Goal: Information Seeking & Learning: Learn about a topic

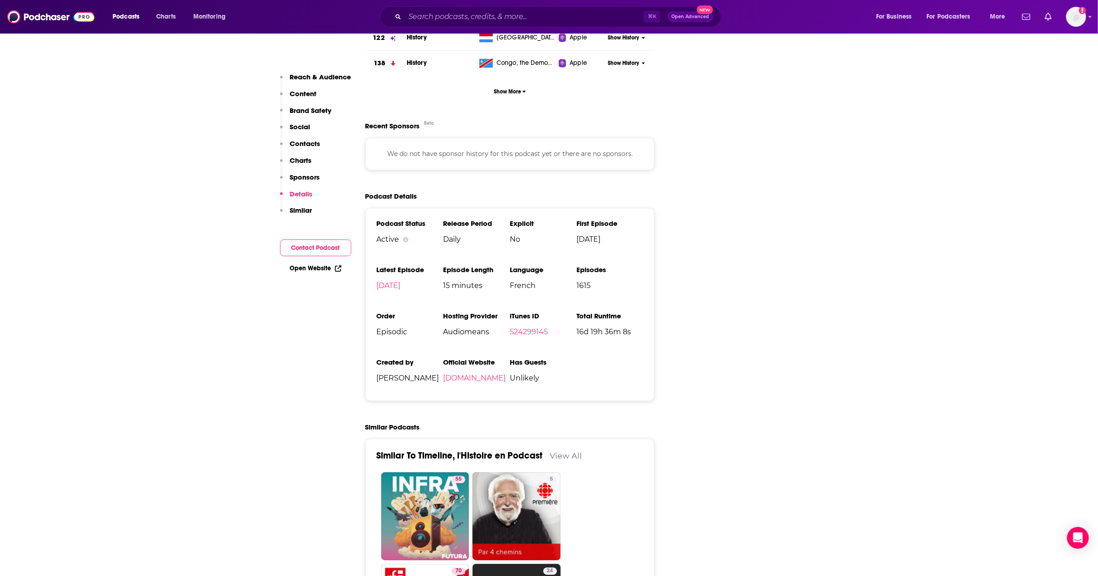
scroll to position [1190, 0]
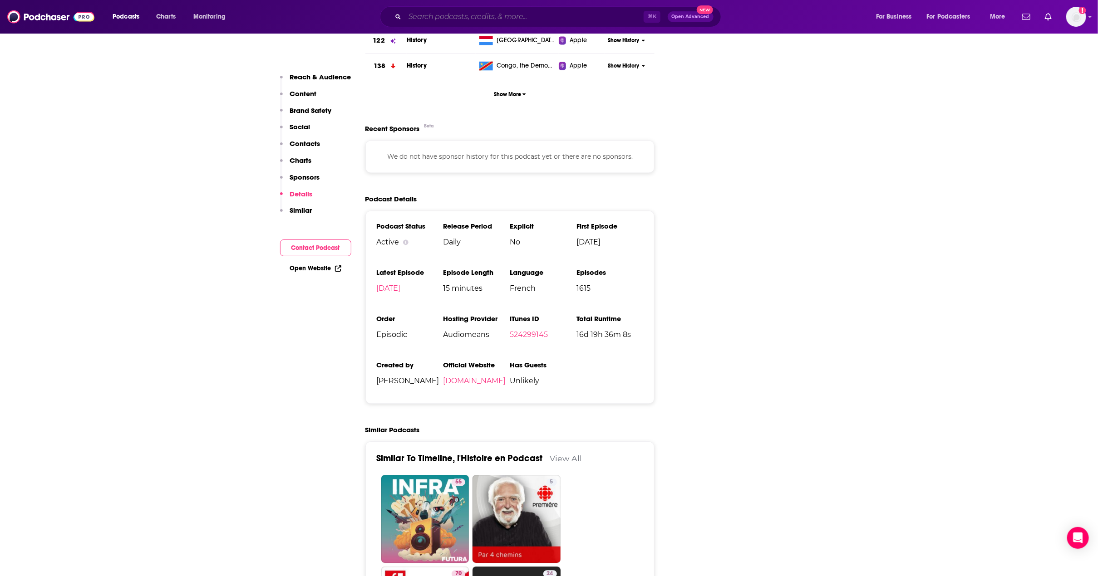
click at [452, 17] on input "Search podcasts, credits, & more..." at bounding box center [524, 17] width 239 height 15
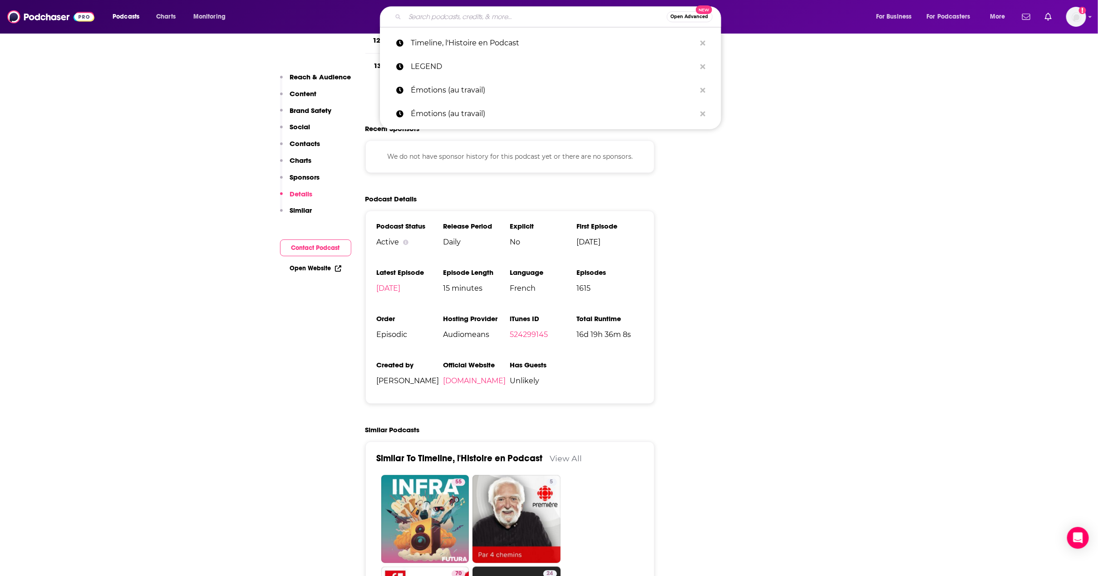
paste input "What The F*** Is Going On? with [PERSON_NAME]"
type input "What The F*** Is Going On? with [PERSON_NAME]"
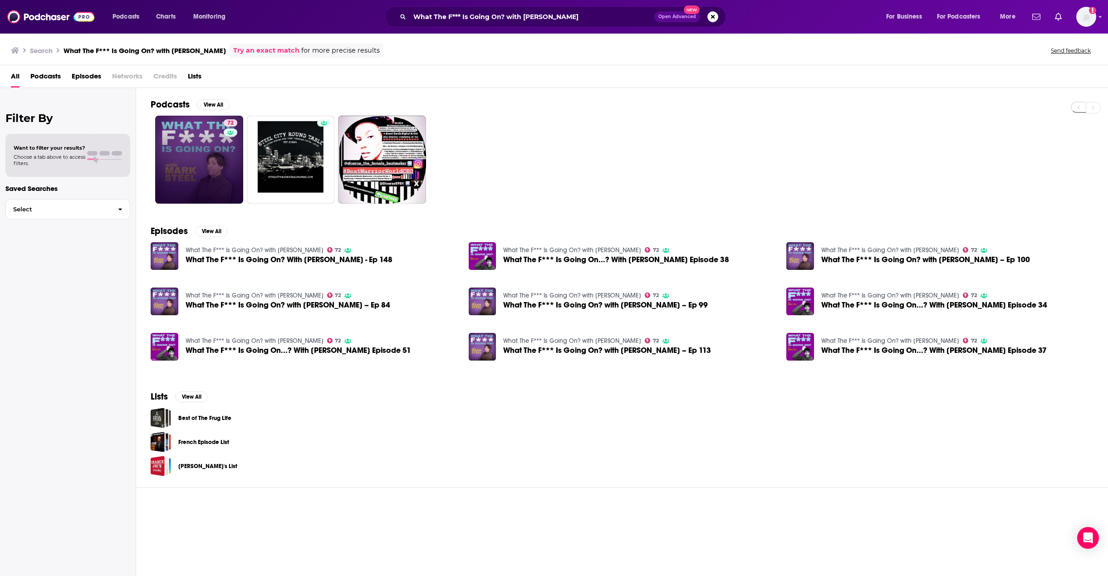
click at [199, 158] on link "72" at bounding box center [199, 160] width 88 height 88
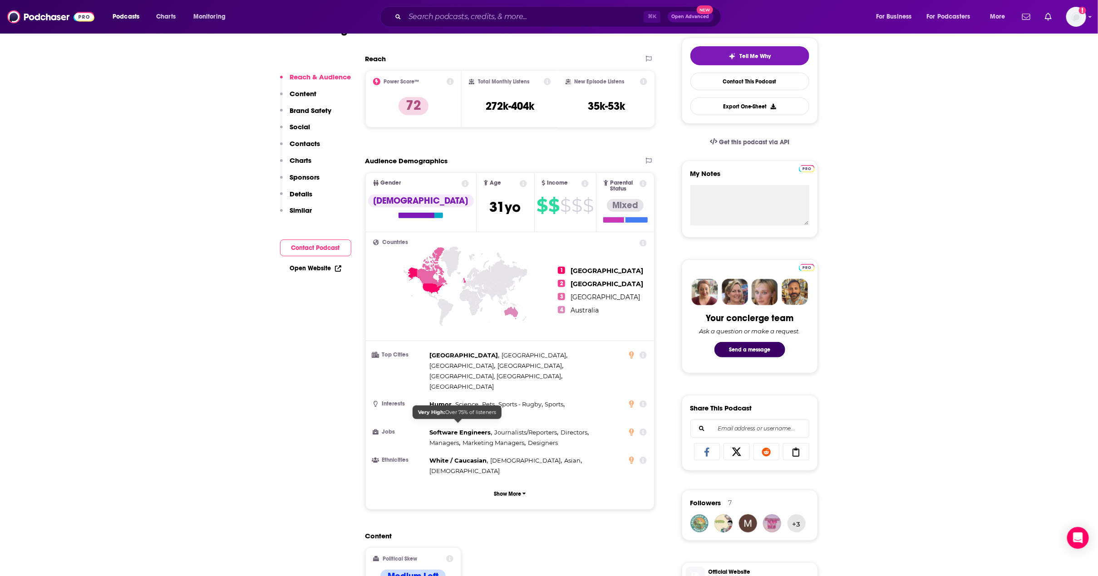
scroll to position [295, 0]
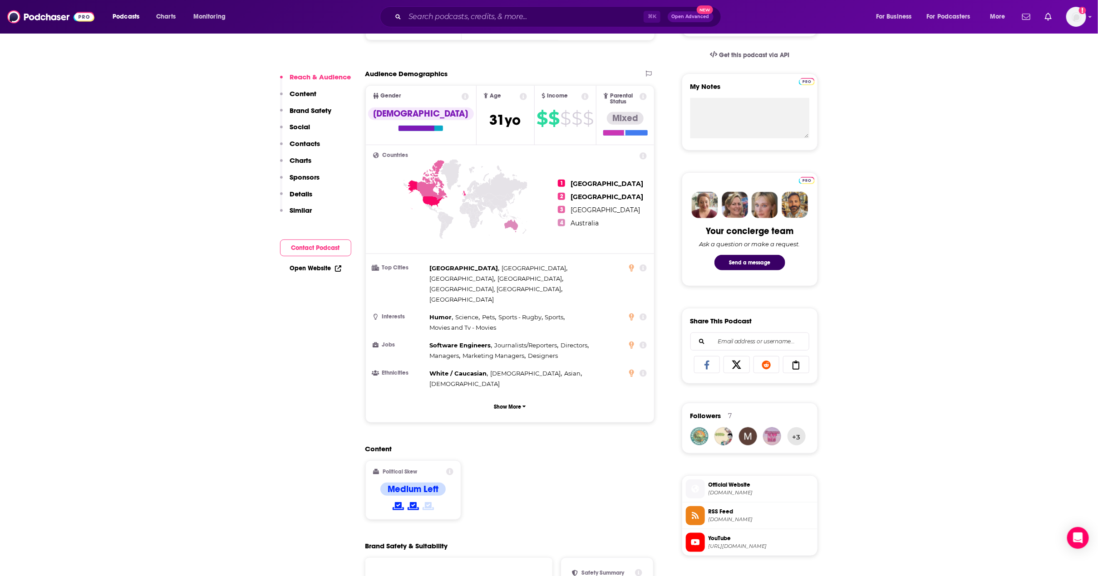
click at [297, 161] on p "Charts" at bounding box center [301, 160] width 22 height 9
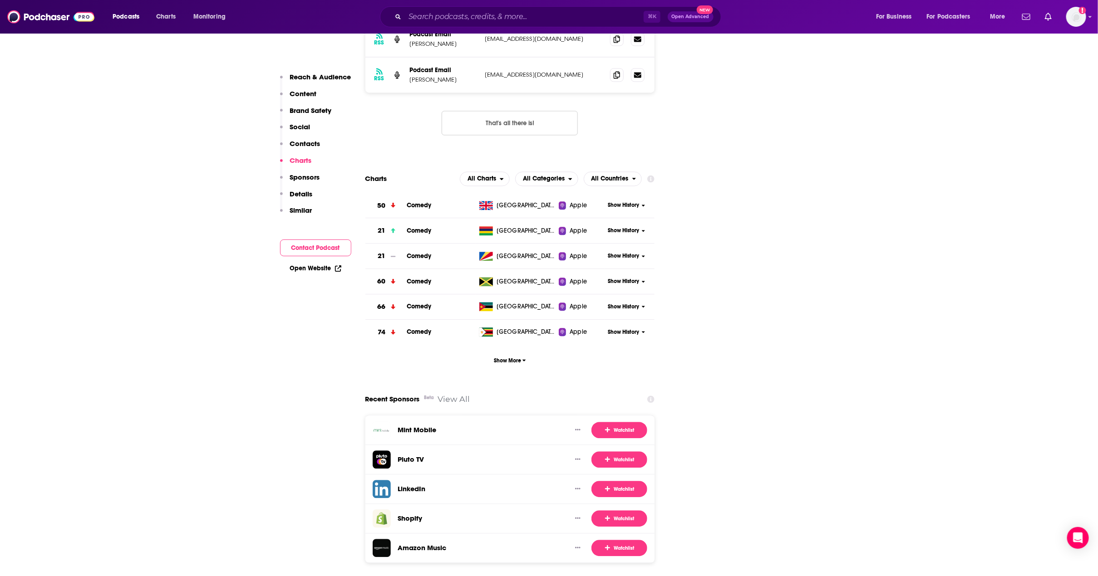
scroll to position [1194, 0]
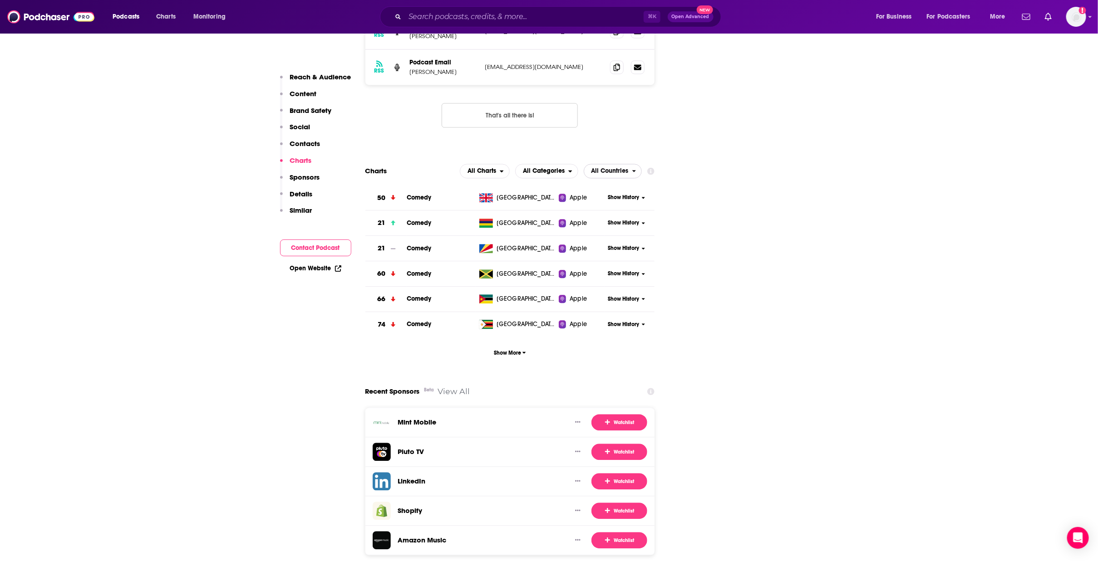
click at [628, 163] on span "All Countries" at bounding box center [608, 170] width 48 height 15
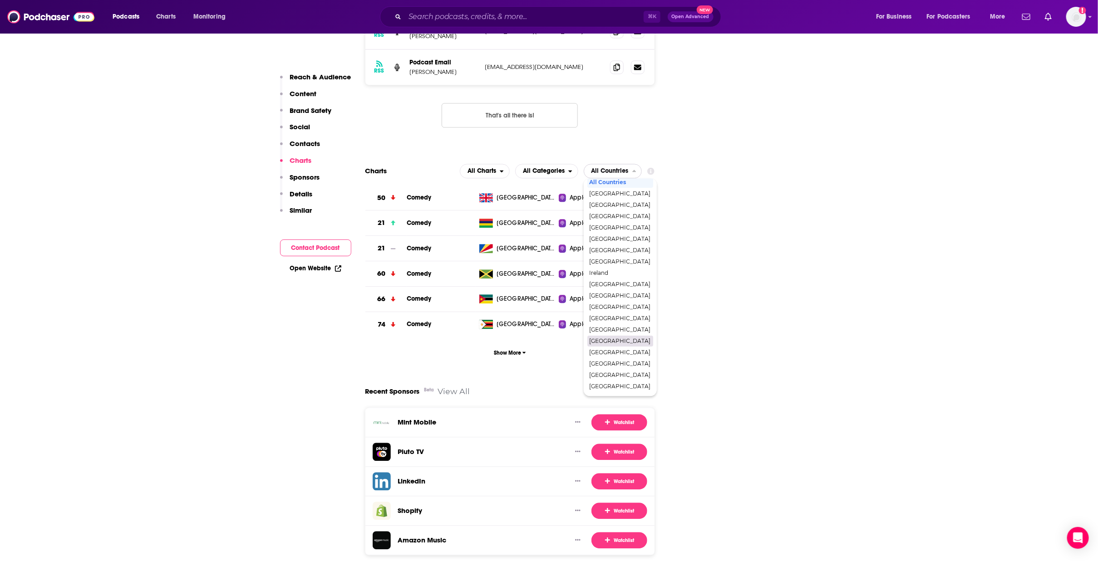
scroll to position [15, 0]
click at [629, 373] on span "[GEOGRAPHIC_DATA]" at bounding box center [619, 375] width 61 height 5
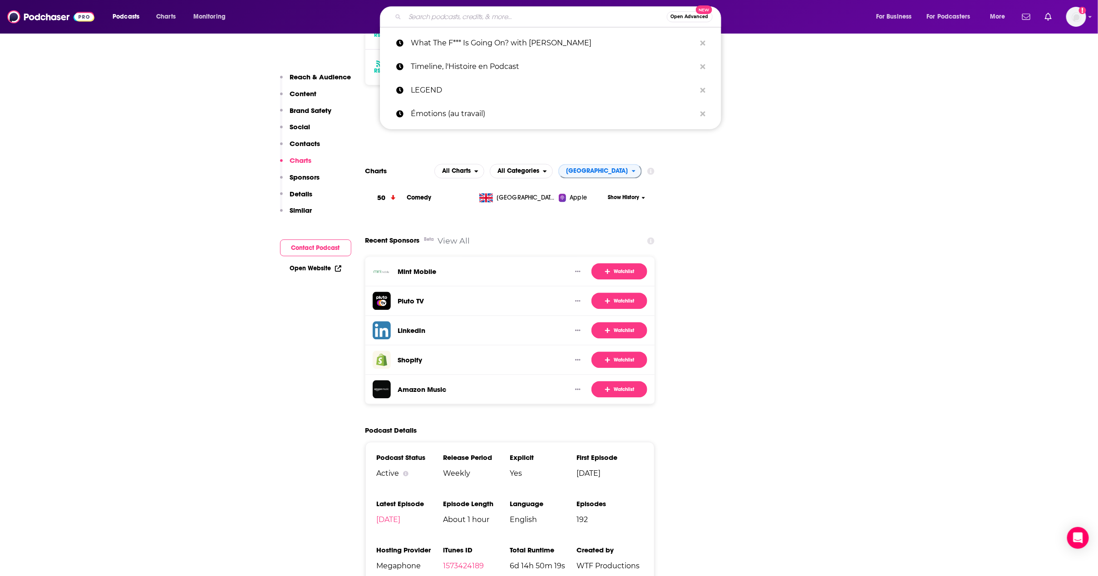
click at [502, 16] on input "Search podcasts, credits, & more..." at bounding box center [536, 17] width 262 height 15
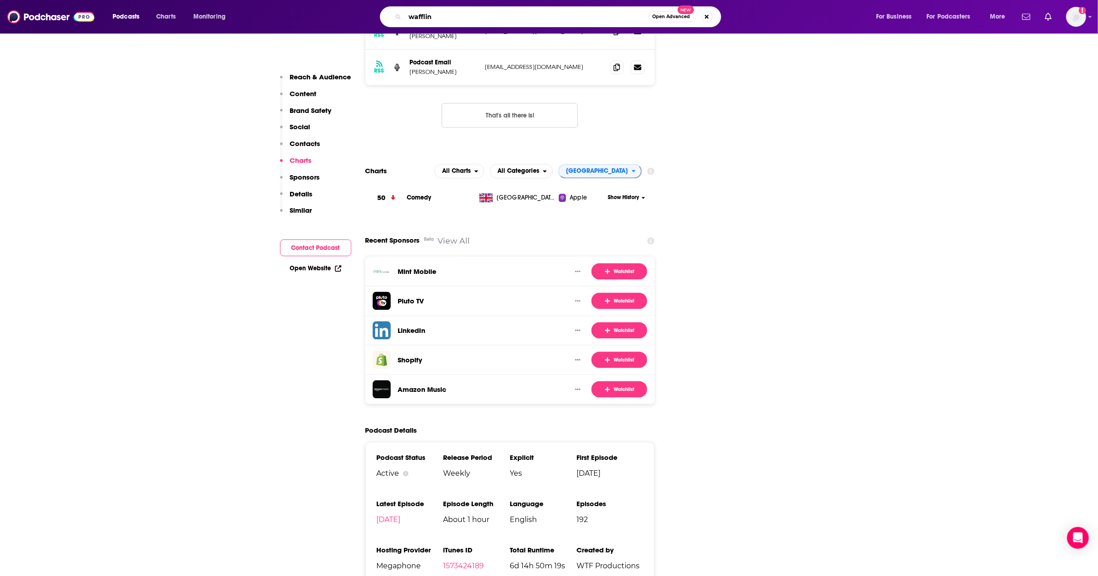
type input "wafflin'"
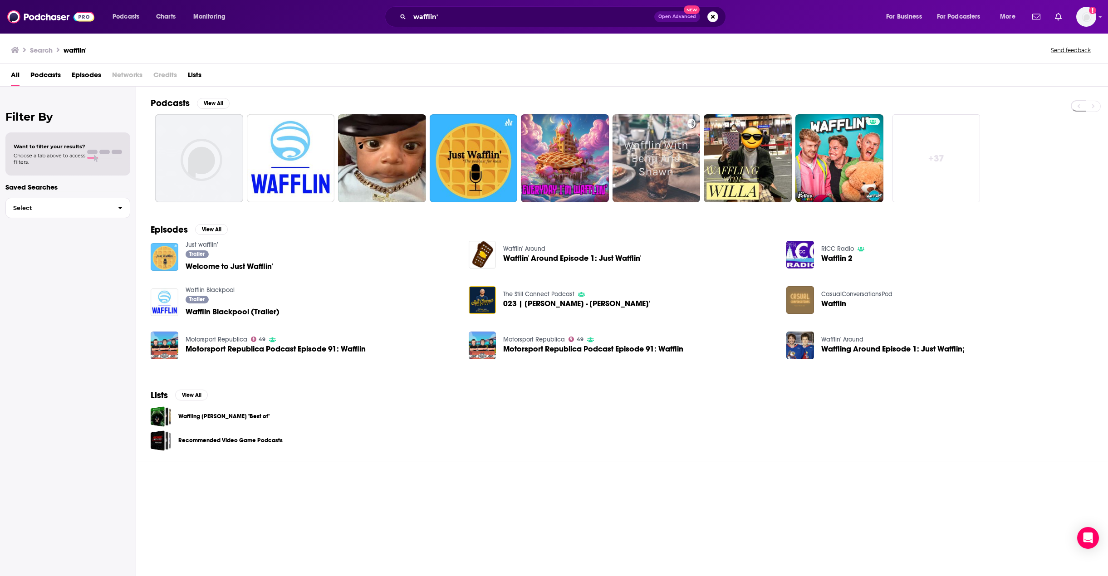
click at [164, 254] on img "Welcome to Just Wafflin'" at bounding box center [165, 257] width 28 height 28
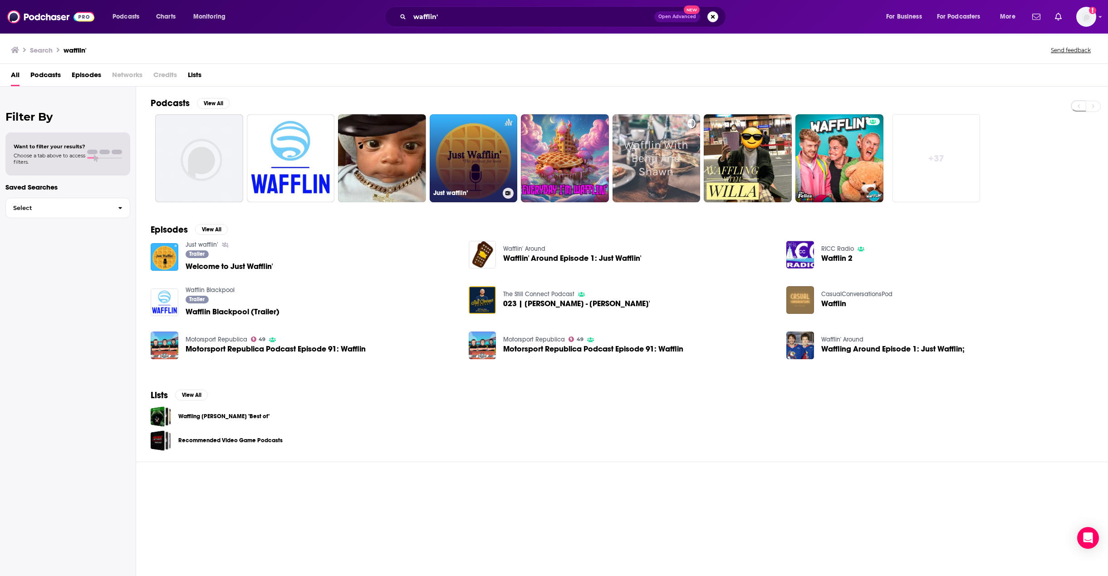
click at [477, 150] on link "Just wafflin’" at bounding box center [474, 158] width 88 height 88
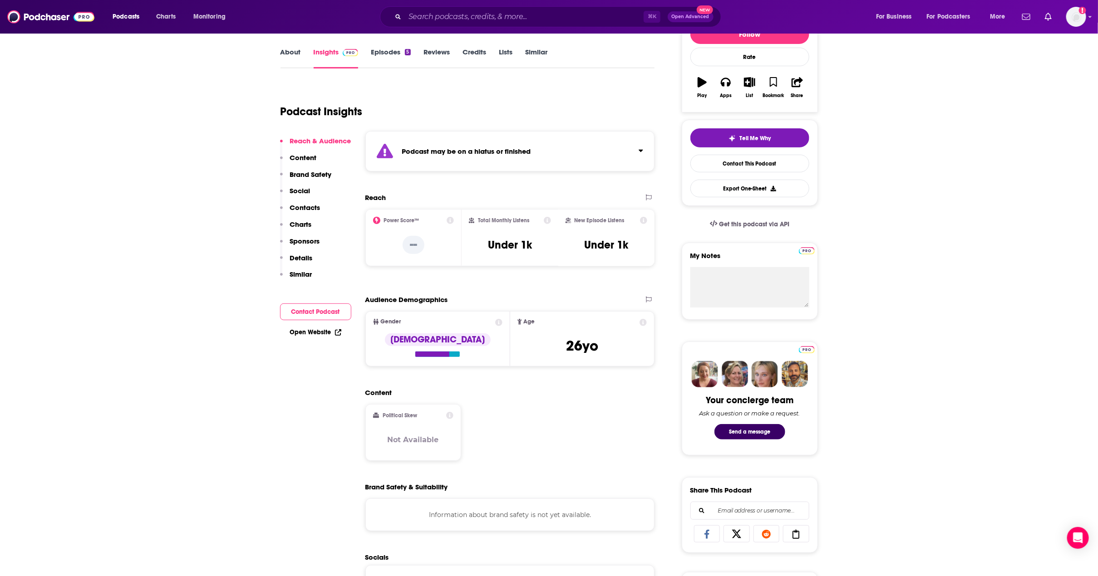
scroll to position [570, 0]
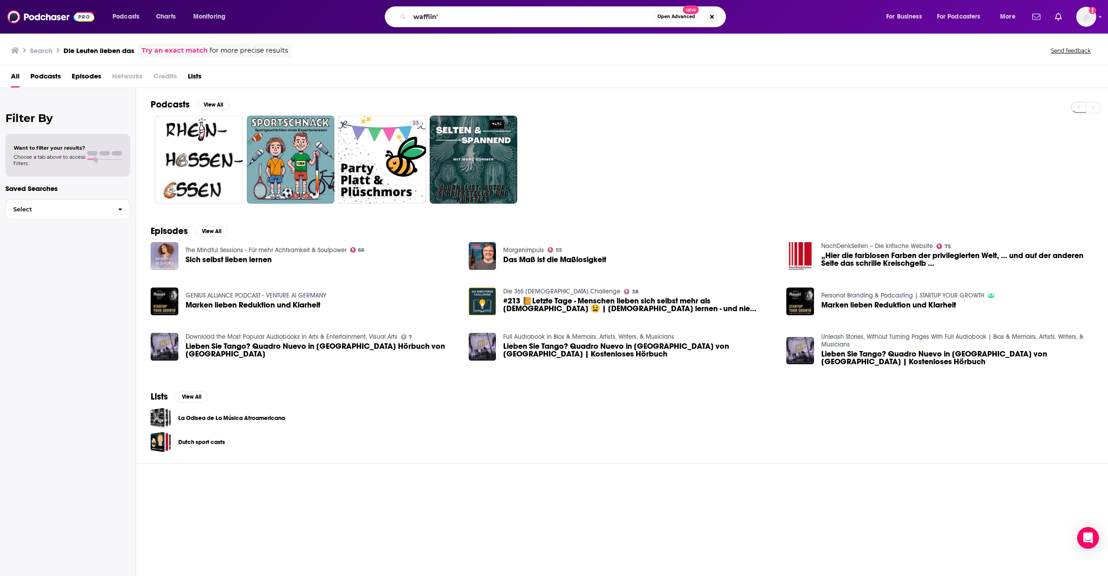
type input "wafflin'"
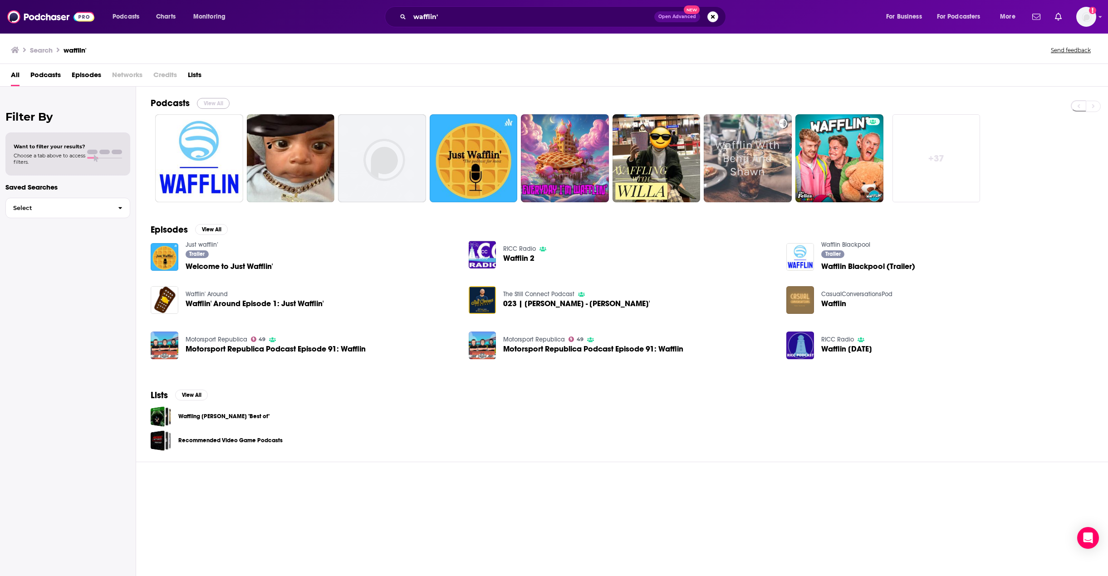
click at [223, 105] on button "View All" at bounding box center [213, 103] width 33 height 11
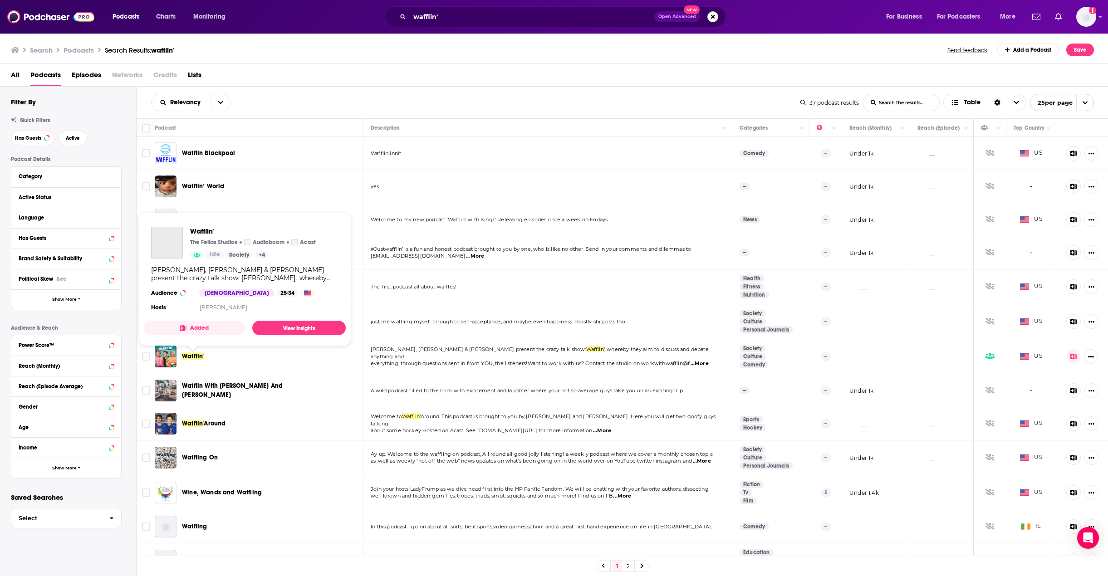
click at [188, 359] on span "Wafflin'" at bounding box center [193, 357] width 22 height 8
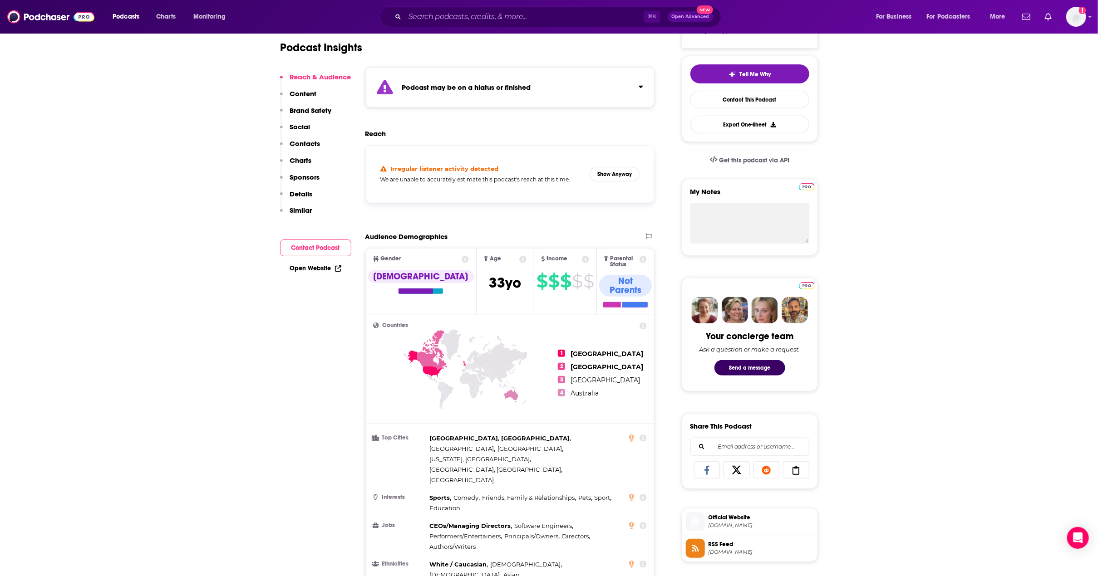
scroll to position [289, 0]
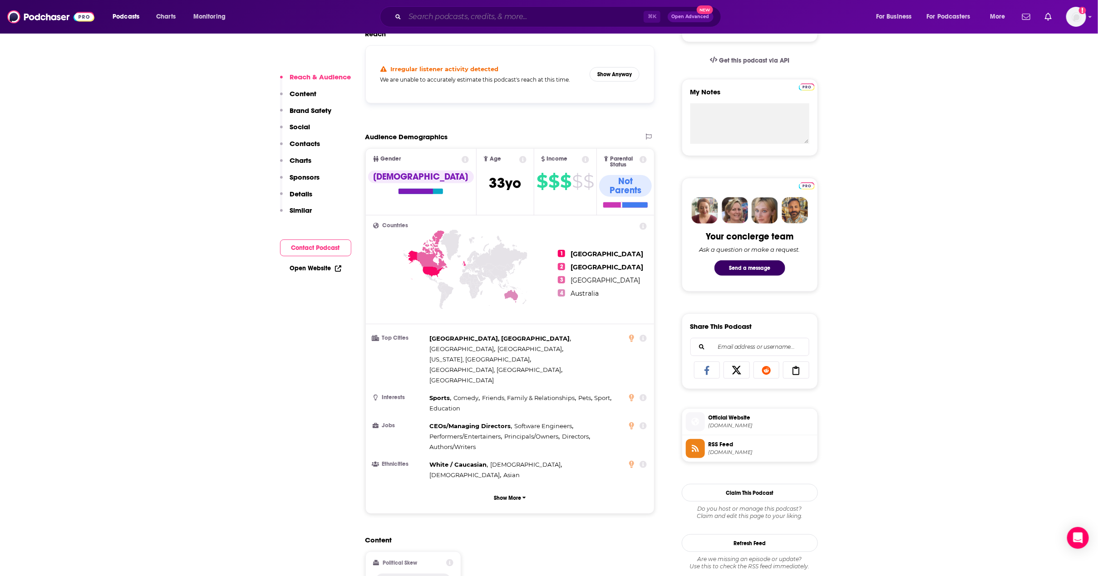
click at [510, 17] on input "Search podcasts, credits, & more..." at bounding box center [524, 17] width 239 height 15
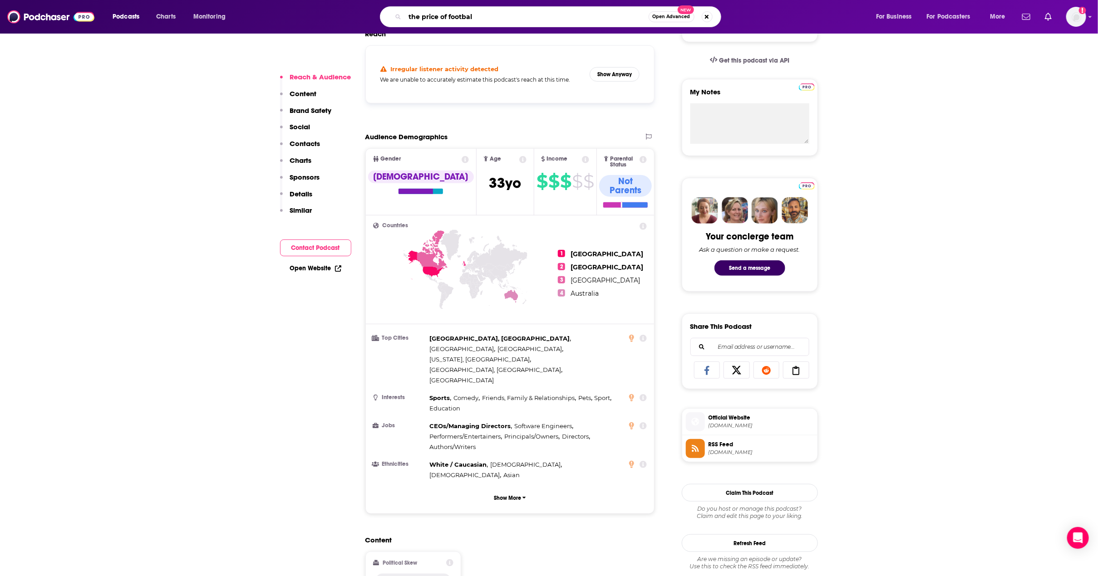
type input "the price of football"
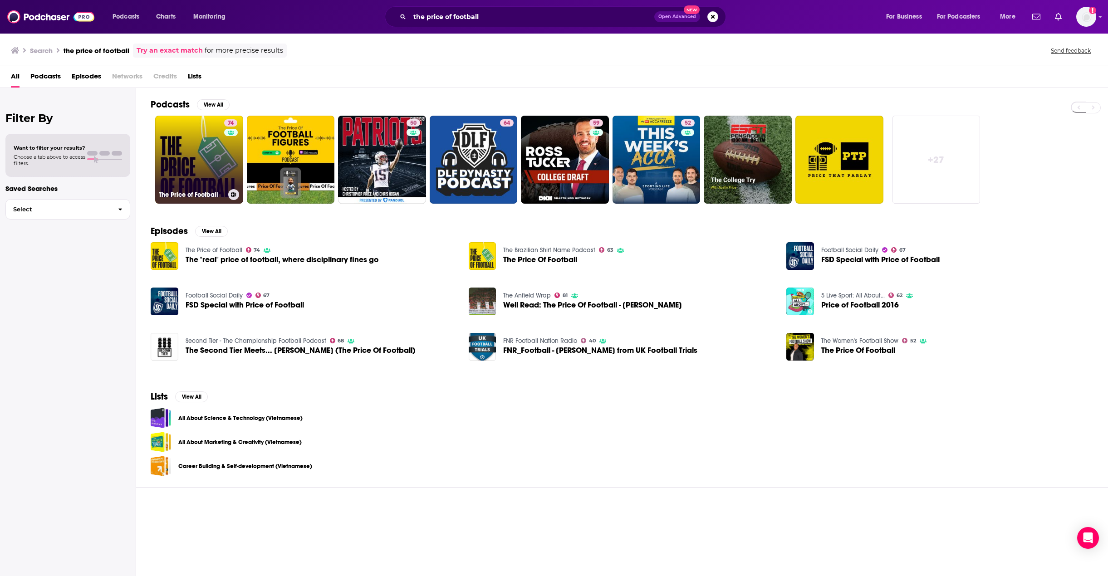
click at [187, 142] on link "74 The Price of Football" at bounding box center [199, 160] width 88 height 88
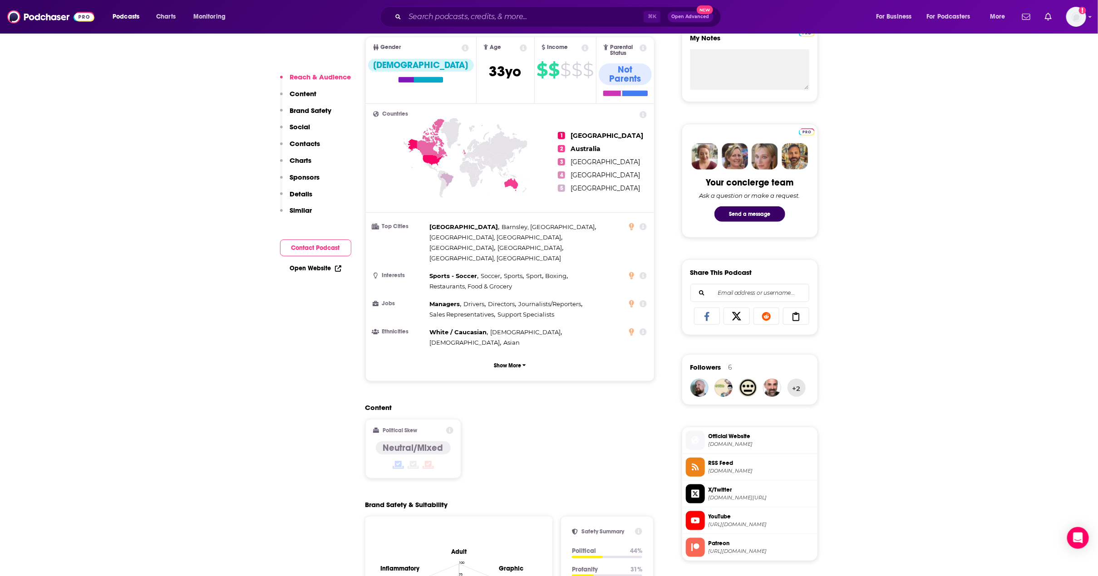
scroll to position [342, 0]
click at [489, 11] on input "Search podcasts, credits, & more..." at bounding box center [524, 17] width 239 height 15
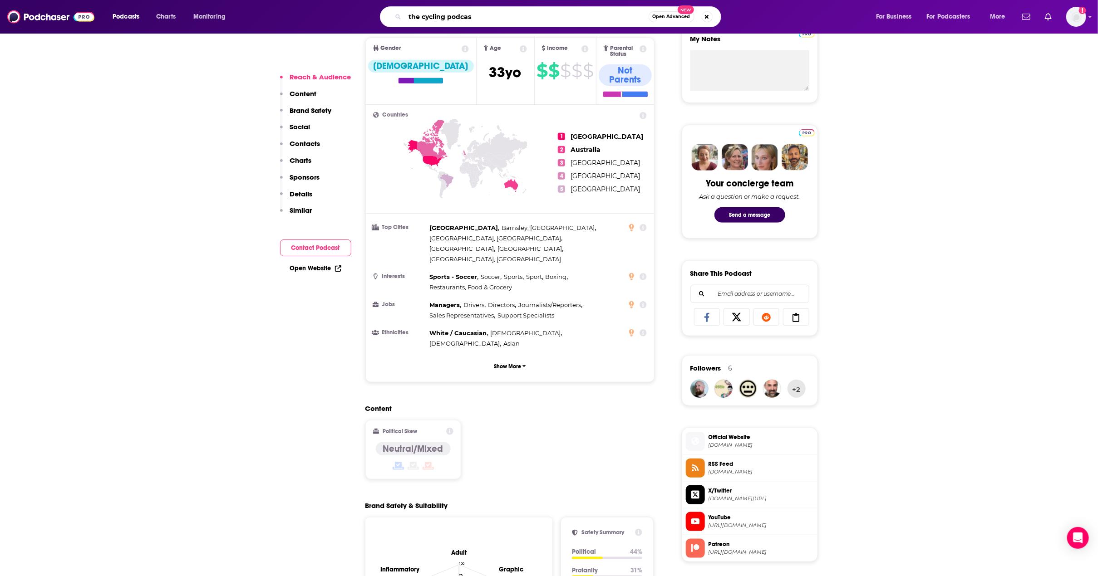
type input "the cycling podcast"
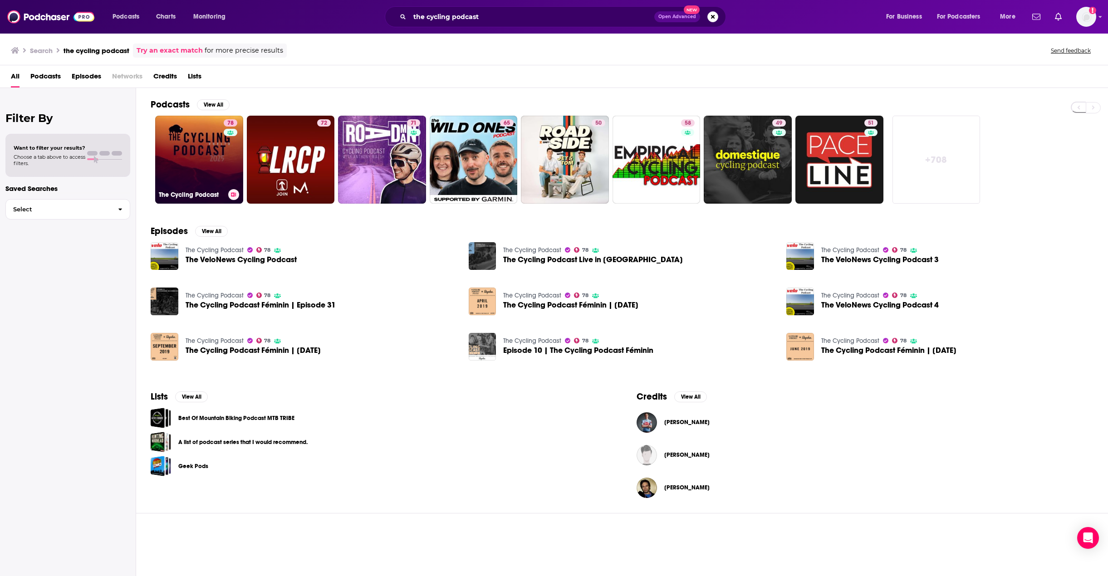
click at [177, 142] on link "78 The Cycling Podcast" at bounding box center [199, 160] width 88 height 88
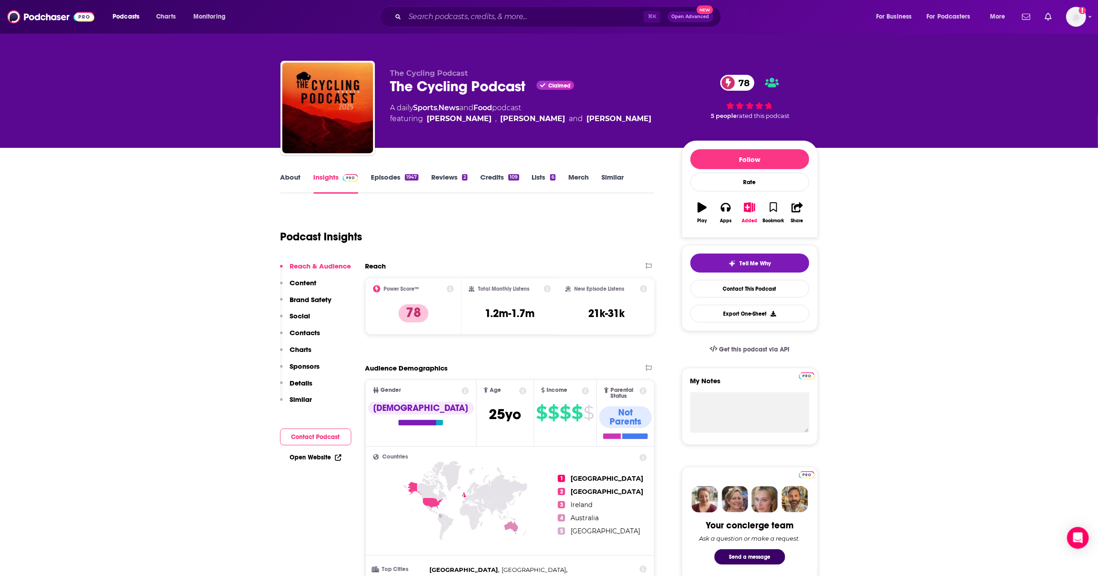
click at [448, 14] on input "Search podcasts, credits, & more..." at bounding box center [524, 17] width 239 height 15
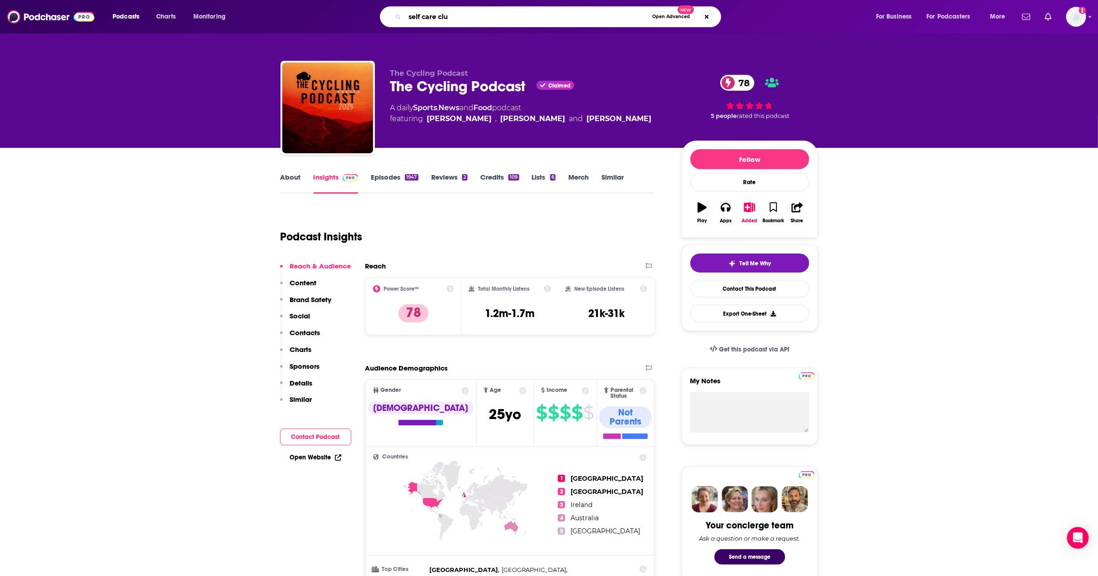
type input "self care club"
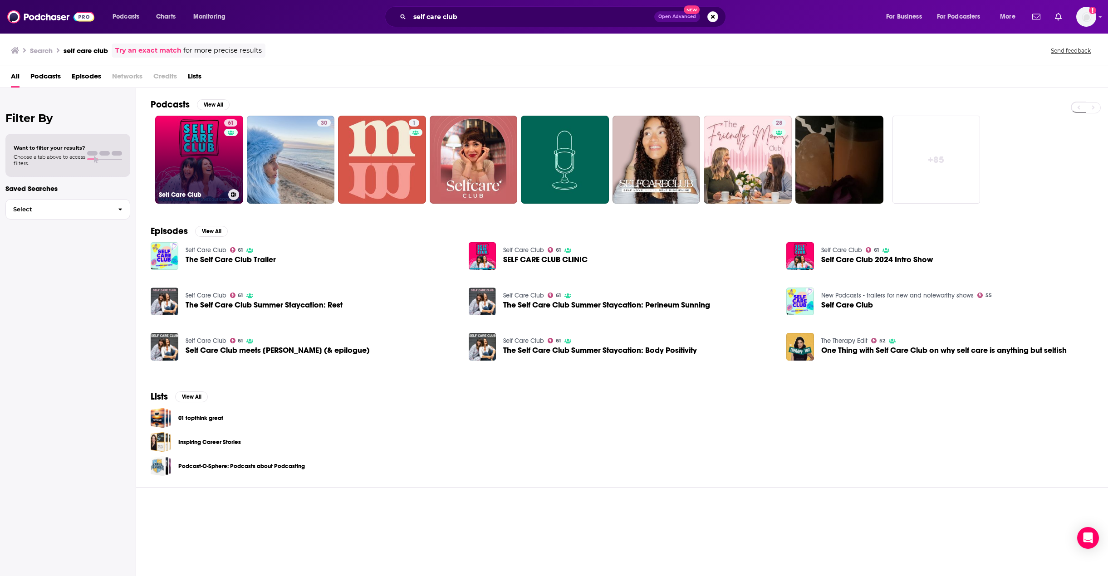
click at [206, 150] on link "61 Self Care Club" at bounding box center [199, 160] width 88 height 88
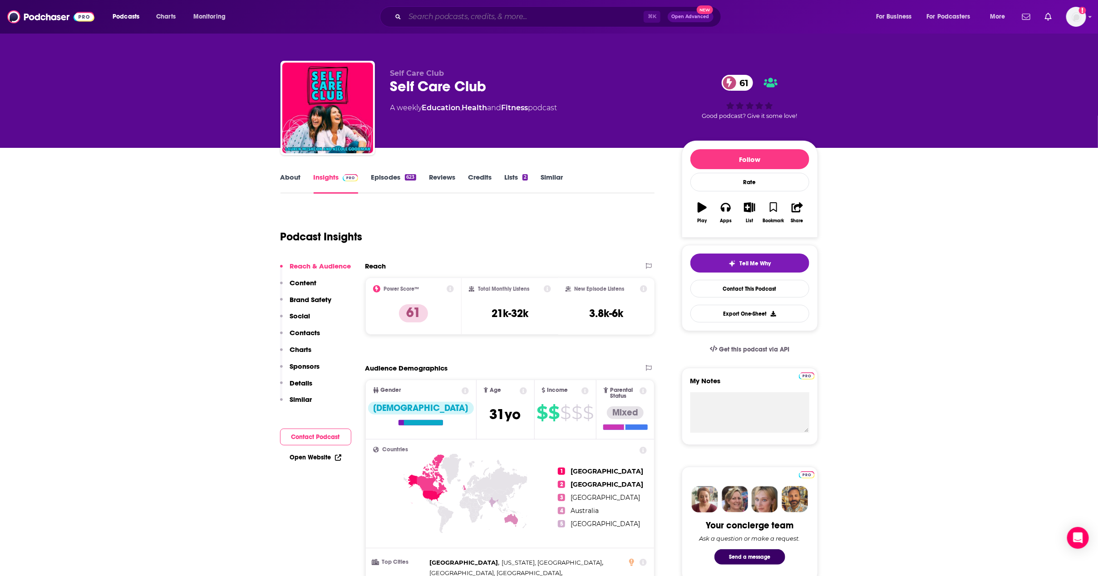
click at [438, 21] on input "Search podcasts, credits, & more..." at bounding box center [524, 17] width 239 height 15
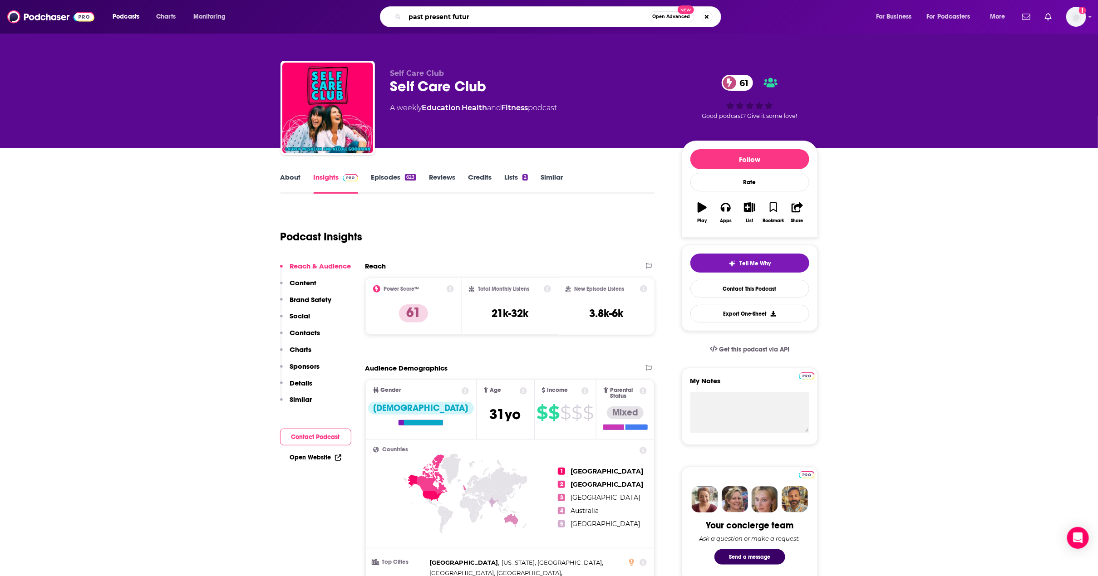
type input "past present future"
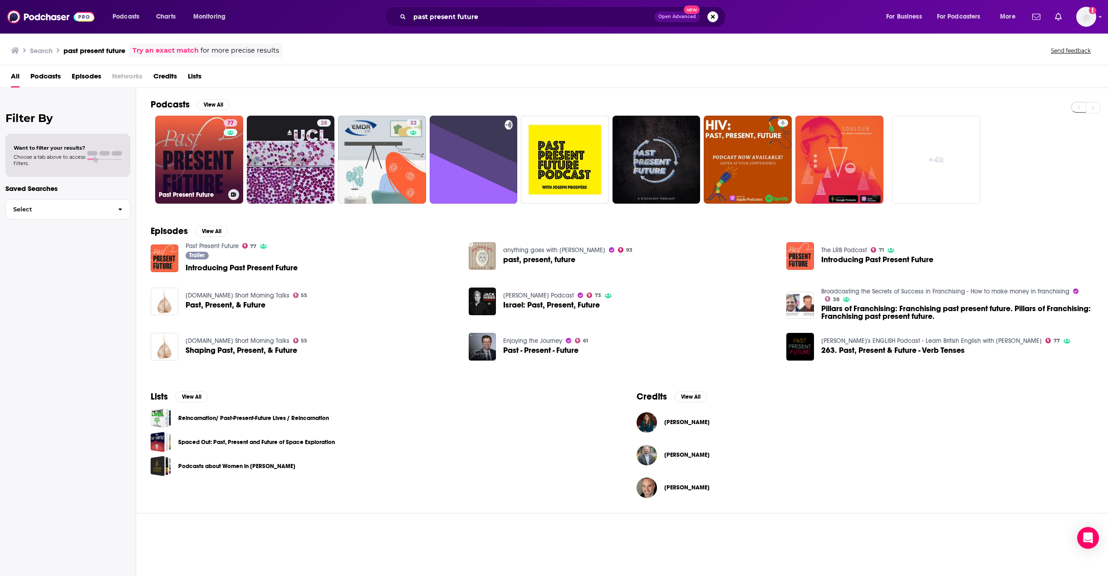
click at [178, 137] on link "77 Past Present Future" at bounding box center [199, 160] width 88 height 88
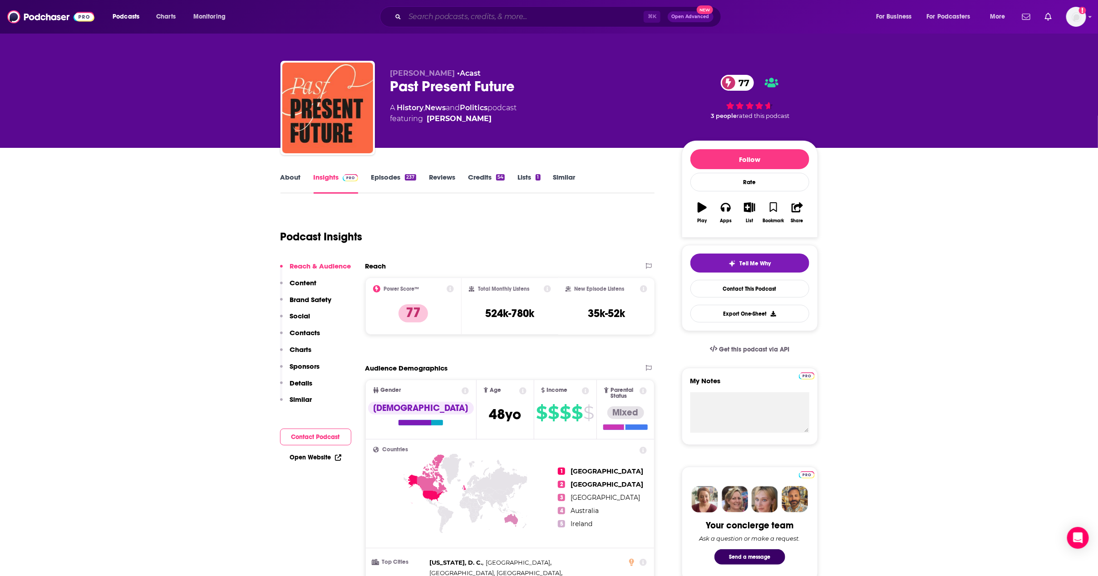
click at [534, 12] on input "Search podcasts, credits, & more..." at bounding box center [524, 17] width 239 height 15
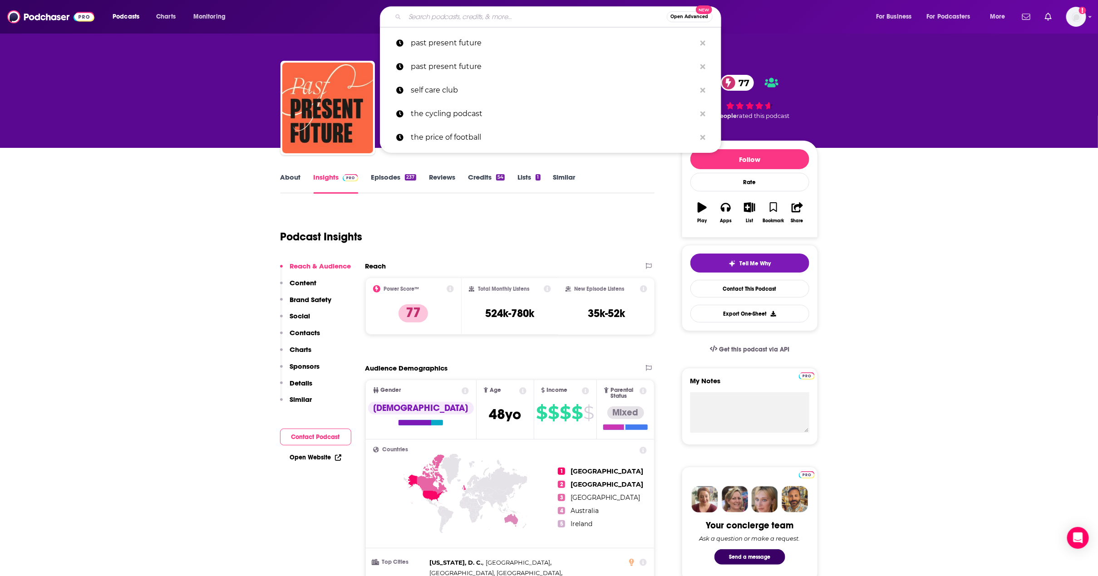
paste input "No Such Thing As A Fish"
type input "No Such Thing As A Fish"
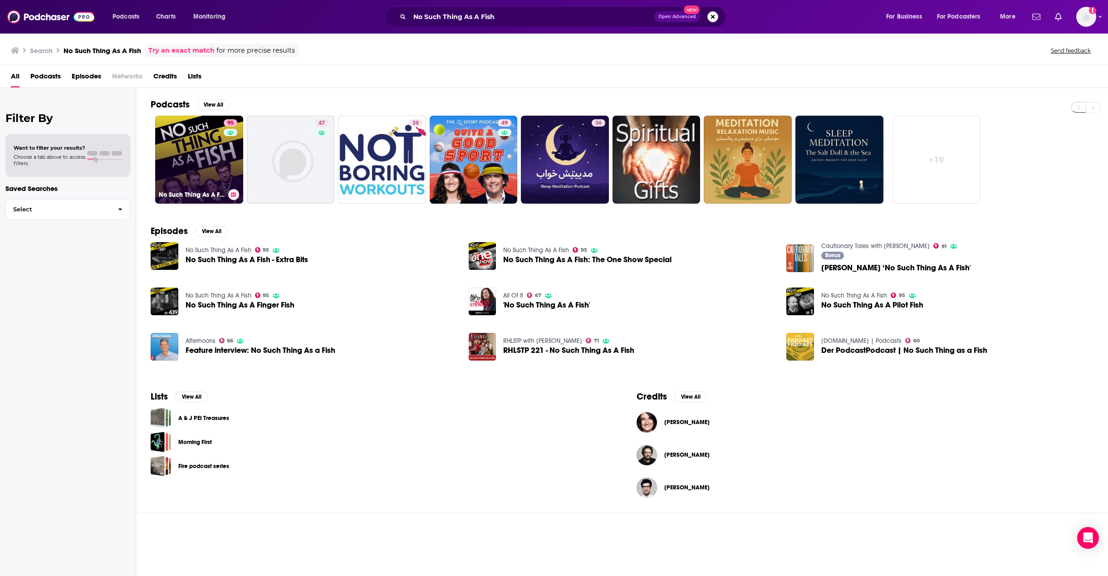
click at [186, 128] on link "95 No Such Thing As A Fish" at bounding box center [199, 160] width 88 height 88
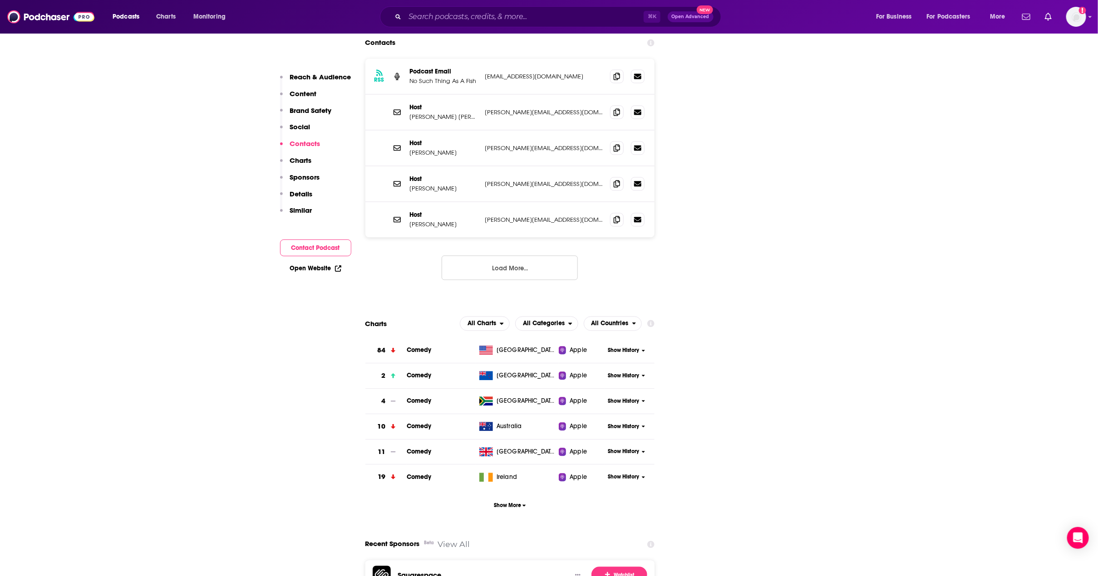
scroll to position [1228, 0]
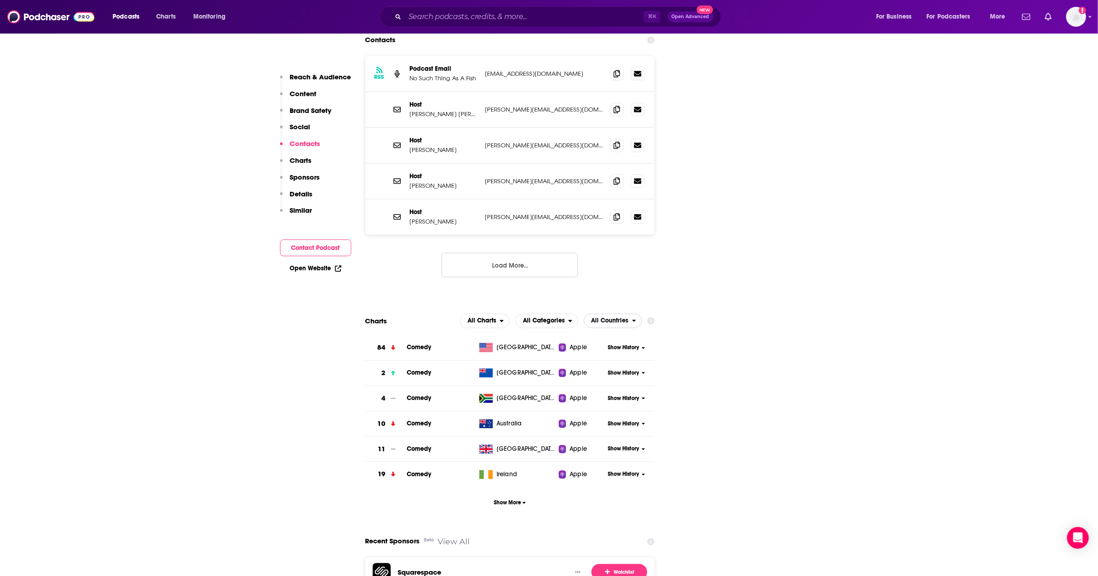
click at [621, 318] on span "All Countries" at bounding box center [609, 321] width 37 height 6
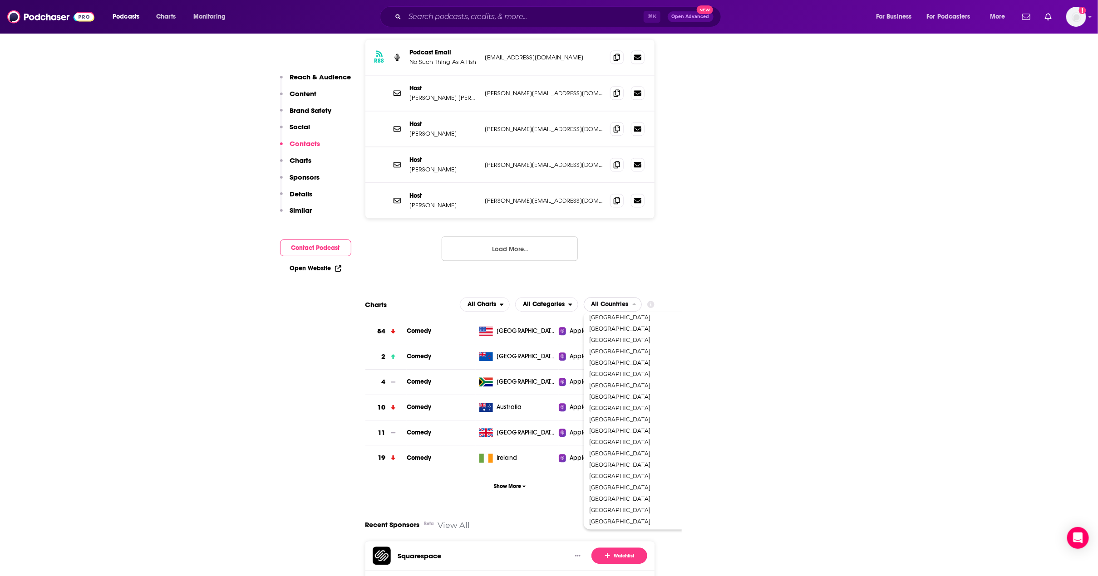
scroll to position [1383, 0]
click at [631, 449] on span "[GEOGRAPHIC_DATA]" at bounding box center [651, 451] width 125 height 5
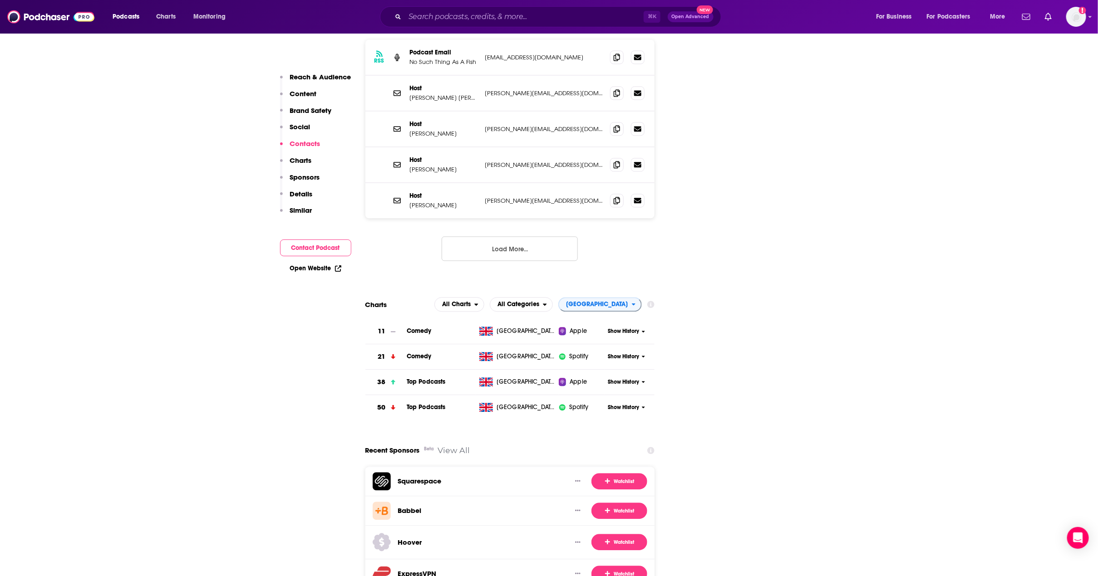
click at [480, 20] on input "Search podcasts, credits, & more..." at bounding box center [524, 17] width 239 height 15
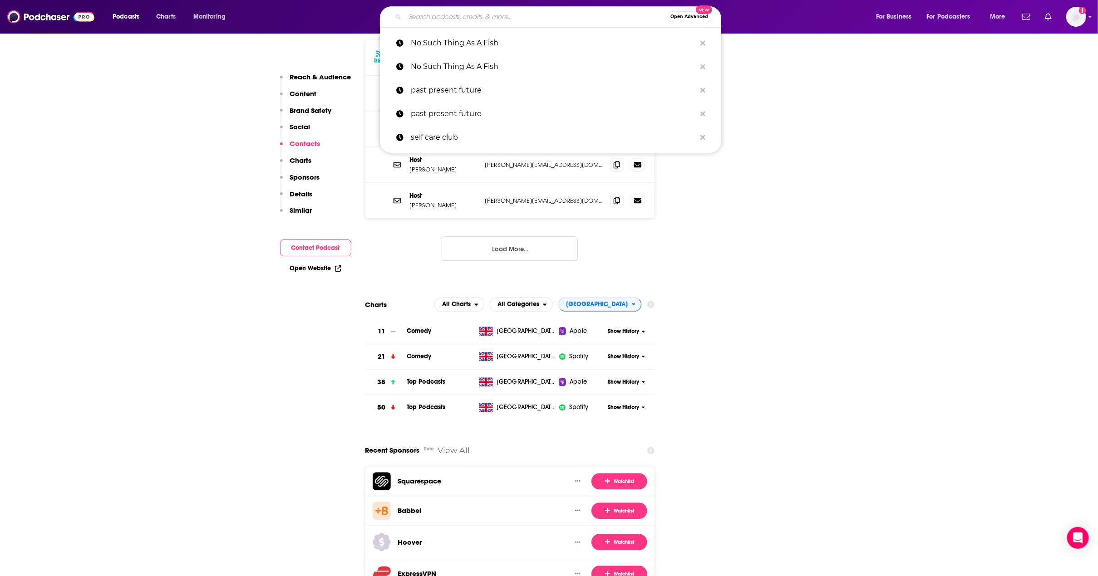
paste input "F1: Beyond The Grid"
type input "F1: Beyond The Grid"
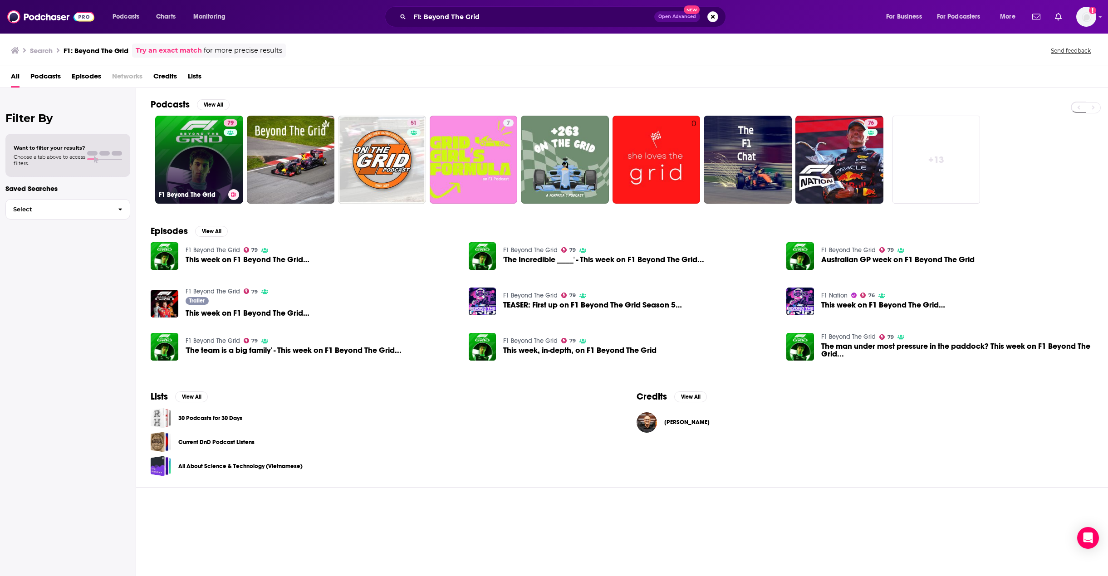
click at [207, 143] on link "79 F1 Beyond The Grid" at bounding box center [199, 160] width 88 height 88
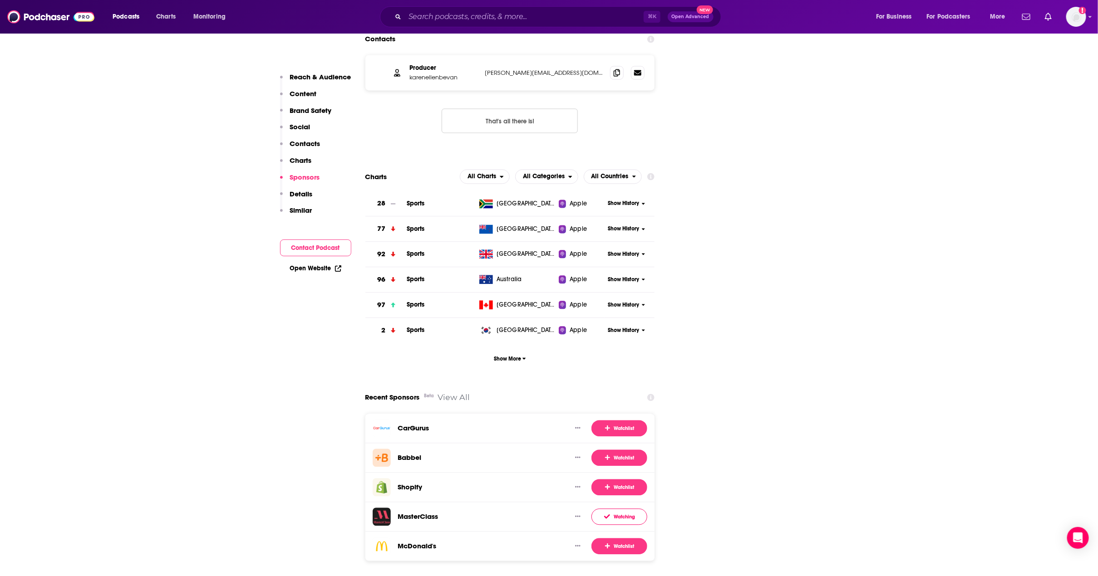
scroll to position [965, 0]
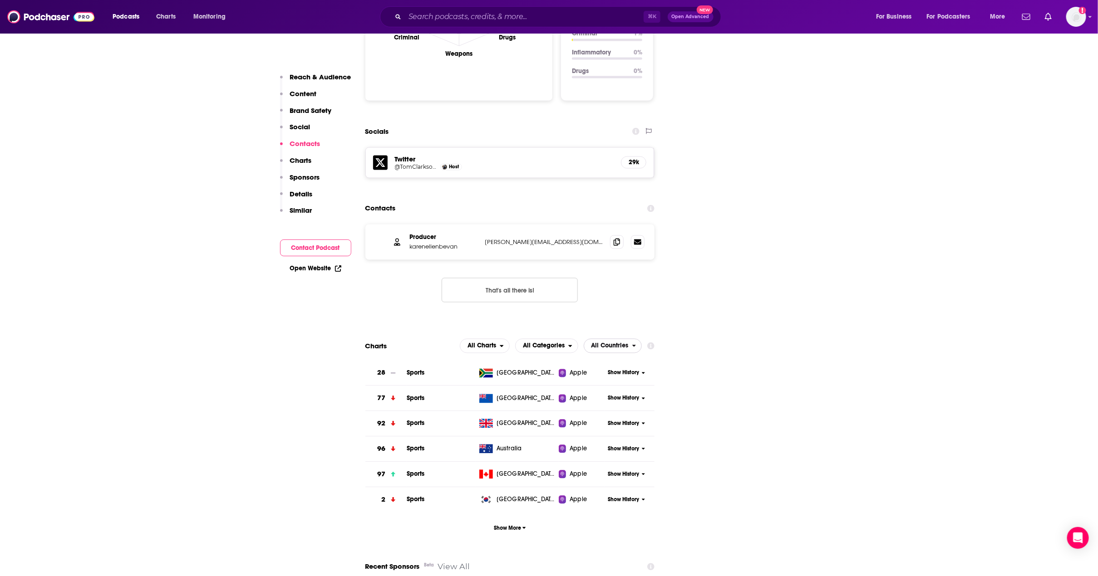
click at [625, 343] on span "All Countries" at bounding box center [609, 346] width 37 height 6
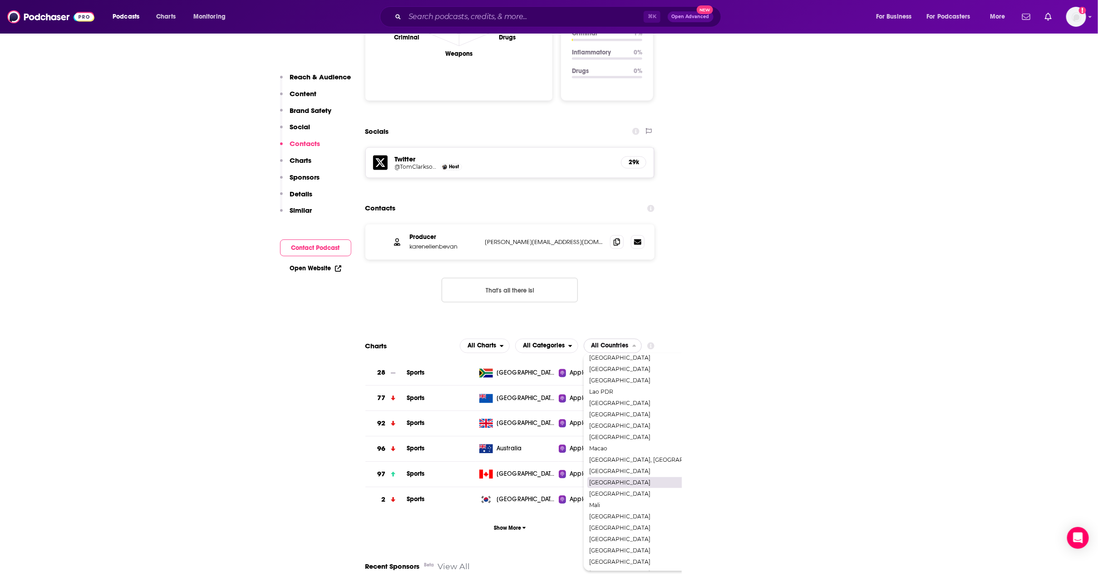
scroll to position [1250, 0]
click at [629, 491] on span "[GEOGRAPHIC_DATA]" at bounding box center [651, 493] width 125 height 5
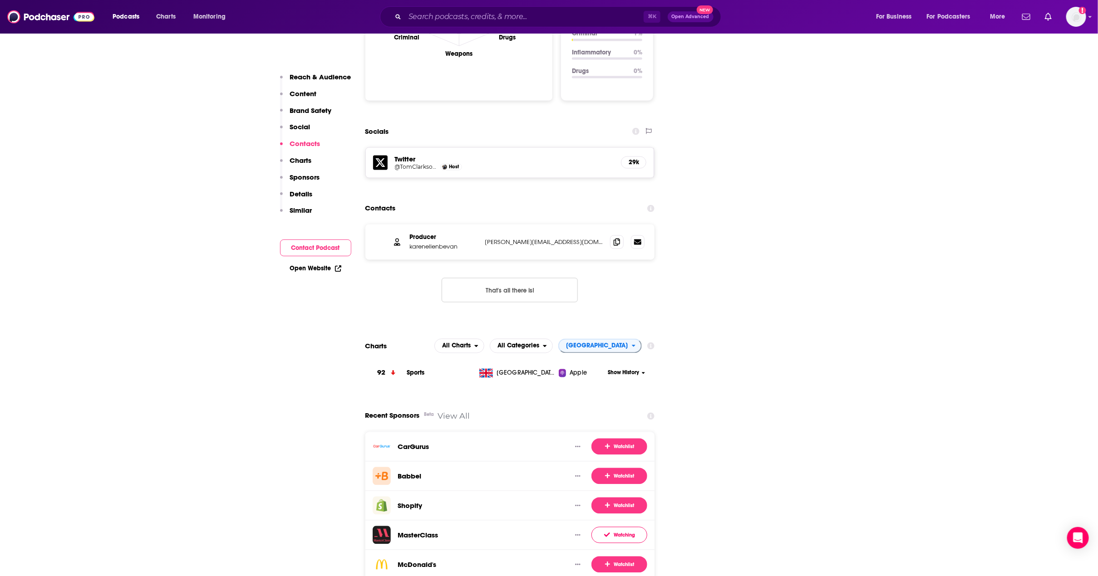
click at [424, 13] on input "Search podcasts, credits, & more..." at bounding box center [524, 17] width 239 height 15
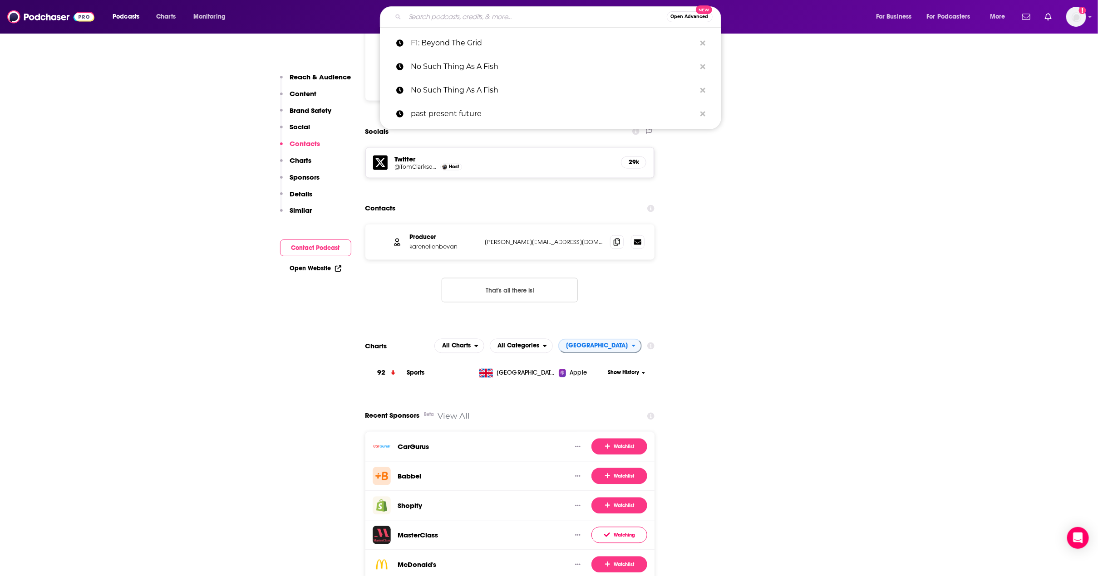
paste input "Empire"
type input "Empire"
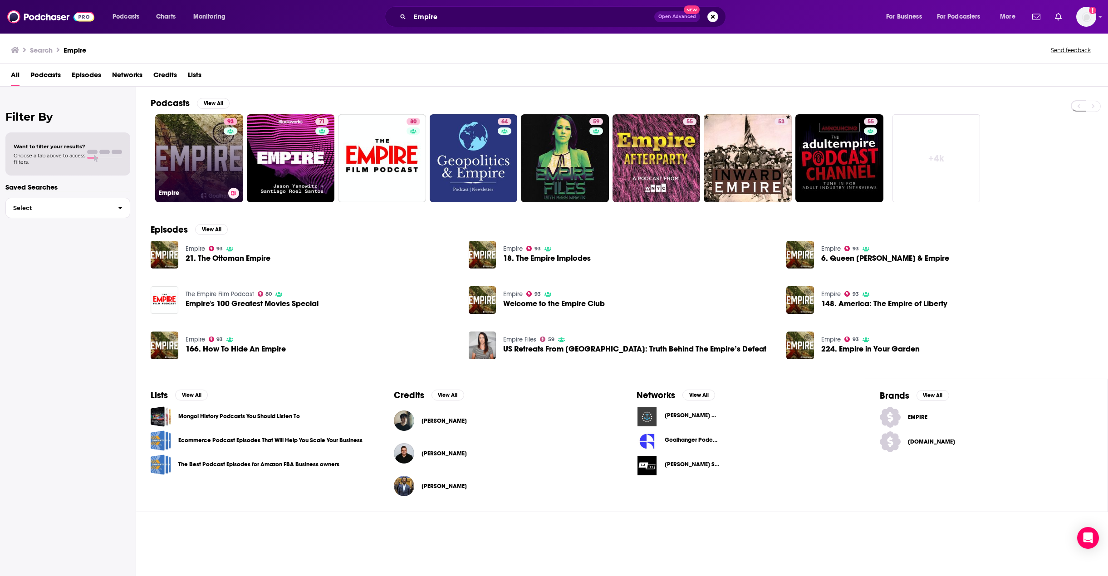
click at [217, 137] on link "93 Empire" at bounding box center [199, 158] width 88 height 88
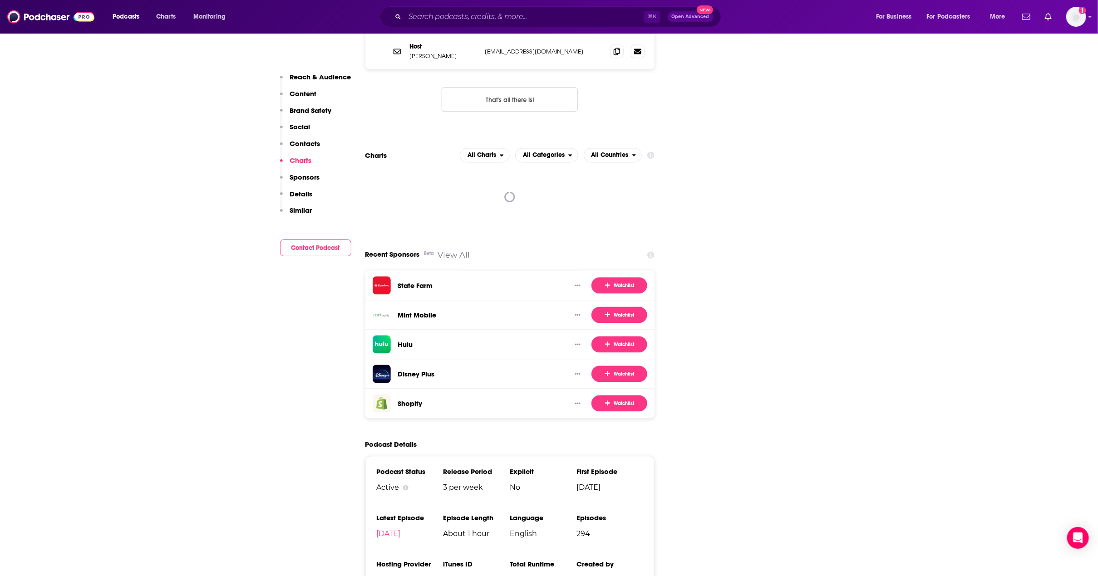
scroll to position [1242, 0]
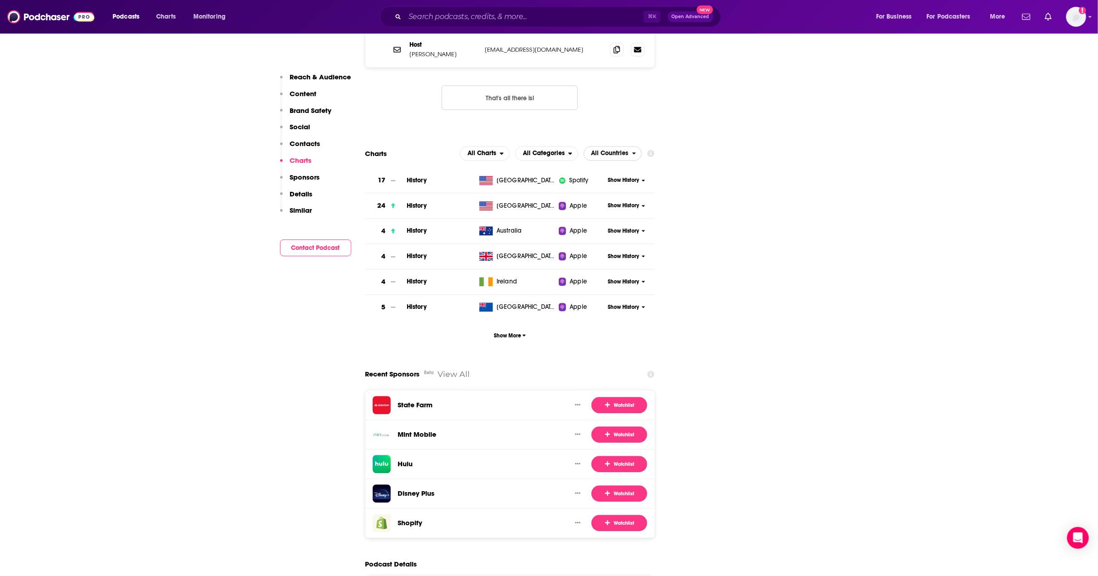
click at [602, 150] on span "All Countries" at bounding box center [609, 153] width 37 height 6
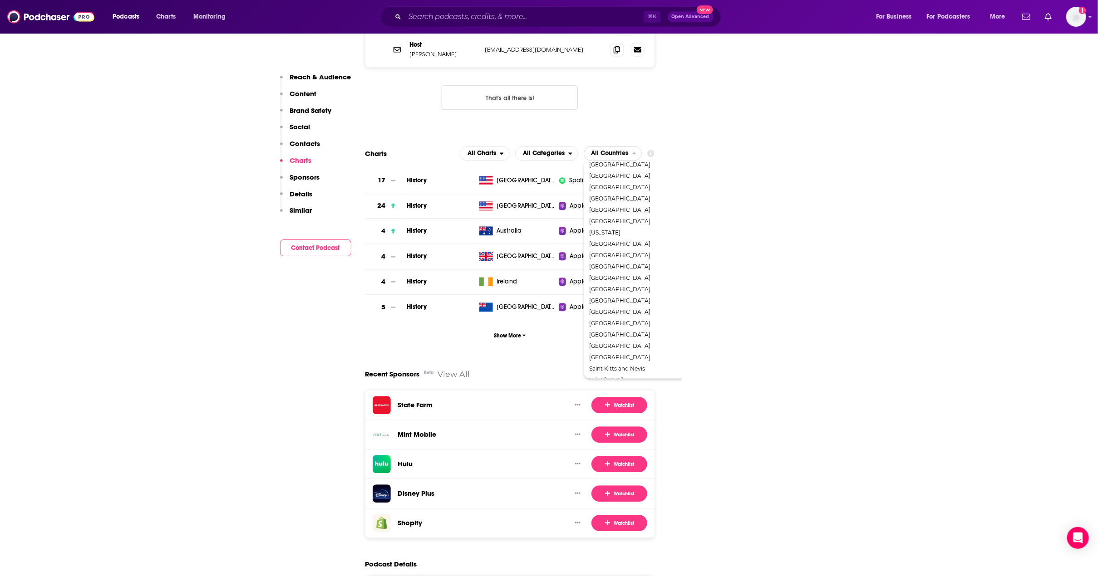
scroll to position [1625, 0]
click at [630, 284] on div "[GEOGRAPHIC_DATA]" at bounding box center [652, 289] width 130 height 11
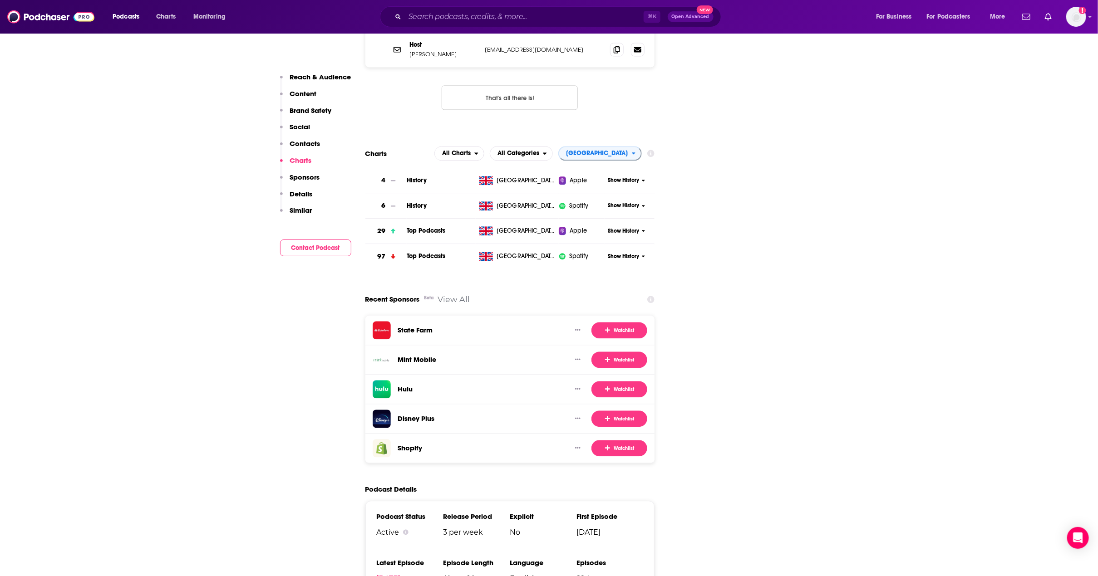
click at [476, 15] on input "Search podcasts, credits, & more..." at bounding box center [524, 17] width 239 height 15
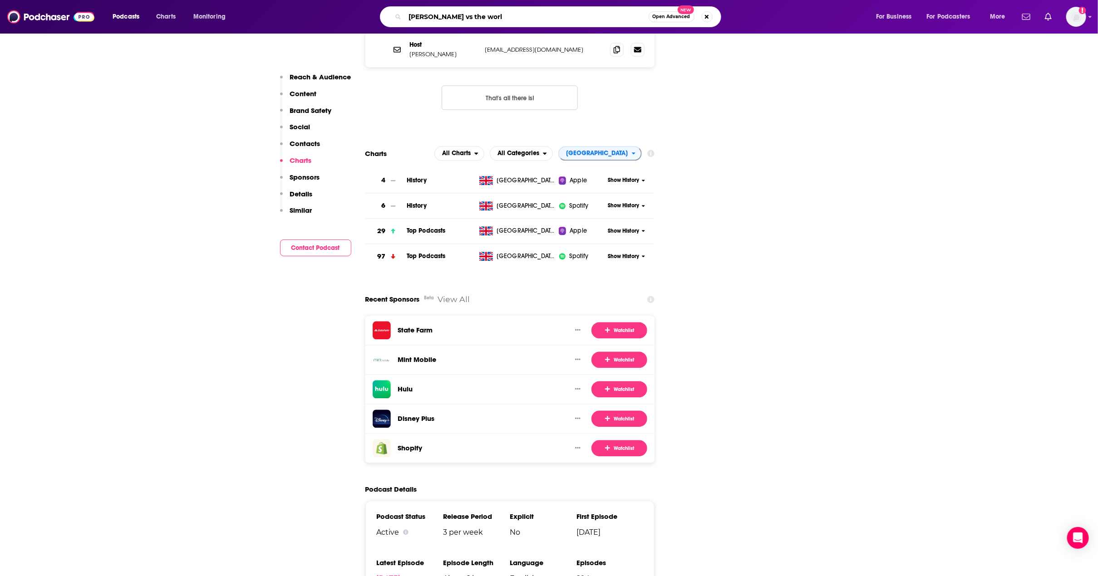
type input "chloe vs the world"
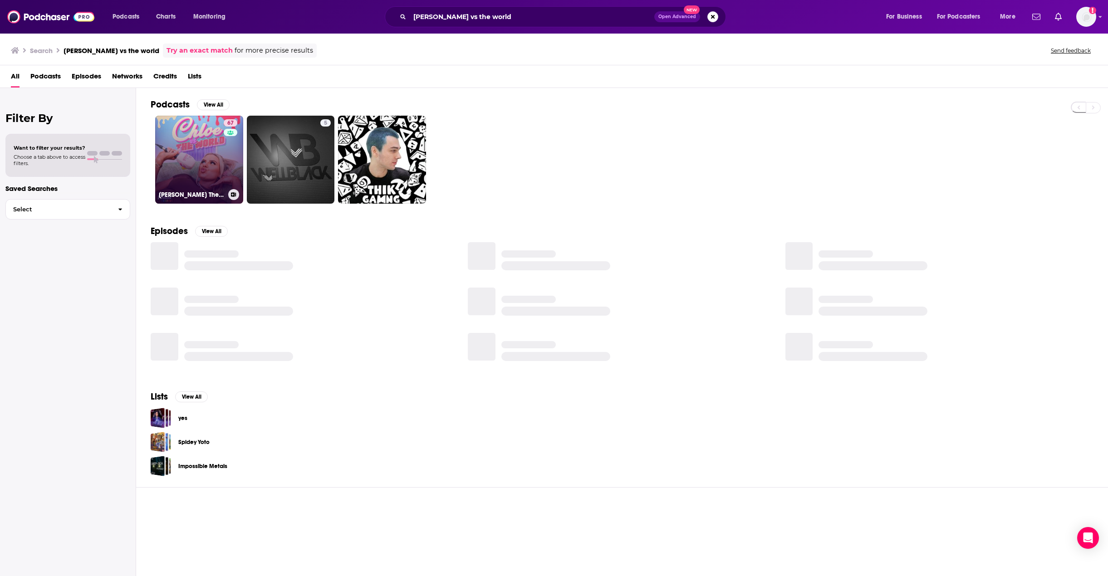
click at [207, 136] on link "67 Chloe Vs The World" at bounding box center [199, 160] width 88 height 88
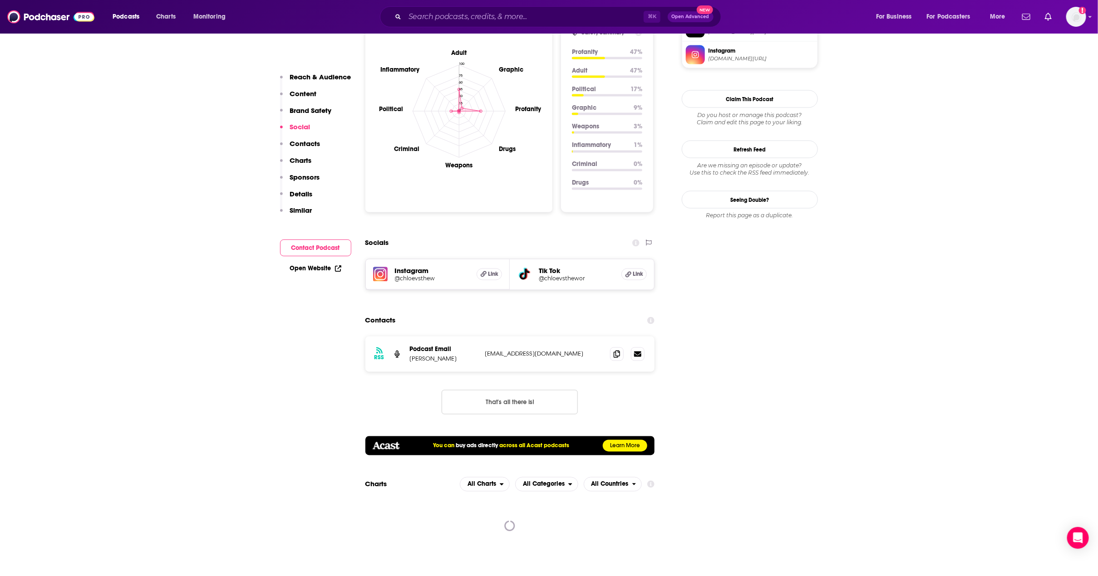
scroll to position [1188, 0]
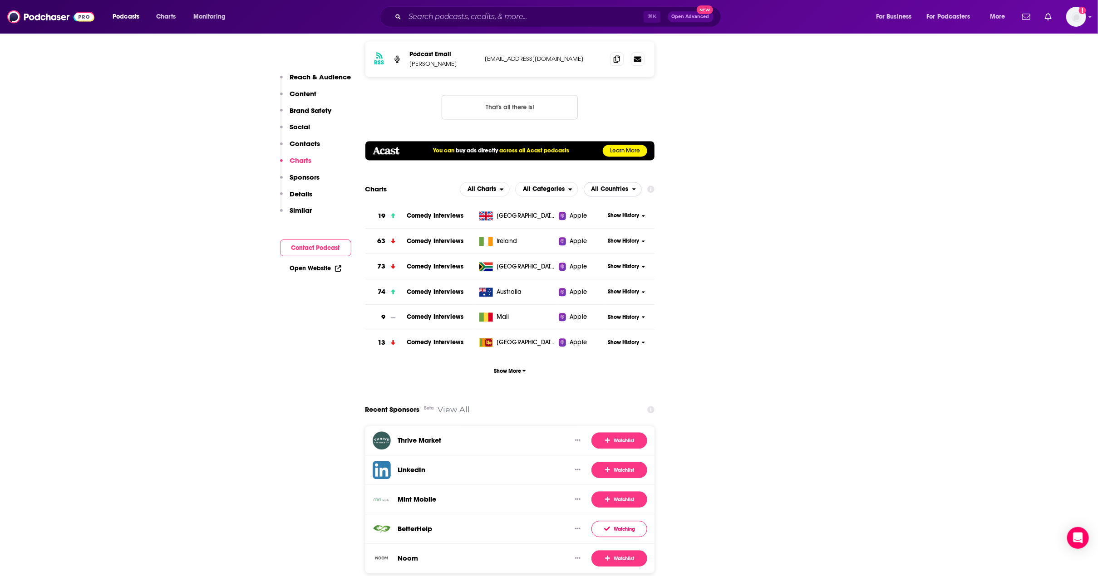
click at [629, 182] on span "All Countries" at bounding box center [608, 189] width 48 height 15
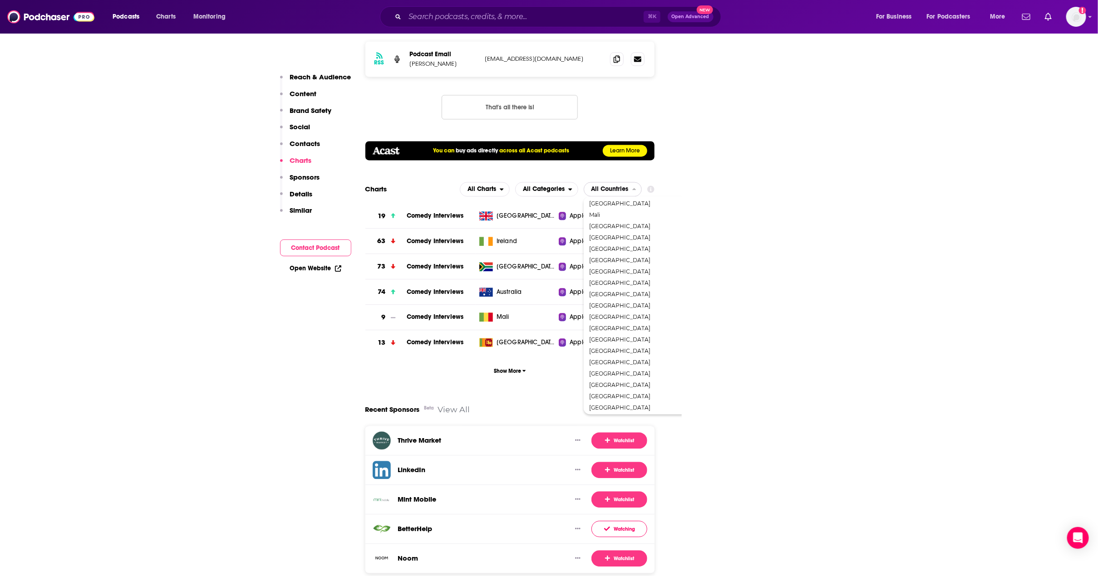
scroll to position [559, 0]
click at [625, 357] on span "[GEOGRAPHIC_DATA]" at bounding box center [651, 359] width 125 height 5
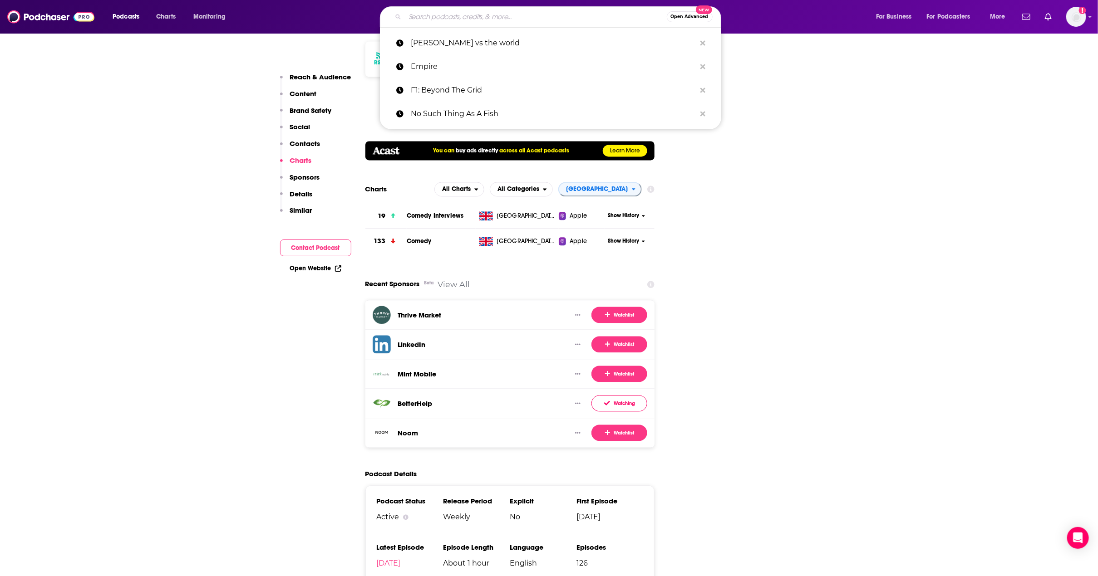
click at [491, 17] on input "Search podcasts, credits, & more..." at bounding box center [536, 17] width 262 height 15
paste input "The Cycling Podcast"
type input "The Cycling Podcast"
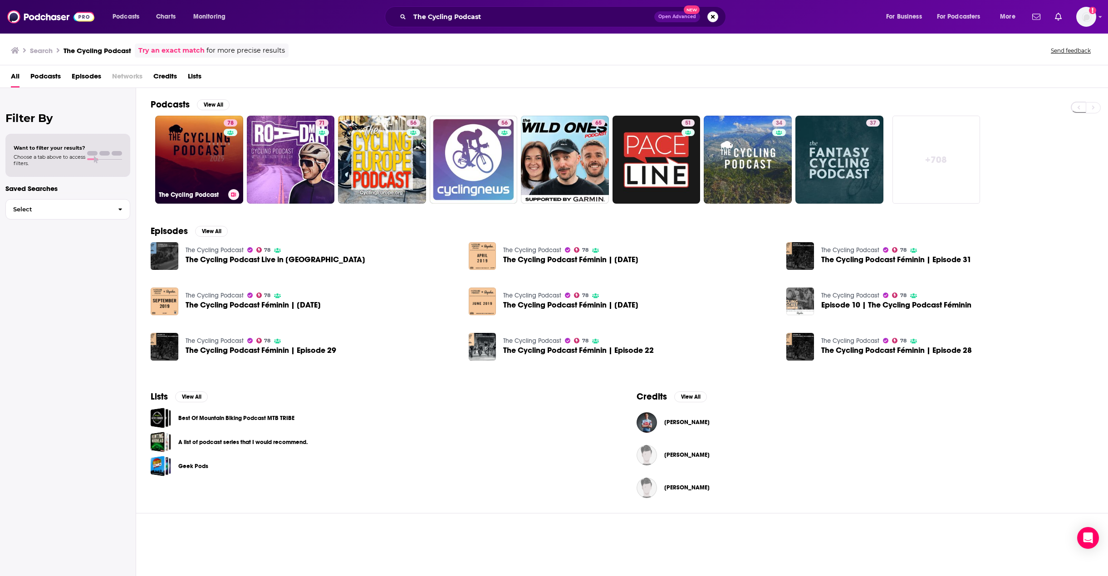
click at [183, 148] on link "78 The Cycling Podcast" at bounding box center [199, 160] width 88 height 88
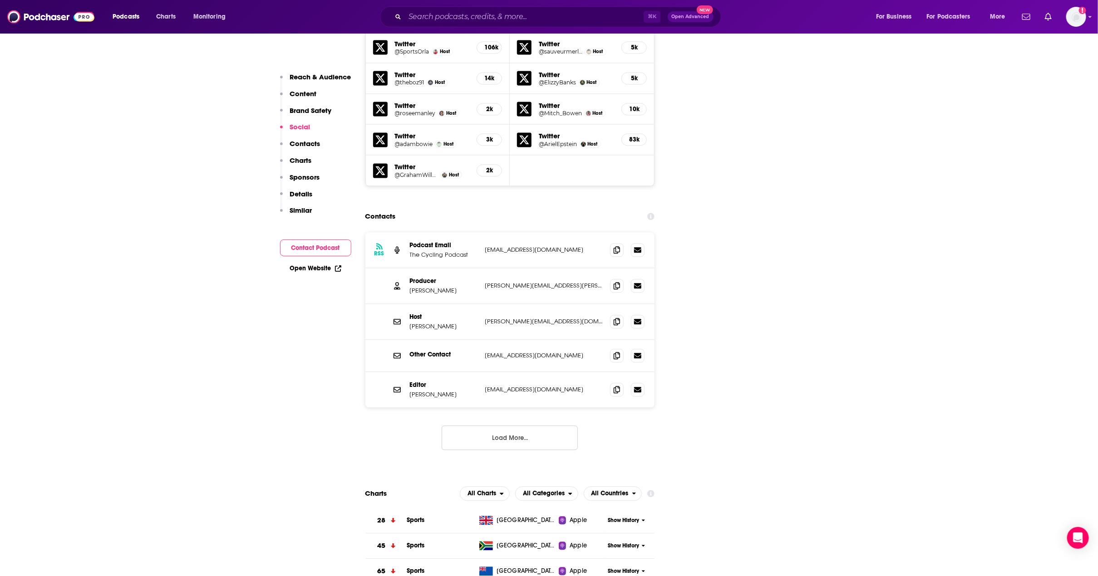
scroll to position [1479, 0]
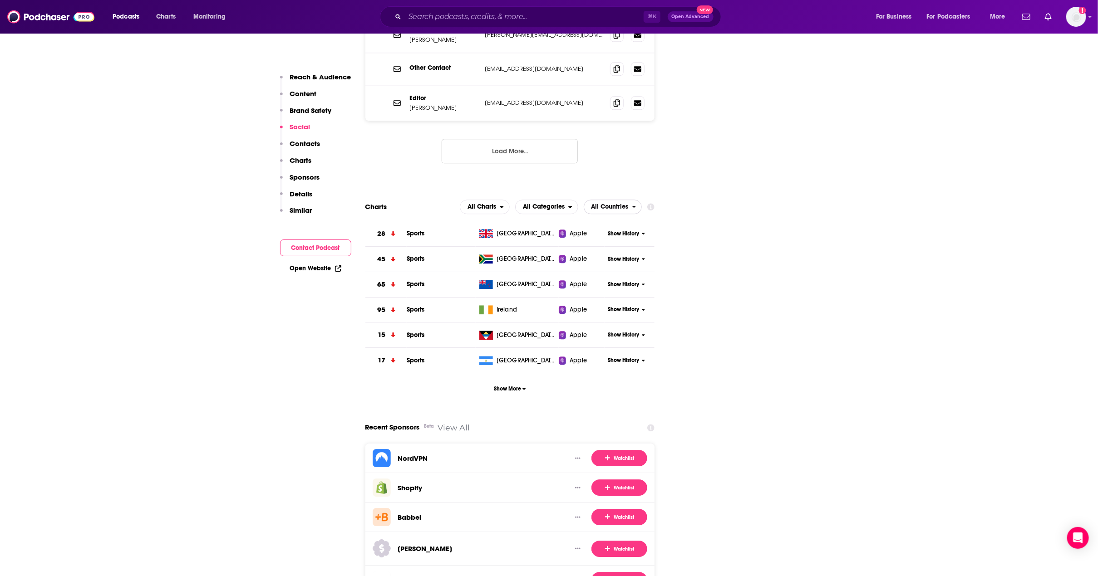
click at [615, 199] on span "All Countries" at bounding box center [608, 206] width 48 height 15
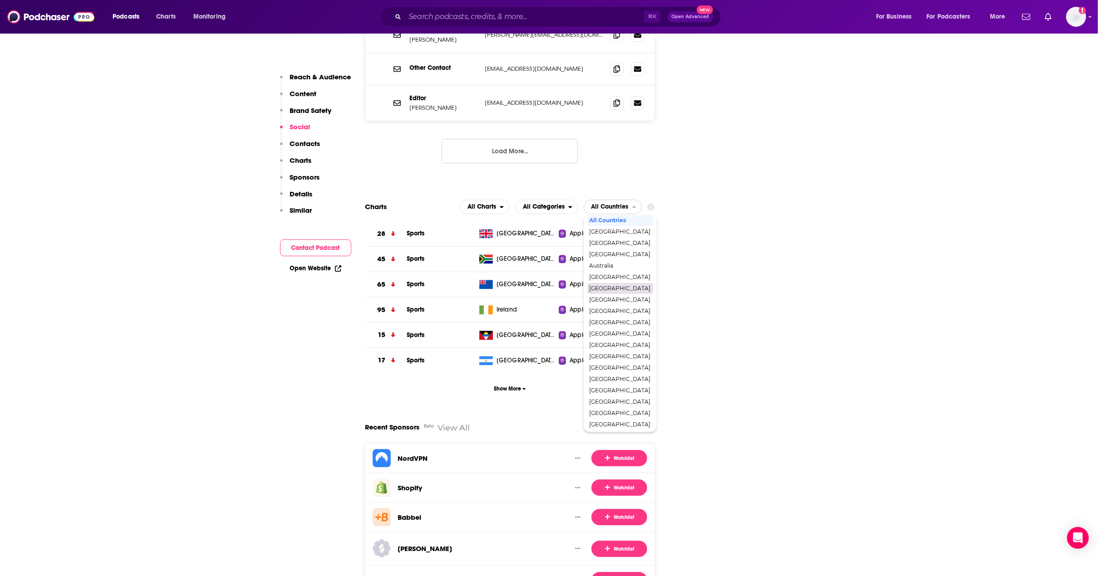
scroll to position [310, 0]
click at [631, 408] on span "[GEOGRAPHIC_DATA]" at bounding box center [619, 410] width 61 height 5
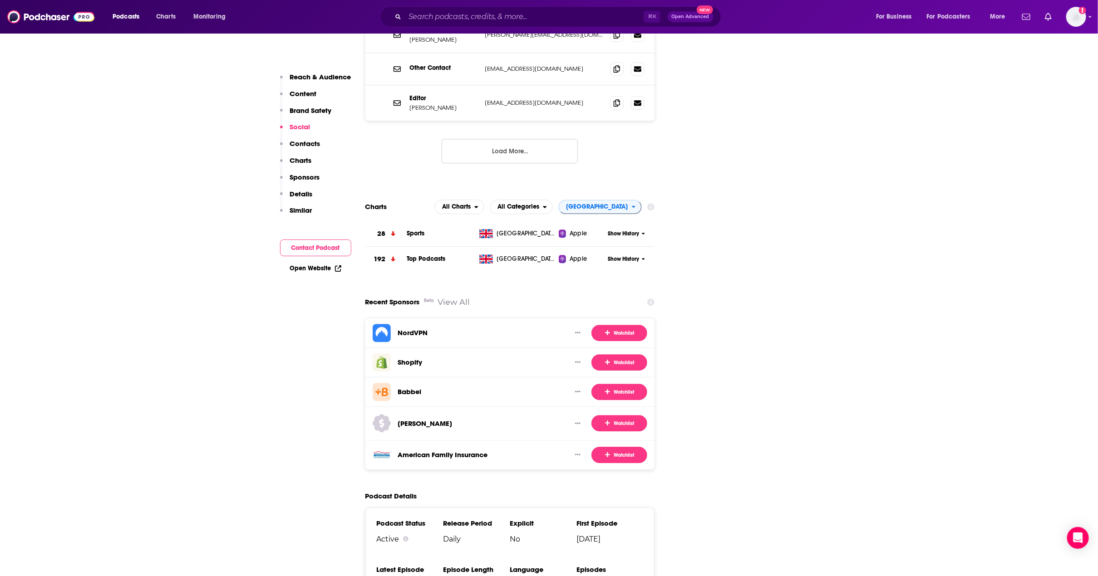
click at [542, 13] on input "Search podcasts, credits, & more..." at bounding box center [524, 17] width 239 height 15
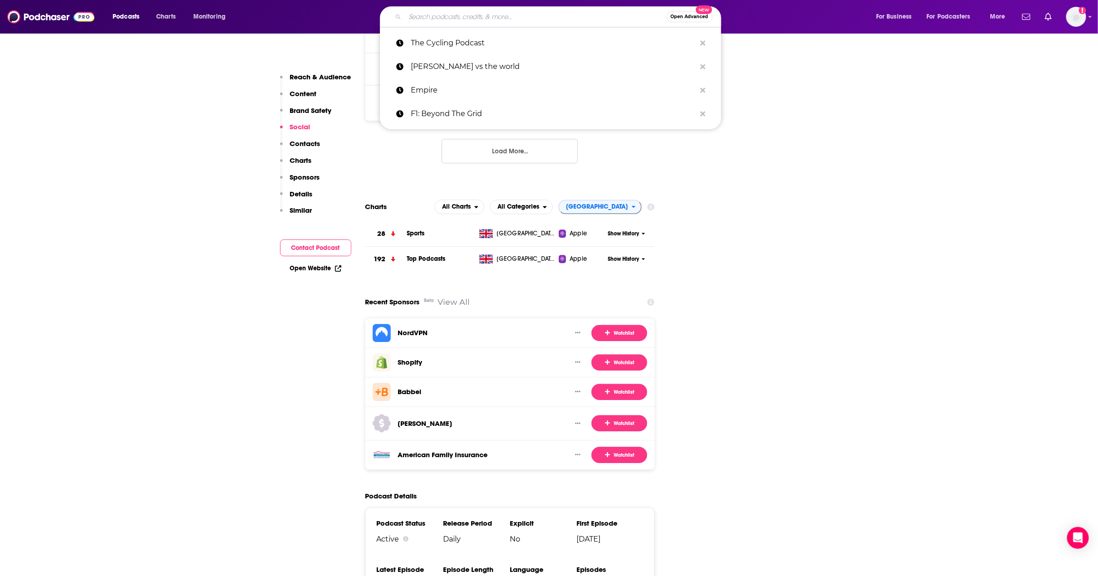
paste input "Self Care Club"
type input "Self Care Club"
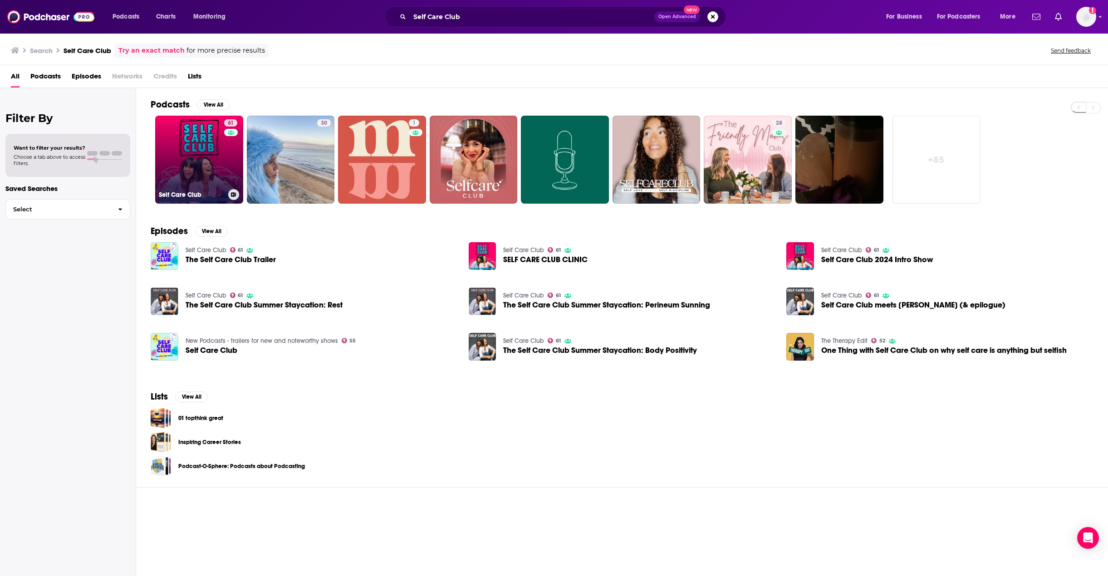
click at [173, 147] on link "61 Self Care Club" at bounding box center [199, 160] width 88 height 88
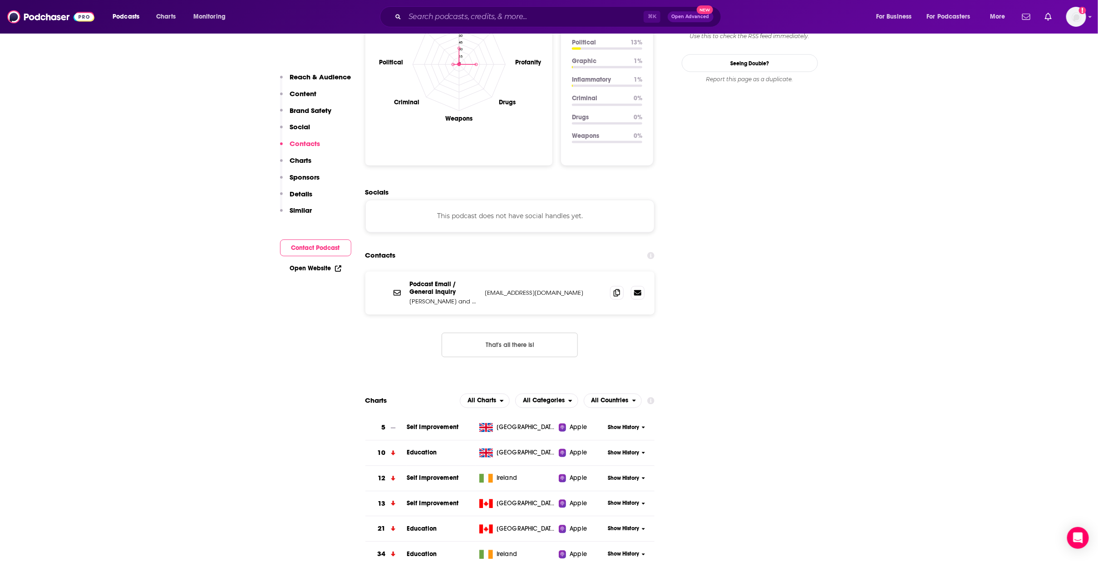
scroll to position [1032, 0]
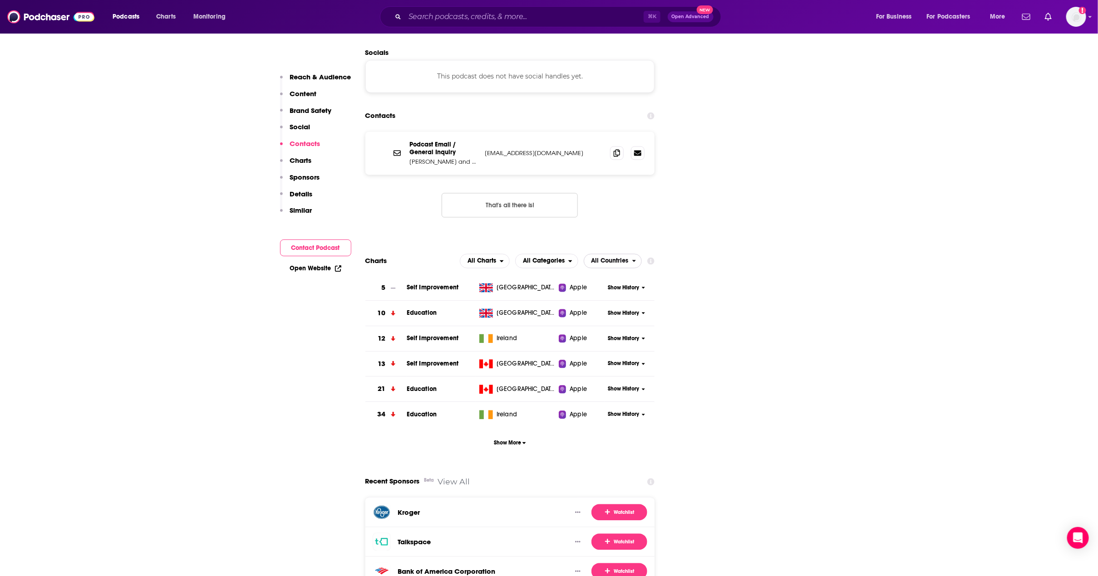
click at [627, 254] on span "All Countries" at bounding box center [608, 261] width 48 height 15
click at [622, 377] on span "[GEOGRAPHIC_DATA]" at bounding box center [619, 379] width 61 height 5
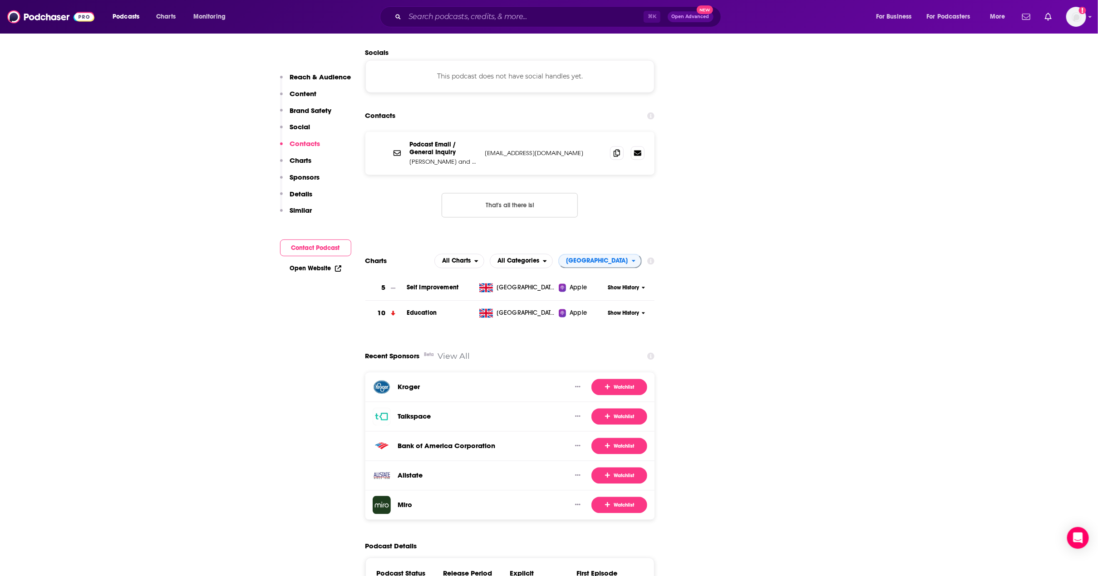
click at [453, 15] on input "Search podcasts, credits, & more..." at bounding box center [524, 17] width 239 height 15
paste input "The Price of Football"
type input "The Price of Football"
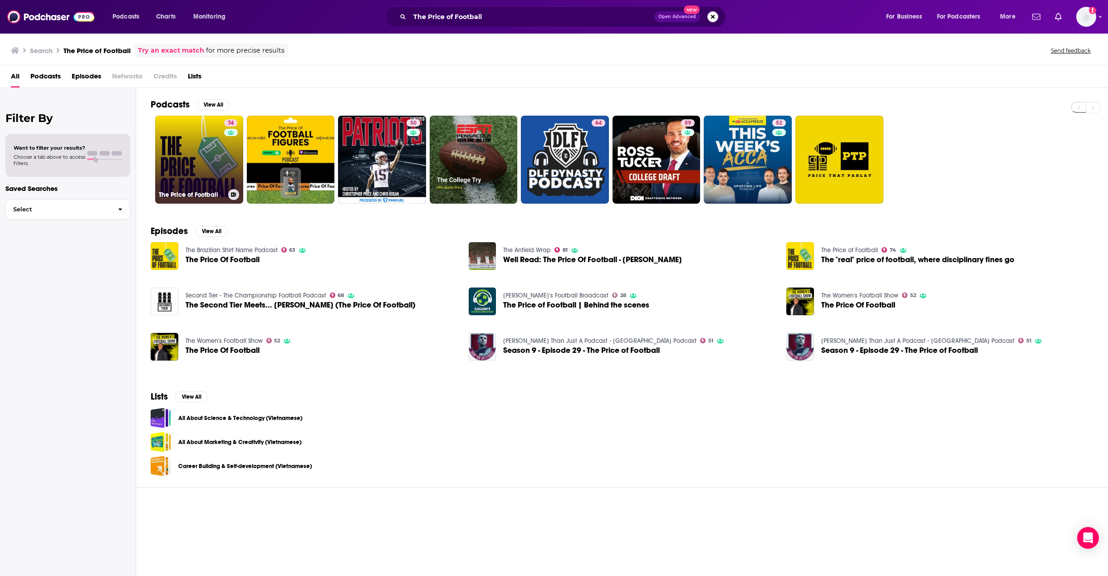
click at [205, 159] on link "74 The Price of Football" at bounding box center [199, 160] width 88 height 88
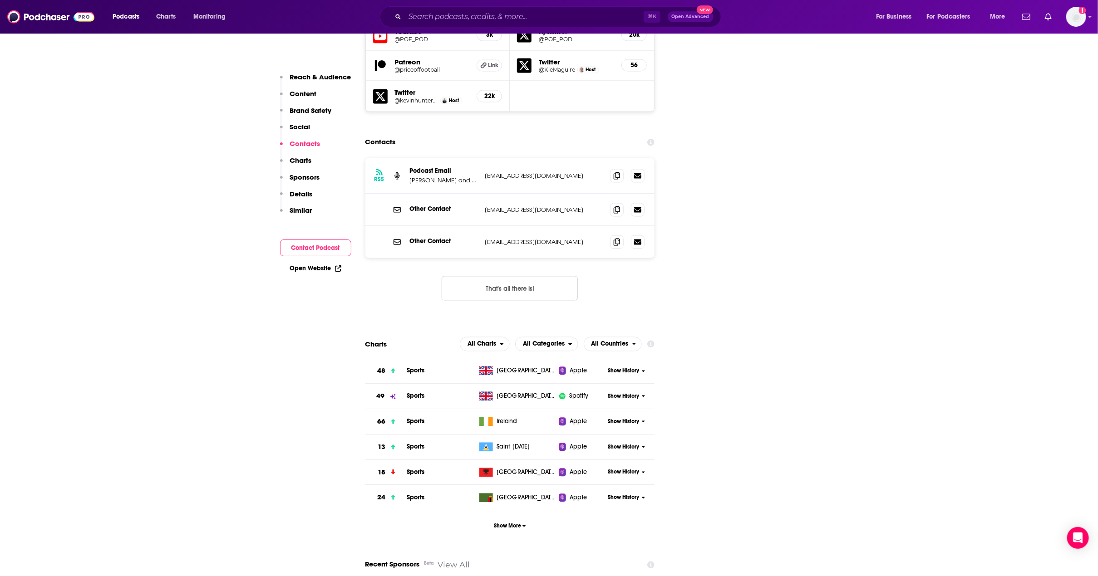
scroll to position [1146, 0]
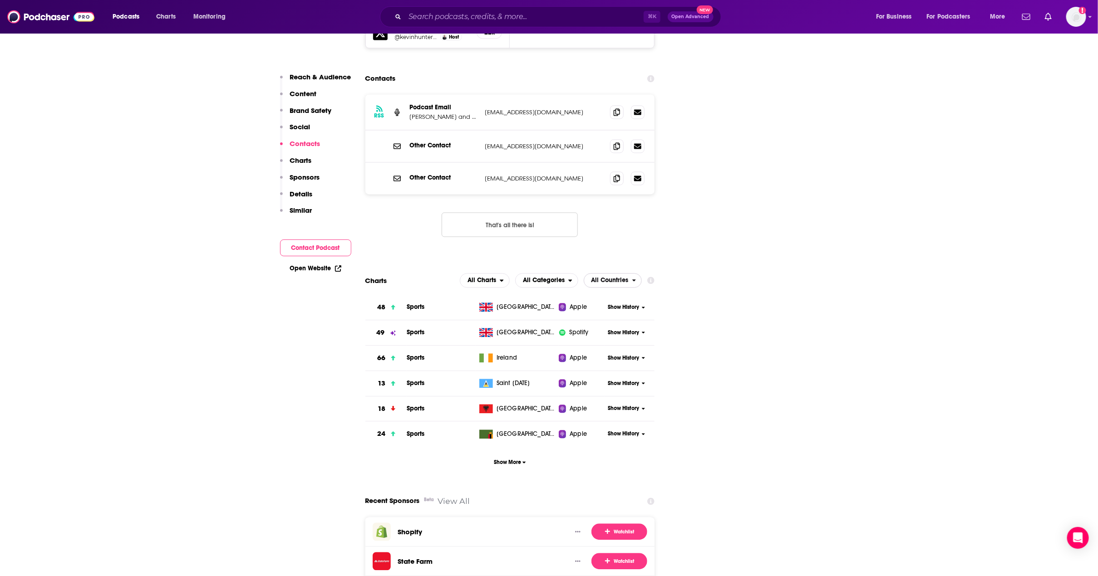
click at [624, 277] on span "All Countries" at bounding box center [609, 280] width 37 height 6
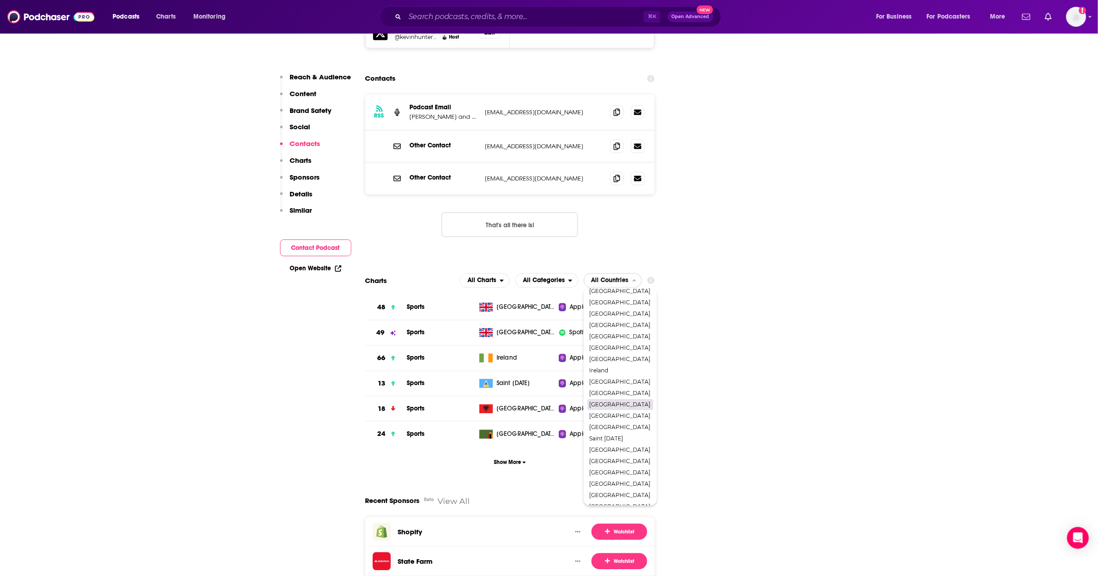
scroll to position [117, 0]
click at [634, 482] on span "[GEOGRAPHIC_DATA]" at bounding box center [619, 484] width 61 height 5
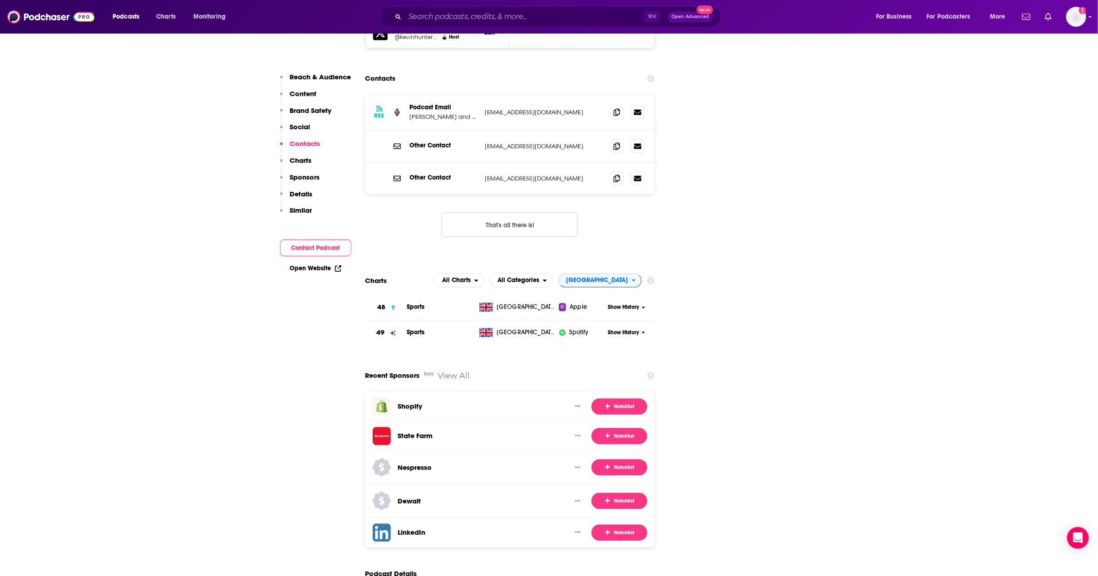
click at [489, 19] on input "Search podcasts, credits, & more..." at bounding box center [524, 17] width 239 height 15
paste input "Wafflin'"
type input "Wafflin'"
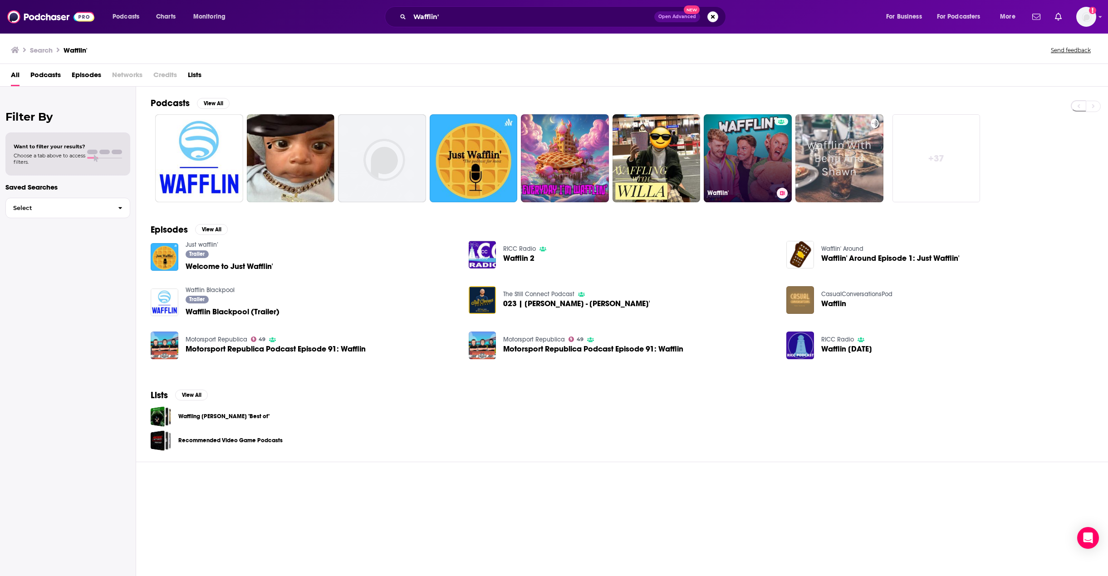
click at [754, 134] on link "Wafflin'" at bounding box center [748, 158] width 88 height 88
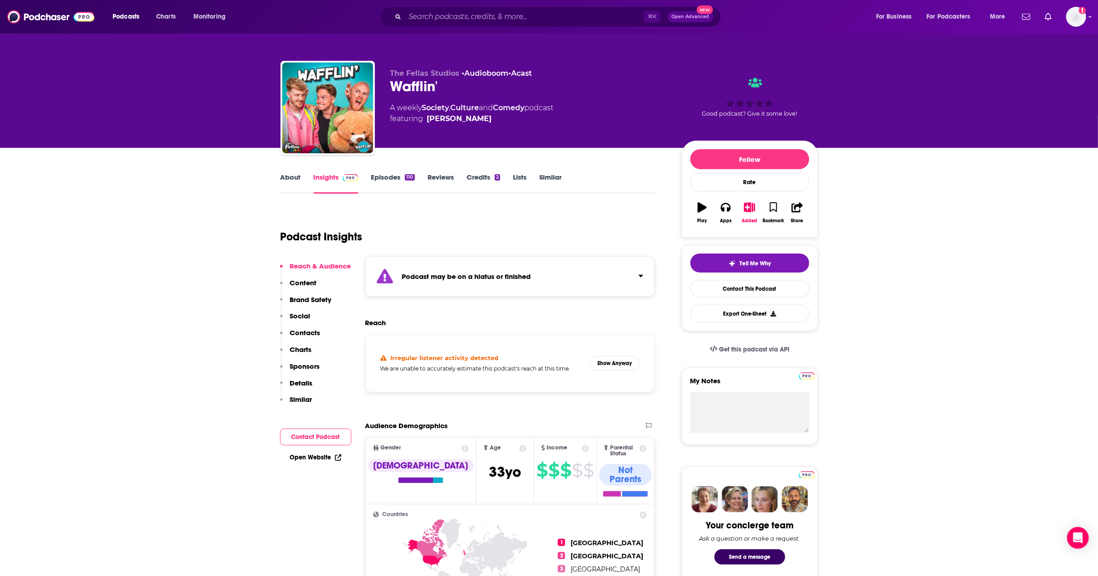
click at [301, 350] on p "Charts" at bounding box center [301, 349] width 22 height 9
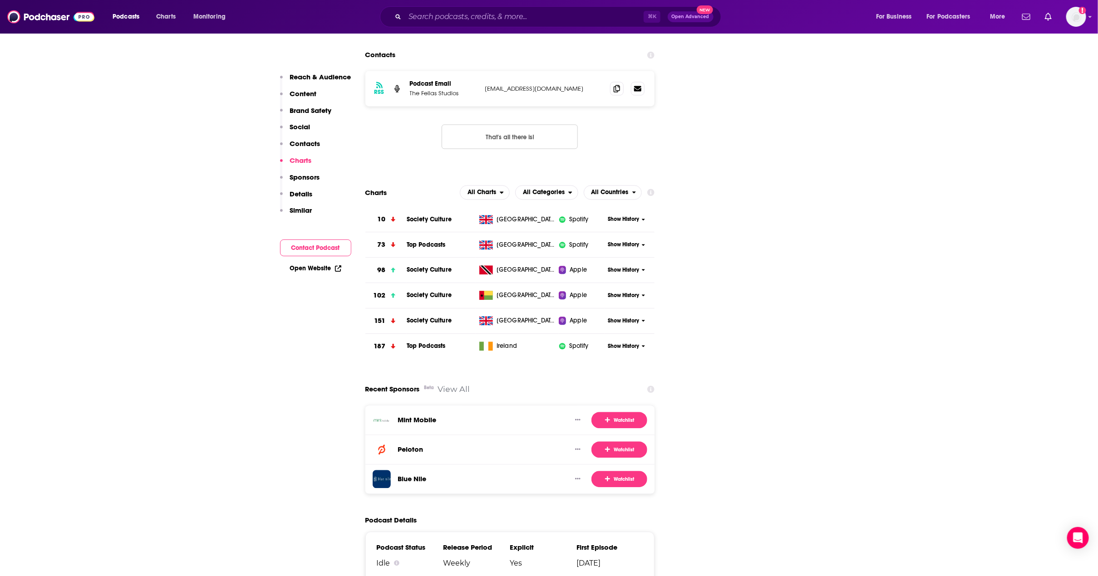
scroll to position [1199, 0]
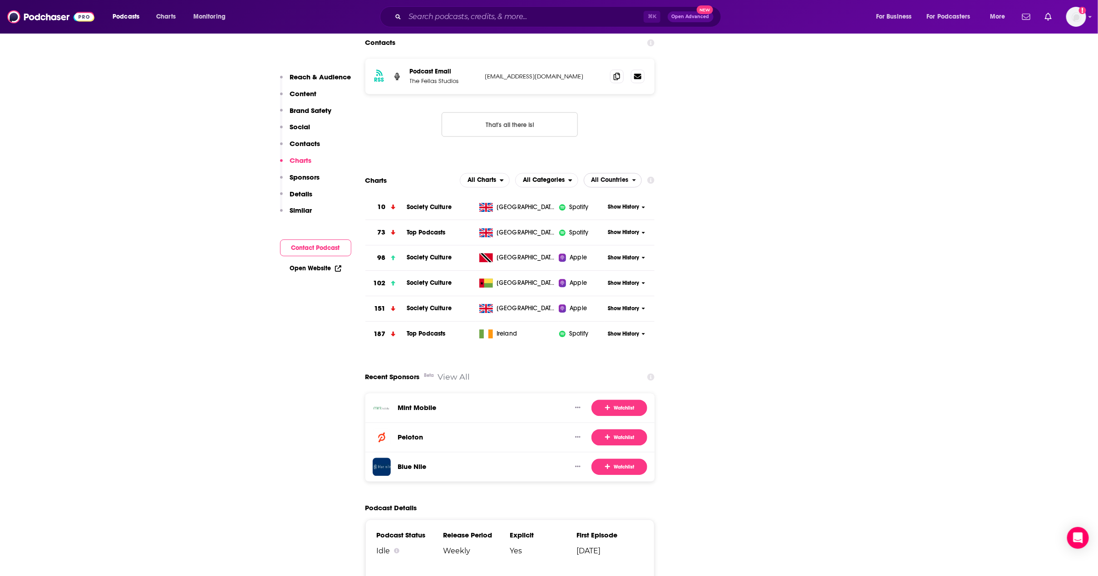
click at [601, 177] on span "All Countries" at bounding box center [609, 180] width 37 height 6
click at [627, 239] on span "[GEOGRAPHIC_DATA]" at bounding box center [619, 241] width 61 height 5
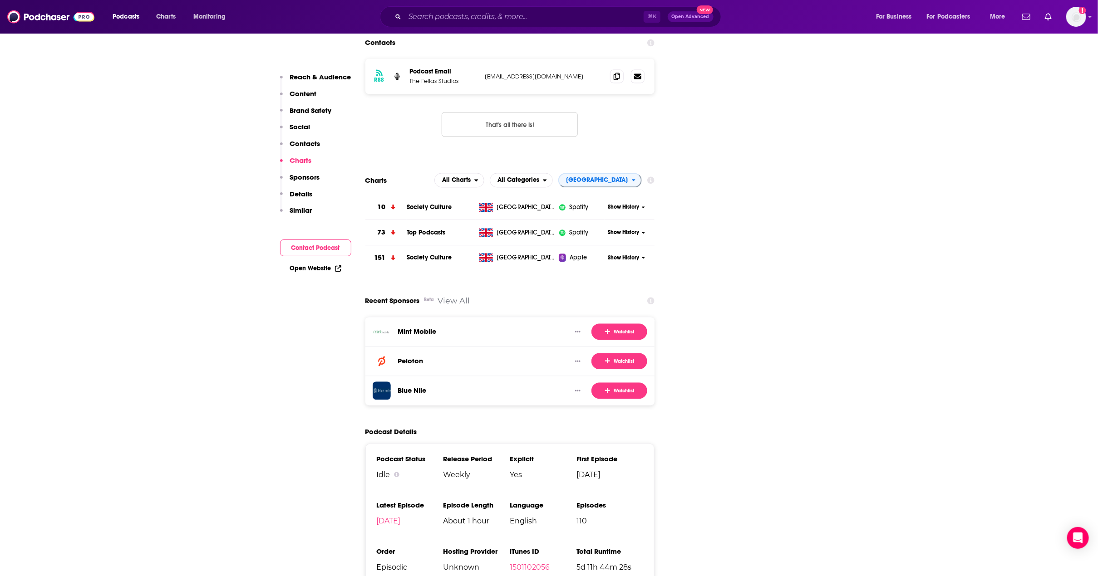
click at [501, 15] on input "Search podcasts, credits, & more..." at bounding box center [524, 17] width 239 height 15
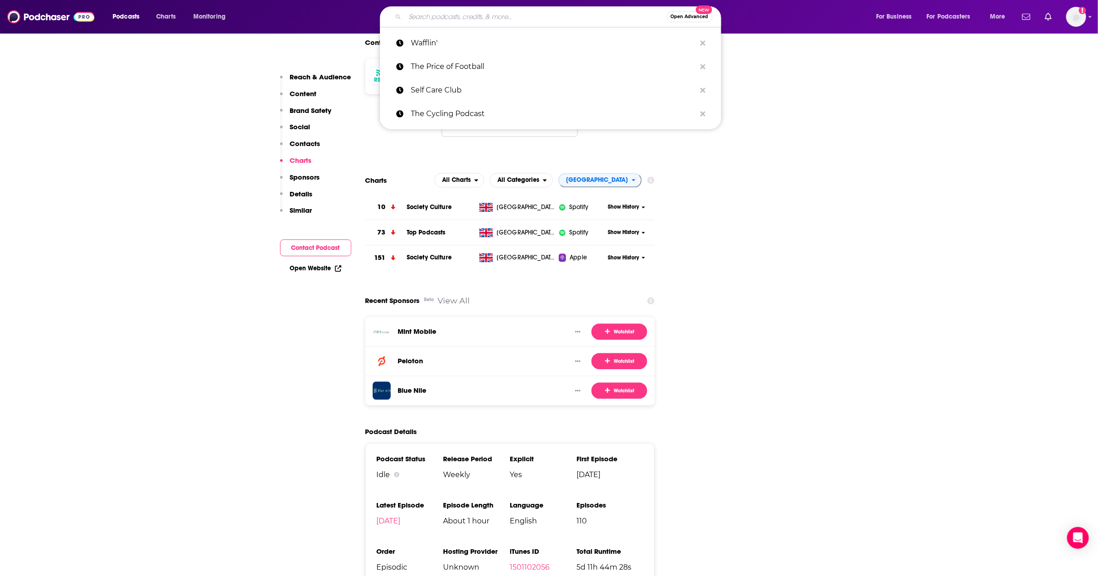
paste input "Motivation Daily by Motiversity"
type input "Motivation Daily by Motiversity"
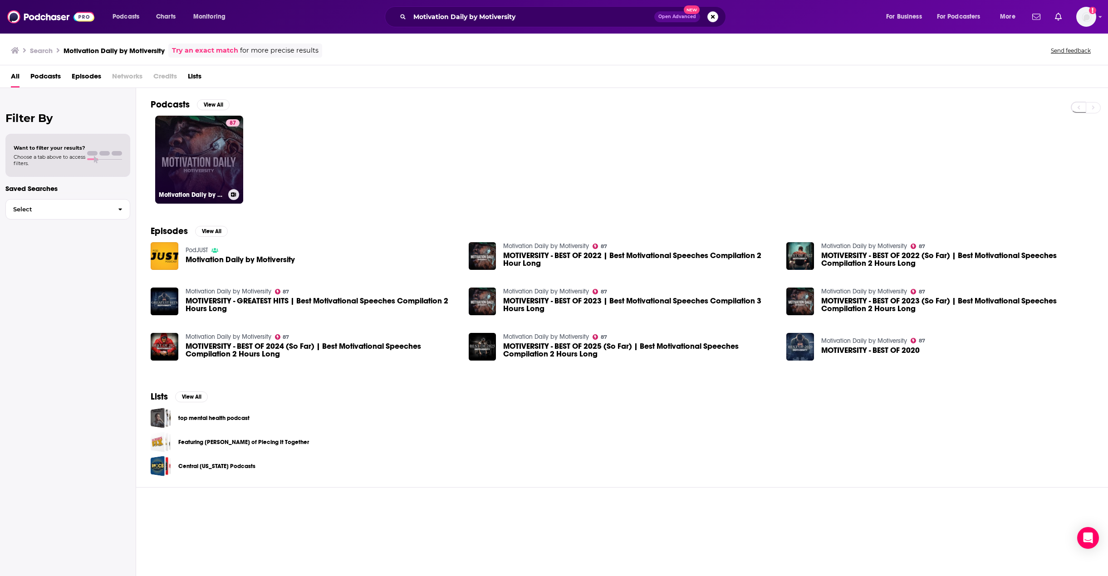
click at [197, 143] on link "87 Motivation Daily by Motiversity" at bounding box center [199, 160] width 88 height 88
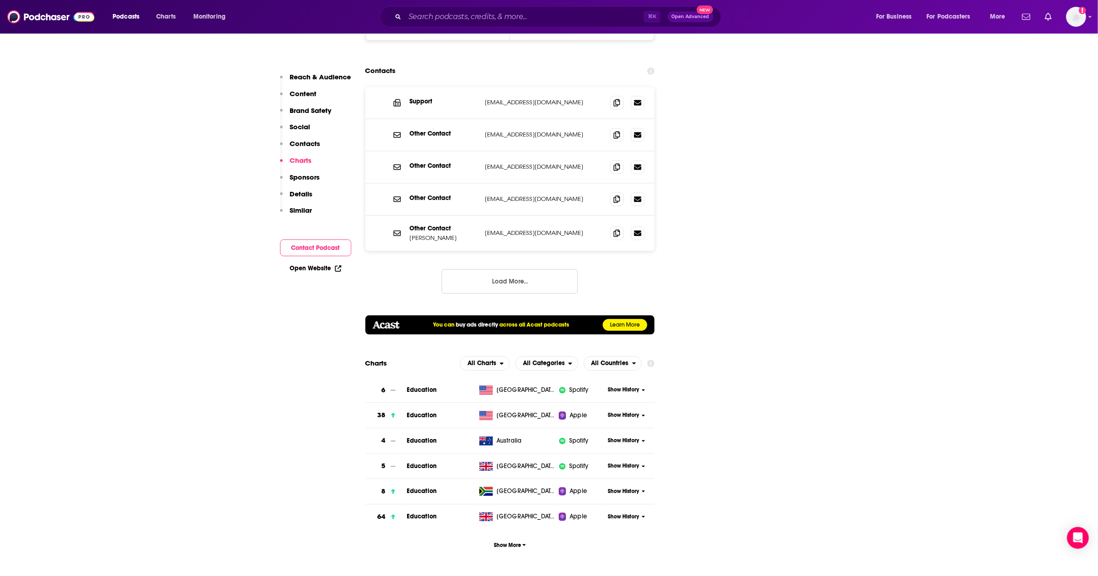
scroll to position [1351, 0]
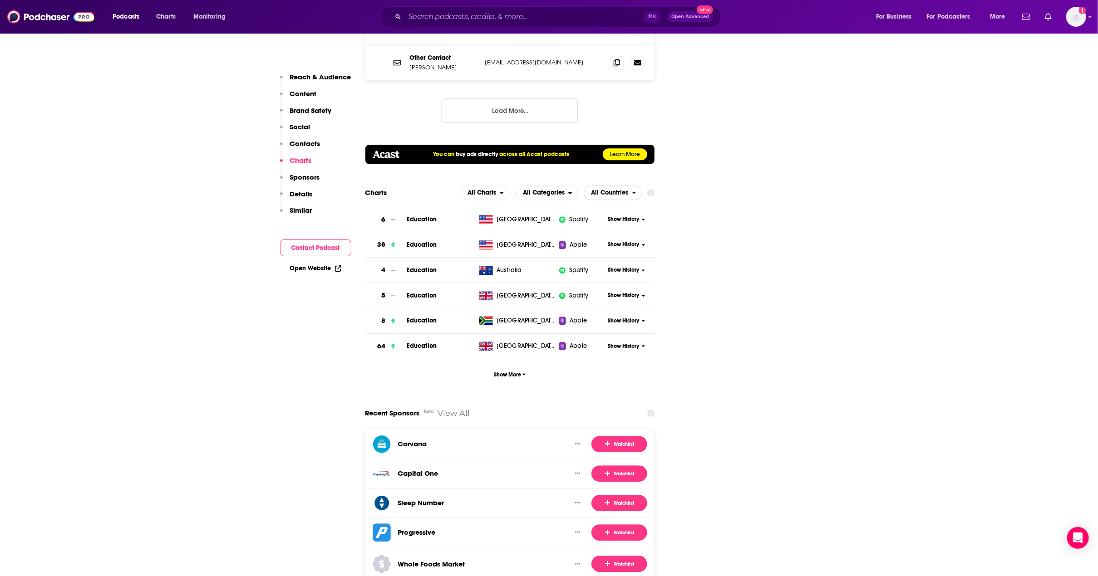
click at [629, 185] on span "All Countries" at bounding box center [608, 192] width 48 height 15
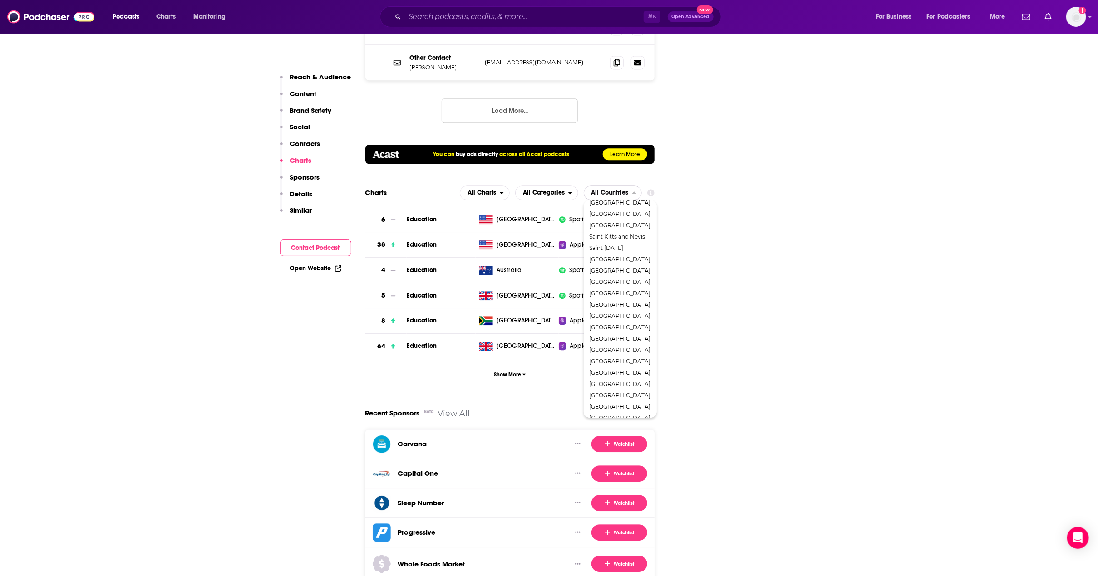
scroll to position [741, 0]
click at [631, 383] on span "[GEOGRAPHIC_DATA]" at bounding box center [619, 385] width 61 height 5
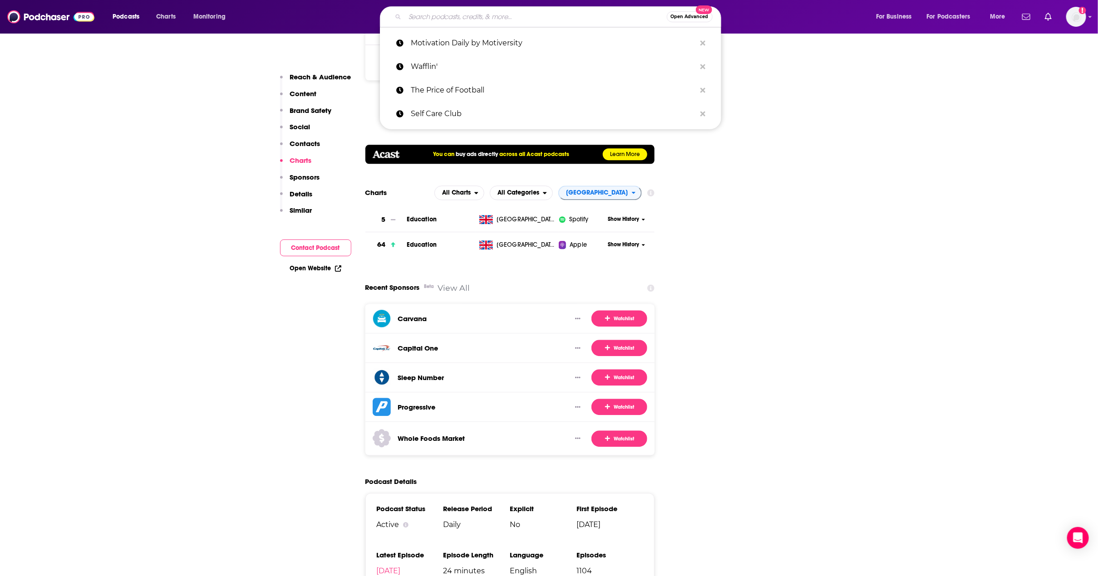
click at [462, 15] on input "Search podcasts, credits, & more..." at bounding box center [536, 17] width 262 height 15
paste input "History Extra podcast"
type input "History Extra podcast"
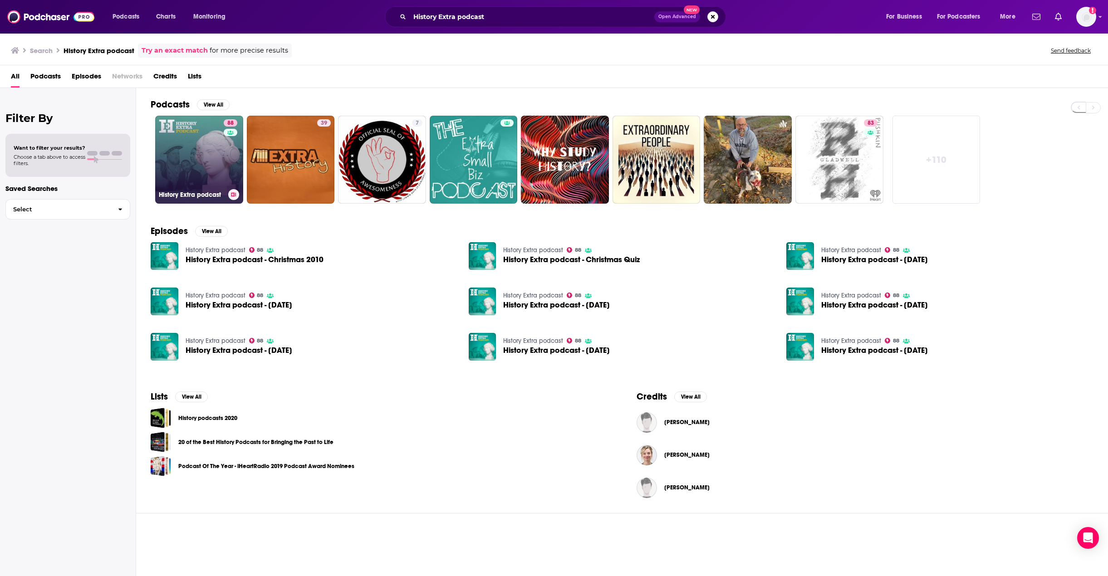
click at [186, 142] on link "88 History Extra podcast" at bounding box center [199, 160] width 88 height 88
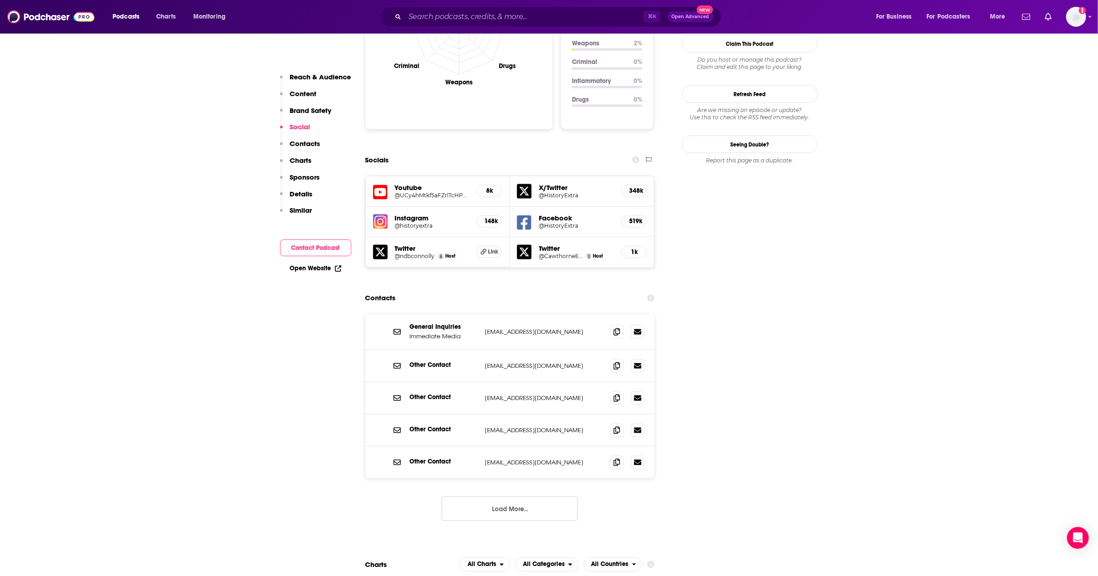
scroll to position [1208, 0]
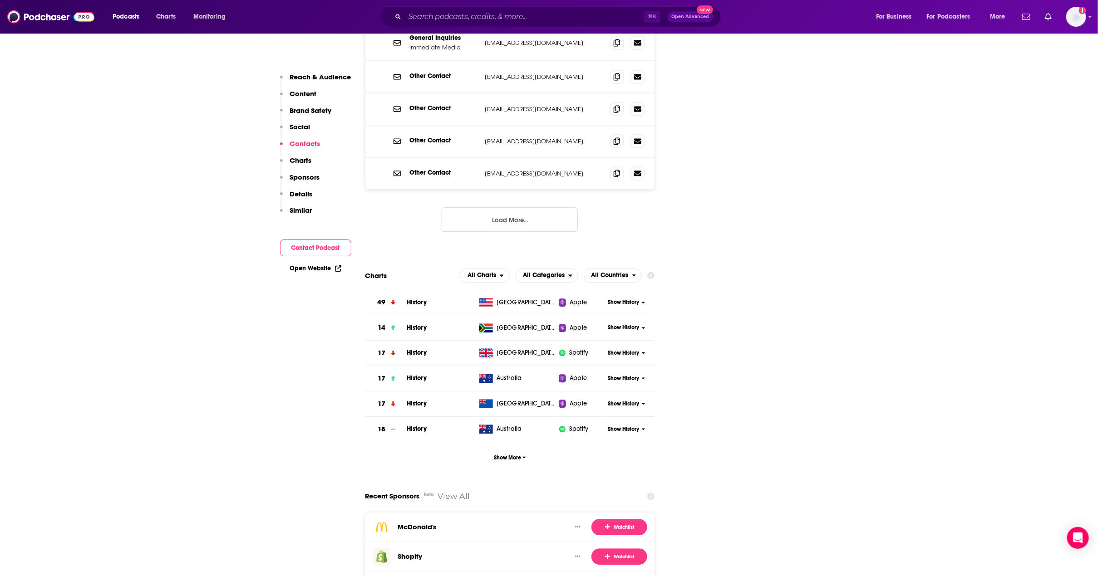
click at [619, 268] on span "All Countries" at bounding box center [608, 275] width 48 height 15
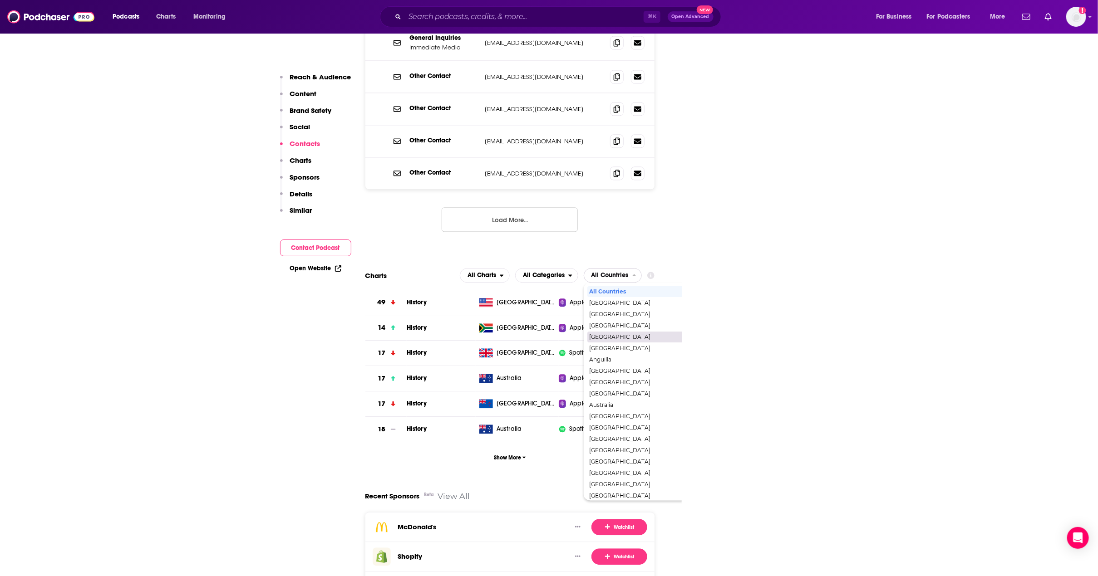
scroll to position [1603, 0]
click at [628, 398] on span "[GEOGRAPHIC_DATA]" at bounding box center [651, 400] width 125 height 5
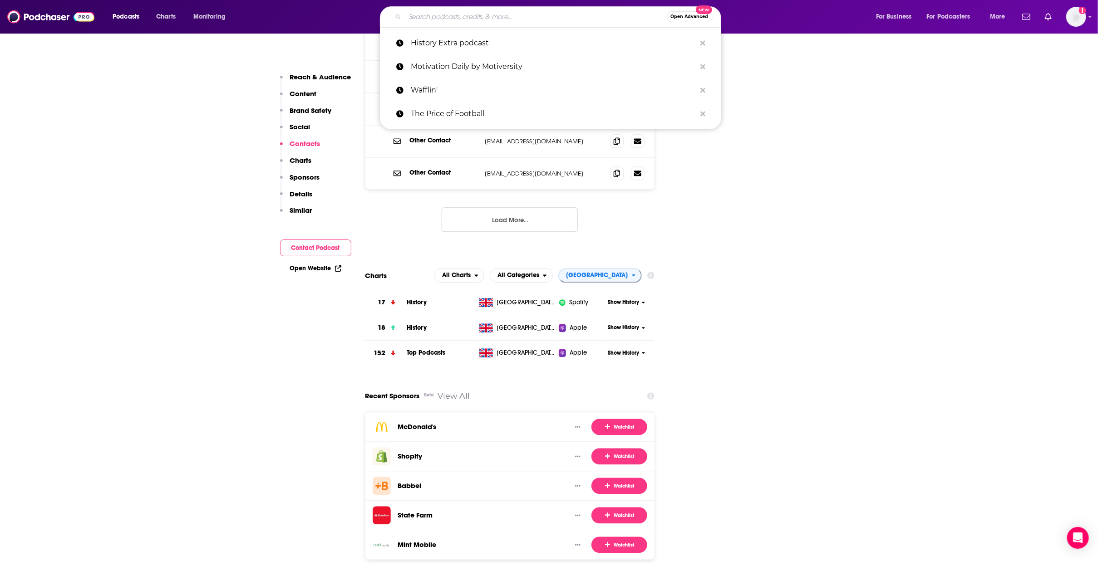
click at [471, 14] on input "Search podcasts, credits, & more..." at bounding box center [536, 17] width 262 height 15
paste input "Past Present Future"
type input "Past Present Future"
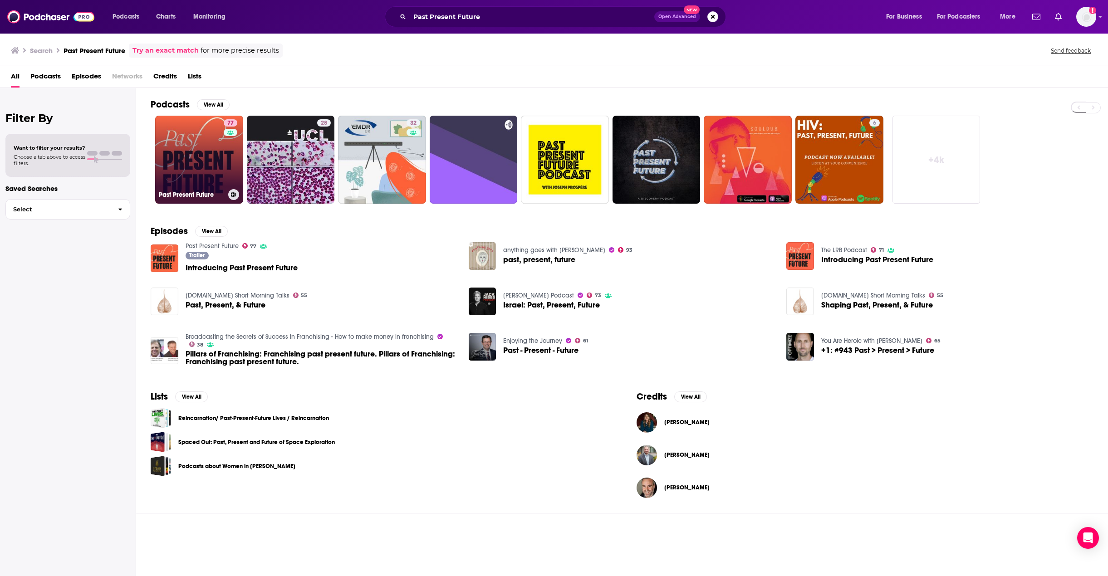
click at [200, 152] on link "77 Past Present Future" at bounding box center [199, 160] width 88 height 88
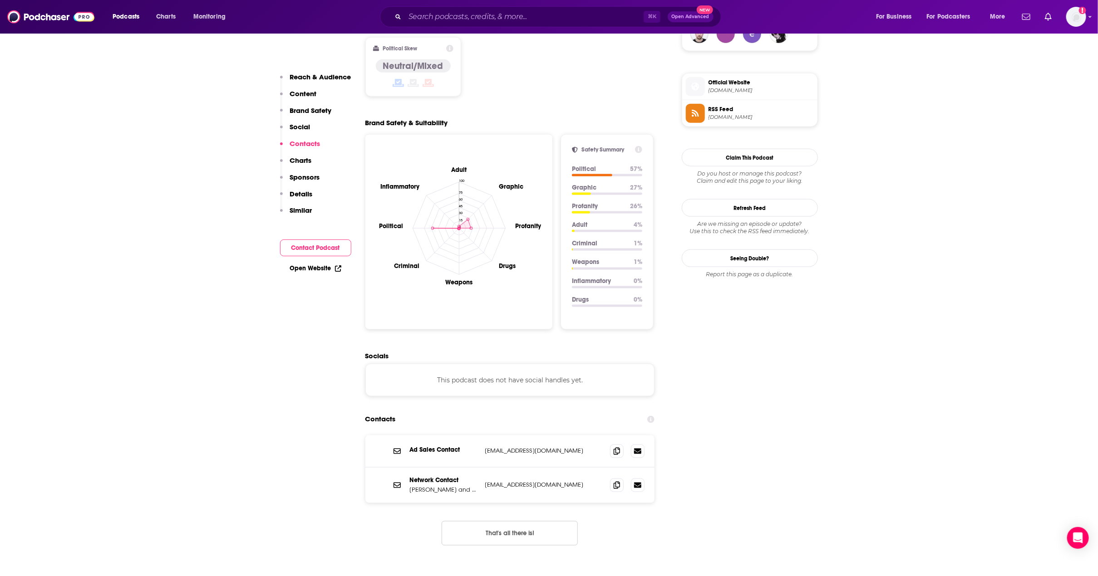
scroll to position [1082, 0]
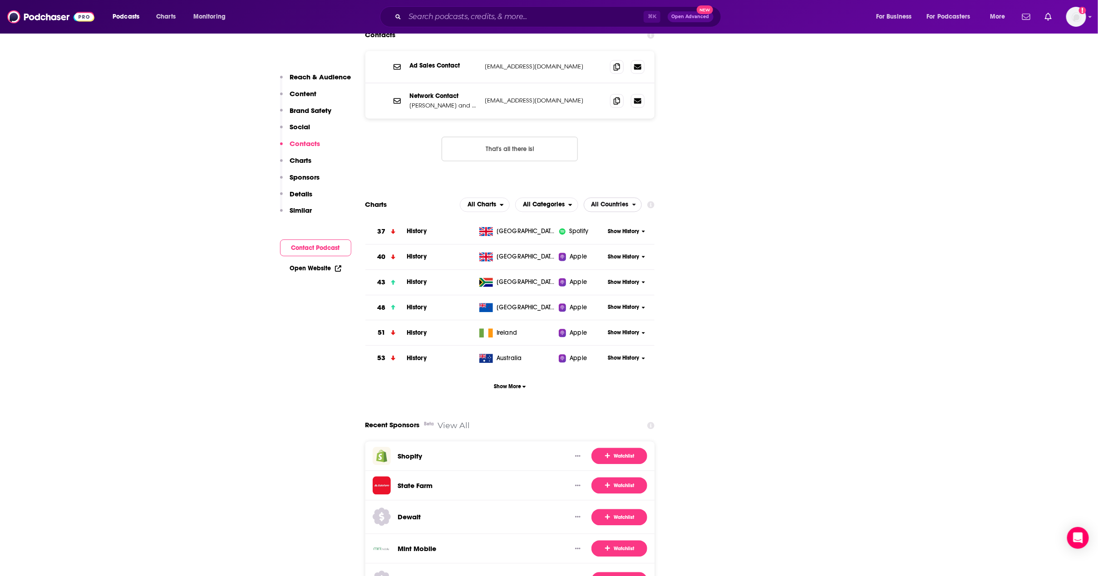
click at [602, 202] on span "All Countries" at bounding box center [609, 205] width 37 height 6
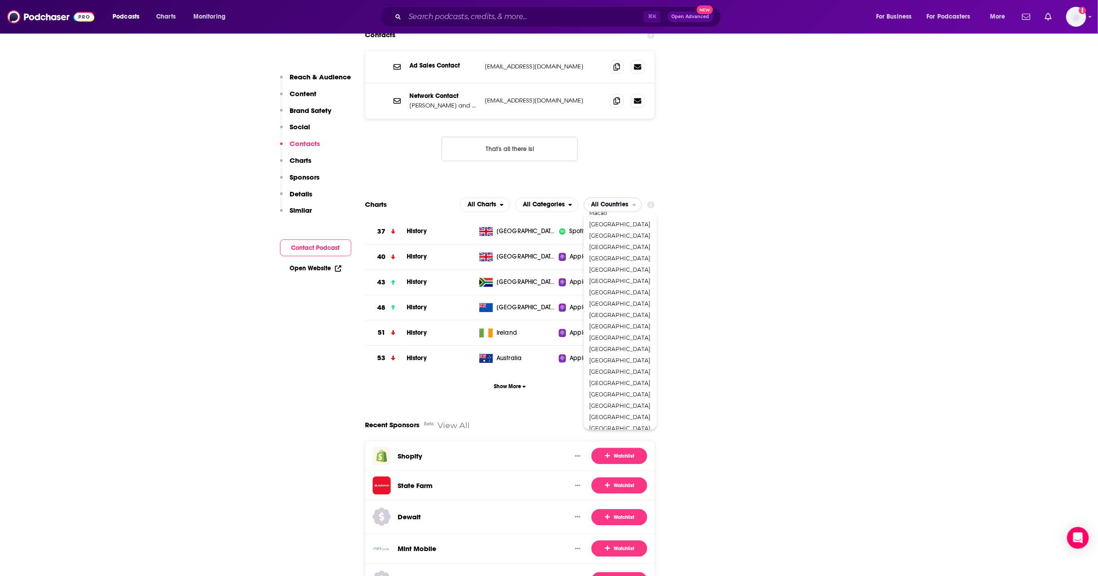
scroll to position [763, 0]
click at [628, 373] on span "[GEOGRAPHIC_DATA]" at bounding box center [619, 375] width 61 height 5
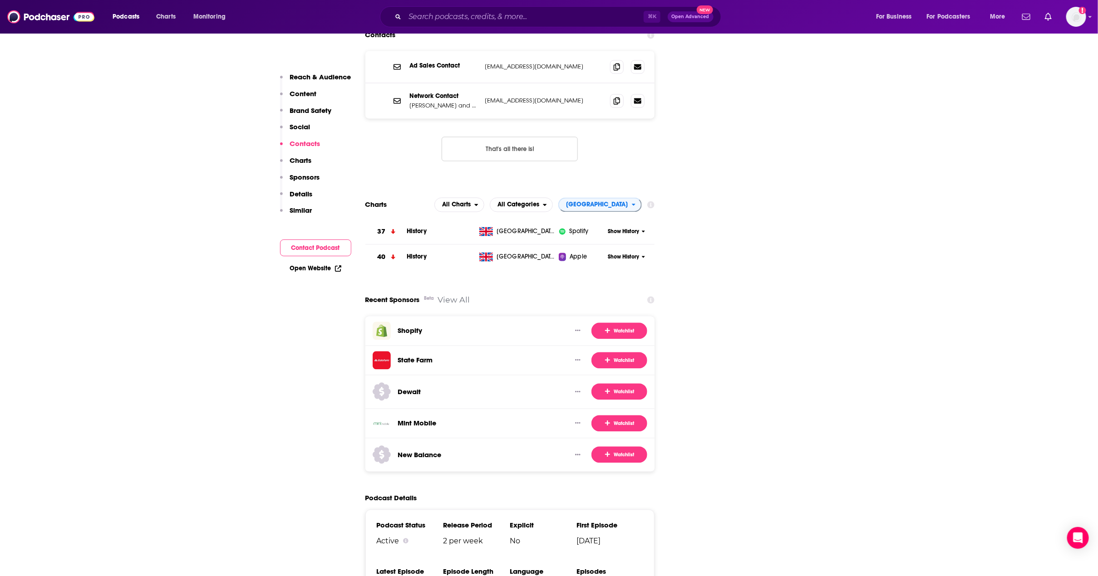
drag, startPoint x: 758, startPoint y: 319, endPoint x: 744, endPoint y: 313, distance: 15.0
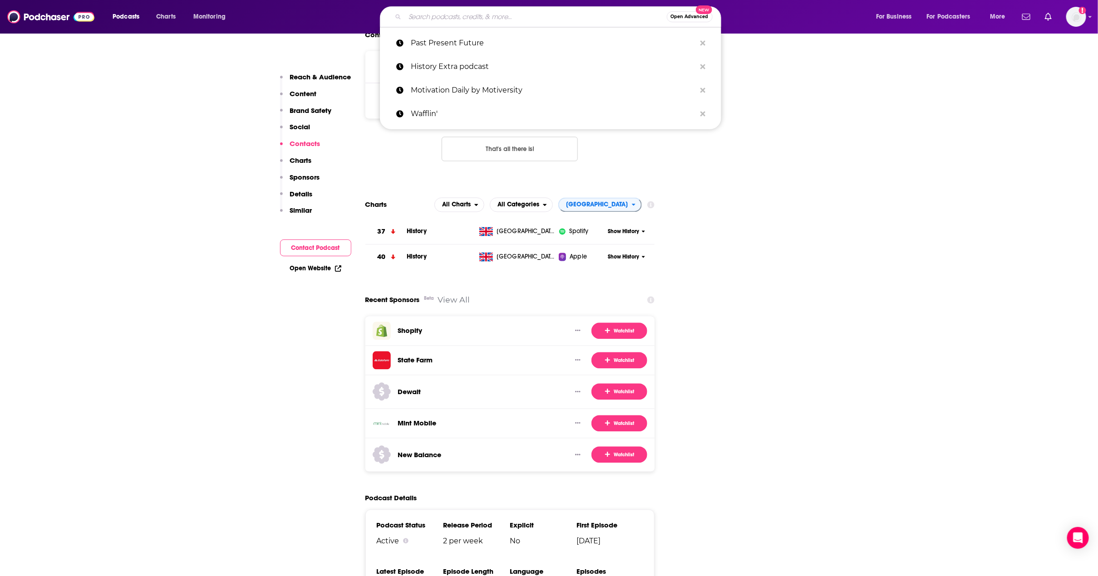
click at [502, 21] on input "Search podcasts, credits, & more..." at bounding box center [536, 17] width 262 height 15
paste input "The Teen Commandments"
type input "The Teen Commandments"
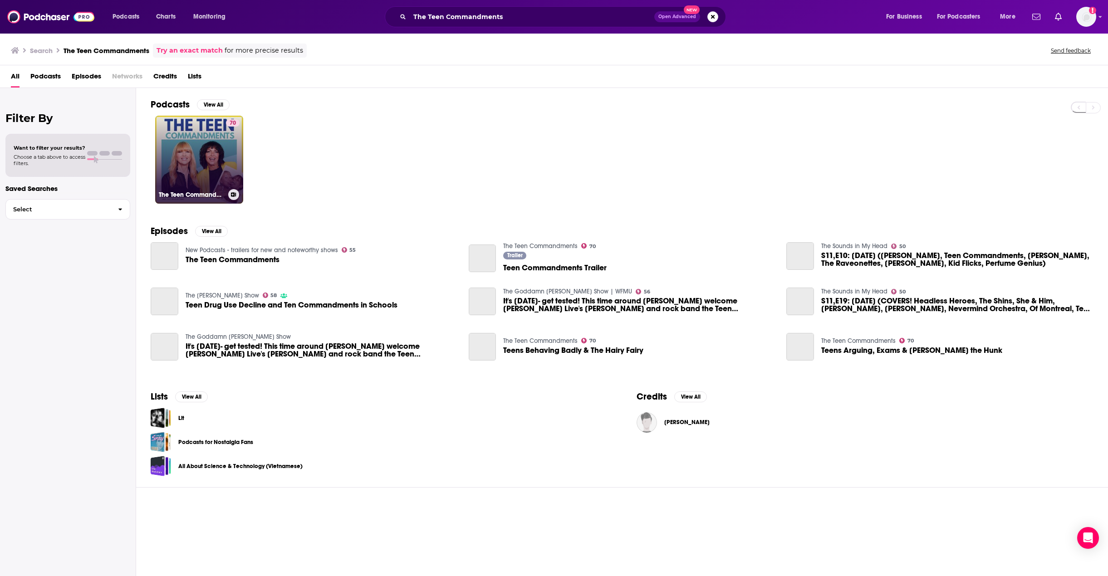
click at [199, 135] on link "70 The Teen Commandments" at bounding box center [199, 160] width 88 height 88
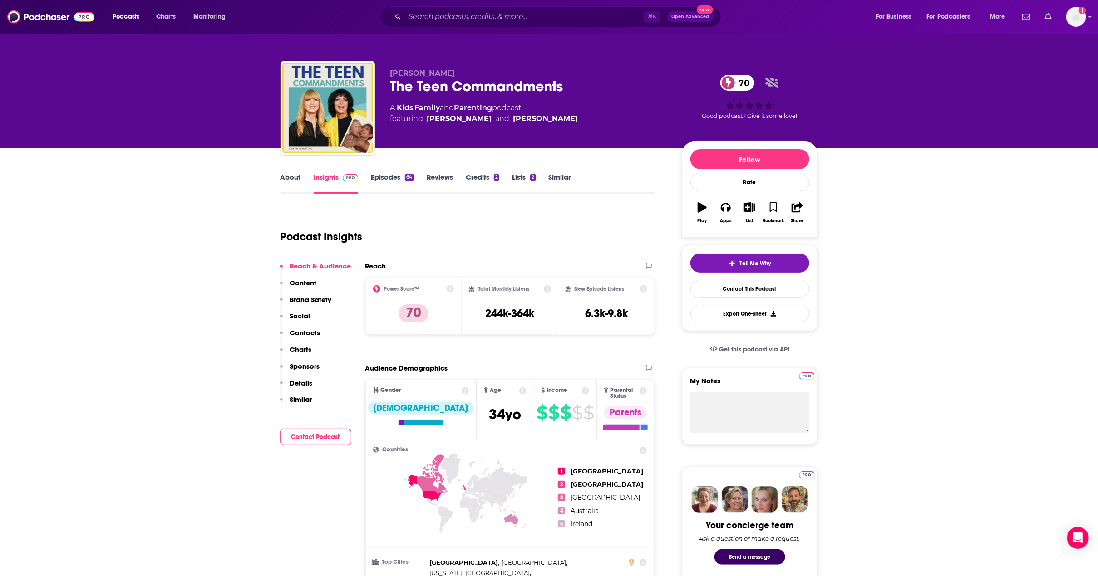
click at [301, 348] on p "Charts" at bounding box center [301, 349] width 22 height 9
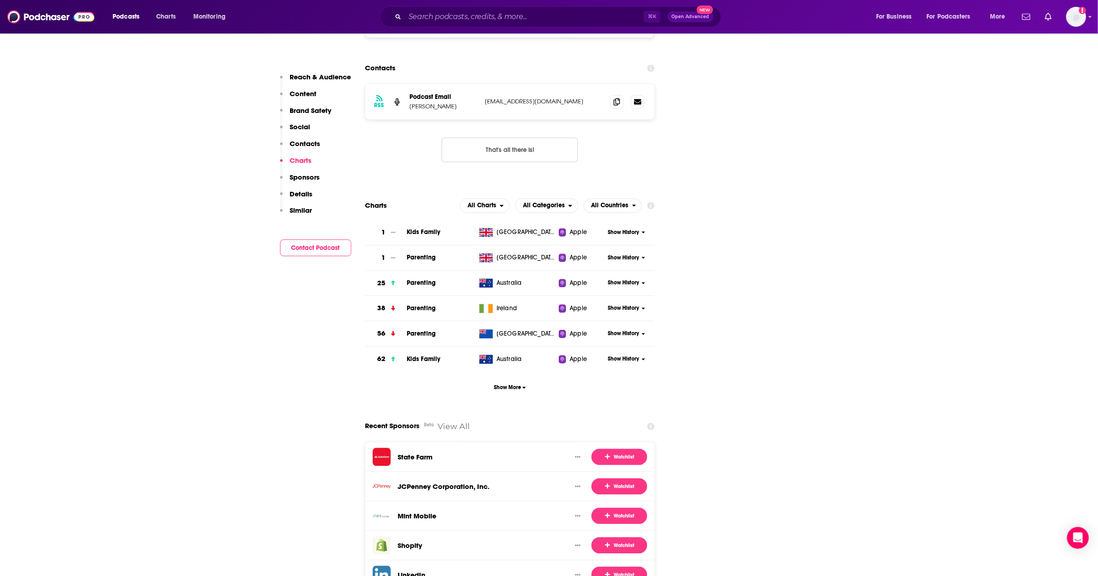
scroll to position [1128, 0]
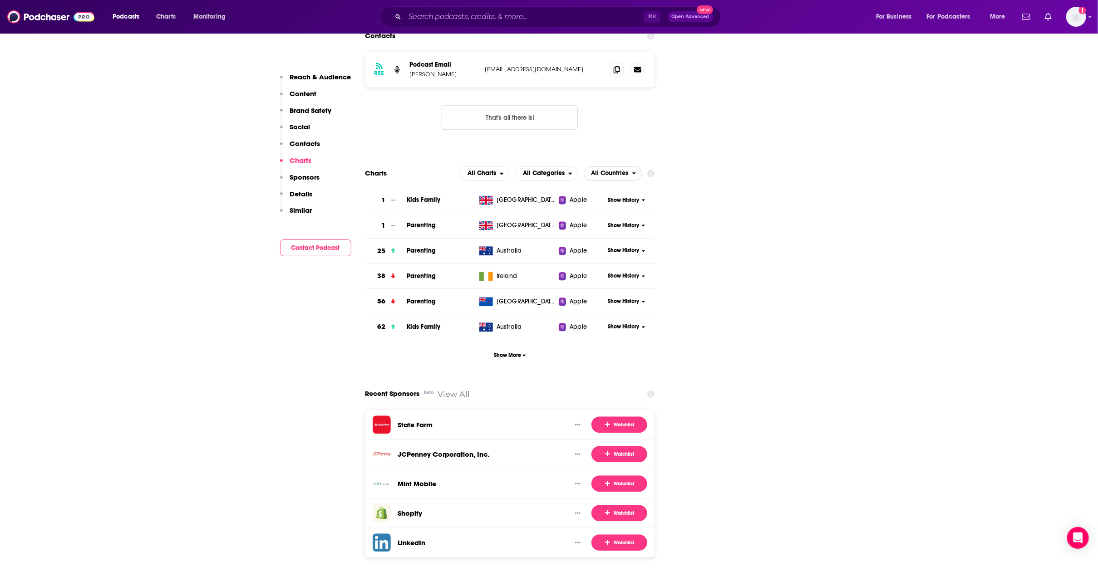
click at [621, 166] on span "All Countries" at bounding box center [608, 173] width 48 height 15
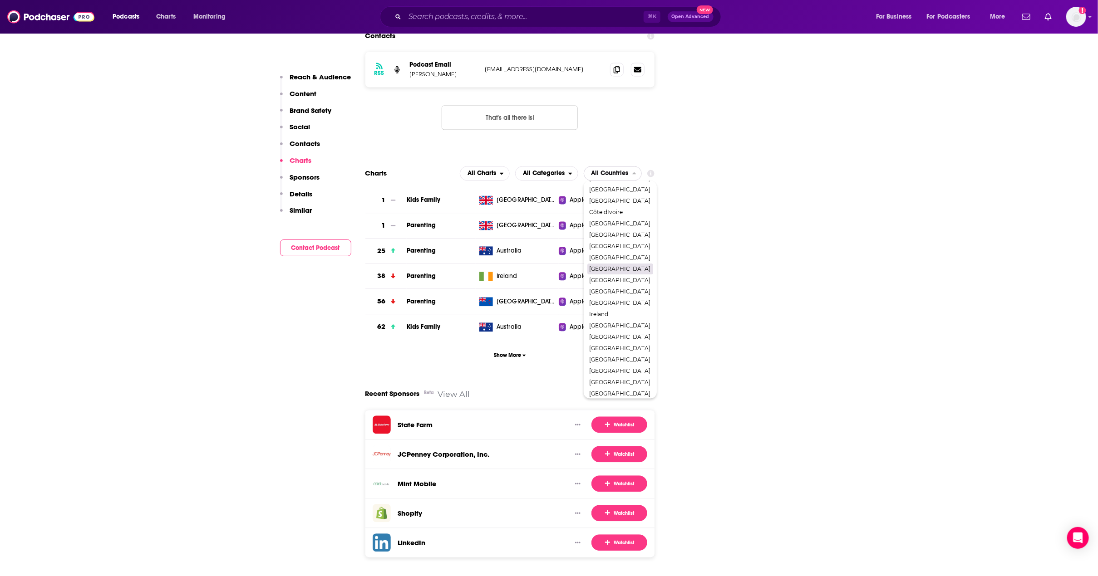
scroll to position [219, 0]
click at [614, 386] on span "[GEOGRAPHIC_DATA]" at bounding box center [619, 388] width 61 height 5
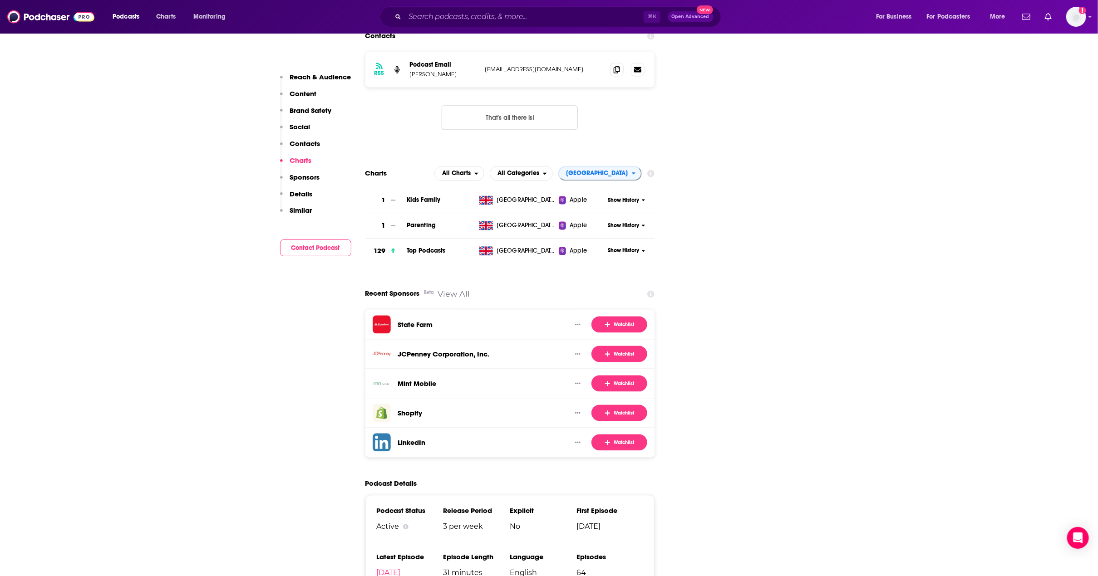
click at [497, 15] on input "Search podcasts, credits, & more..." at bounding box center [524, 17] width 239 height 15
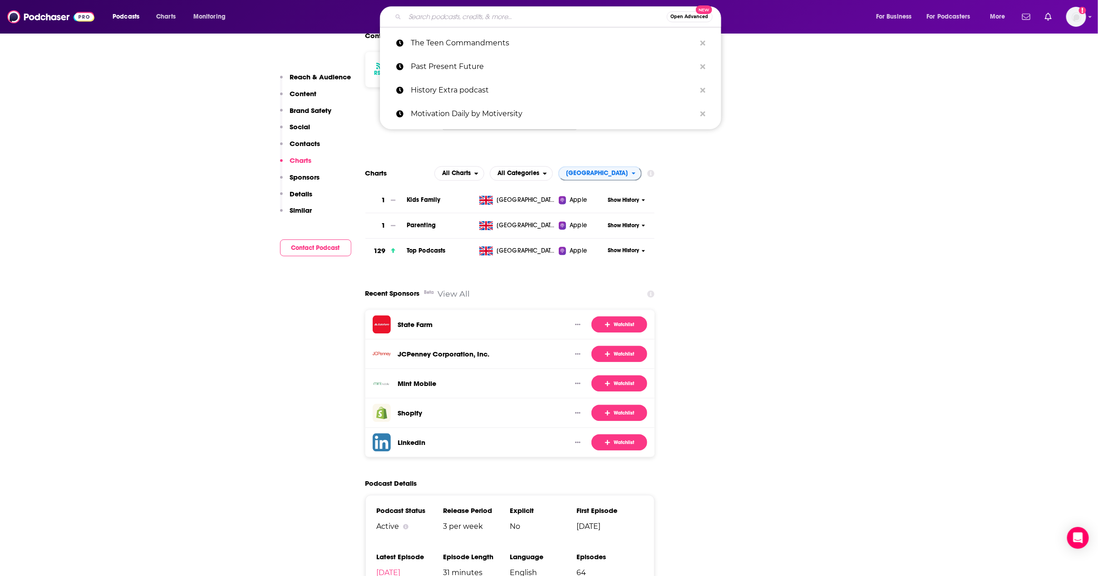
paste input "What The F*** Is Going On? with [PERSON_NAME]"
type input "What The F*** Is Going On? with [PERSON_NAME]"
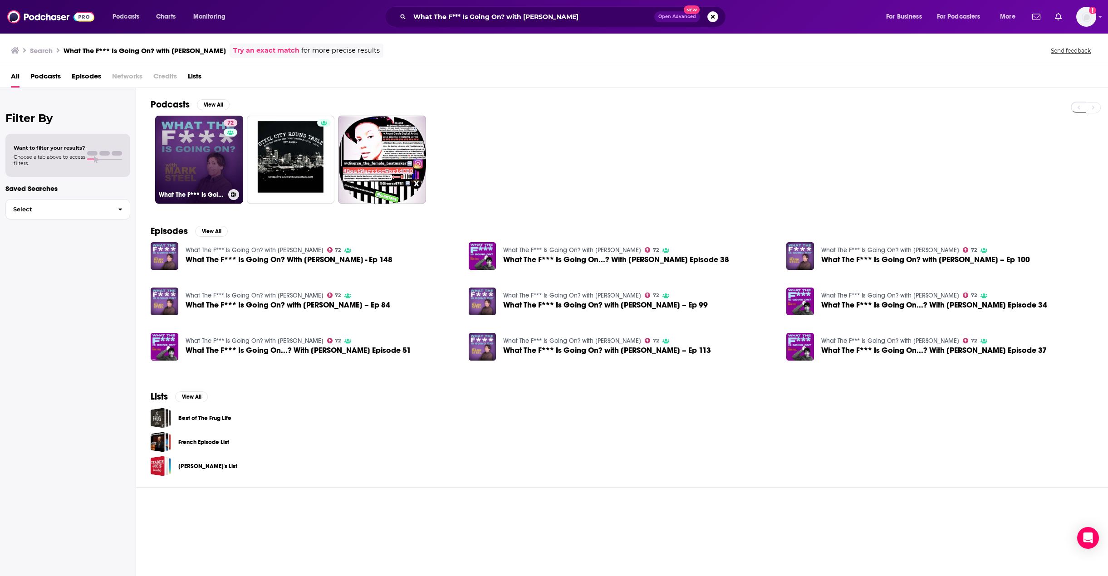
click at [218, 138] on link "72 What The F*** Is Going On? with Mark Steel" at bounding box center [199, 160] width 88 height 88
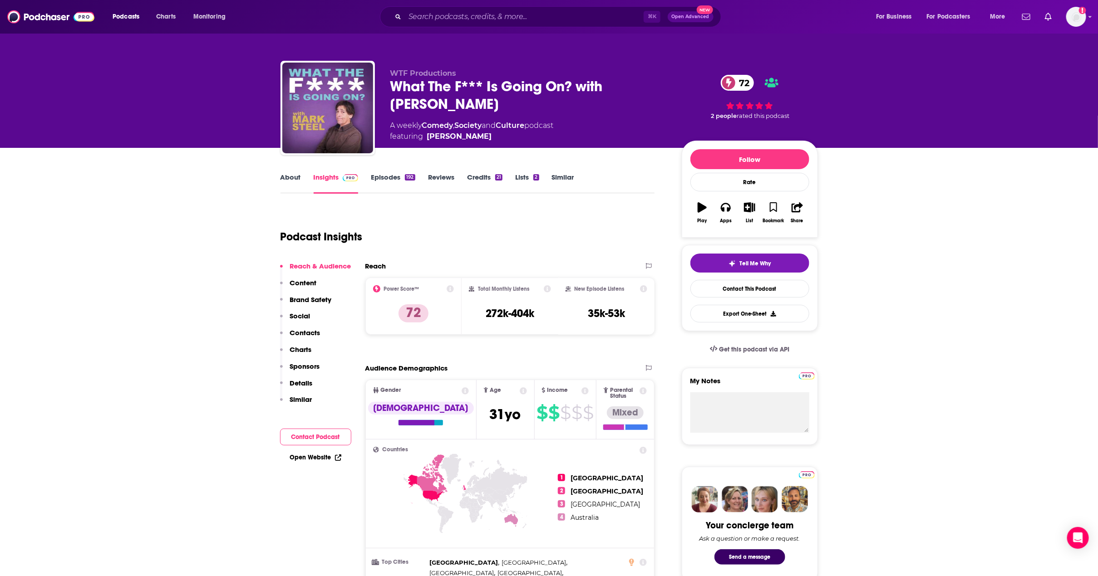
click at [294, 350] on p "Charts" at bounding box center [301, 349] width 22 height 9
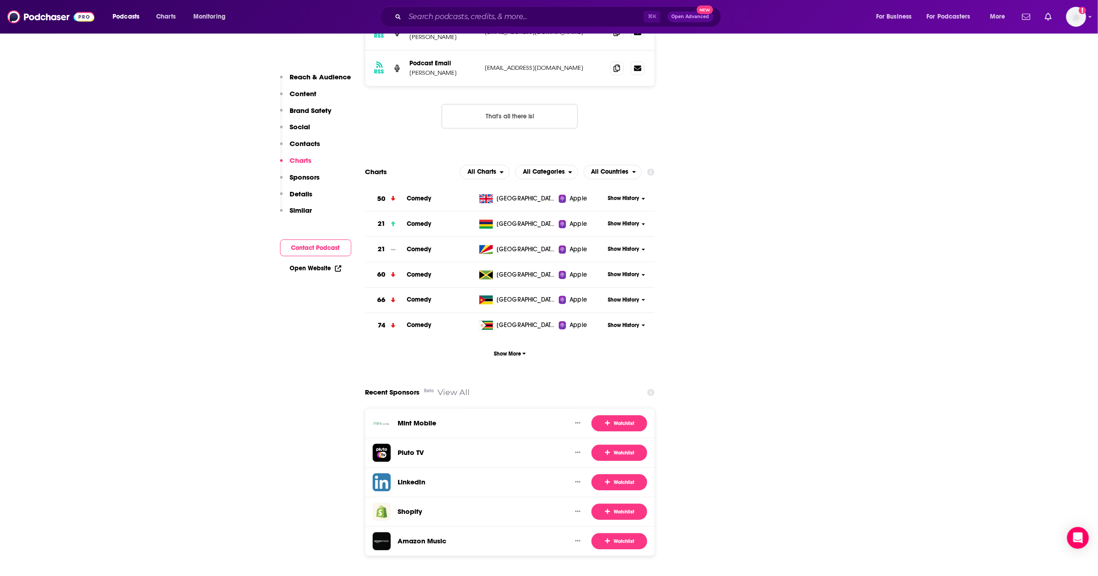
scroll to position [1194, 0]
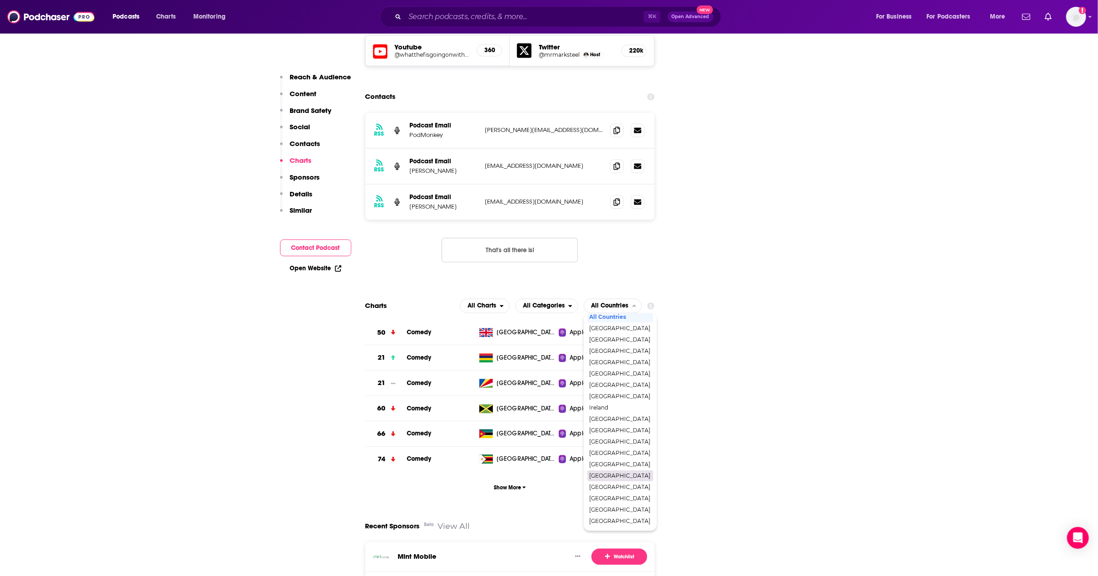
scroll to position [1038, 0]
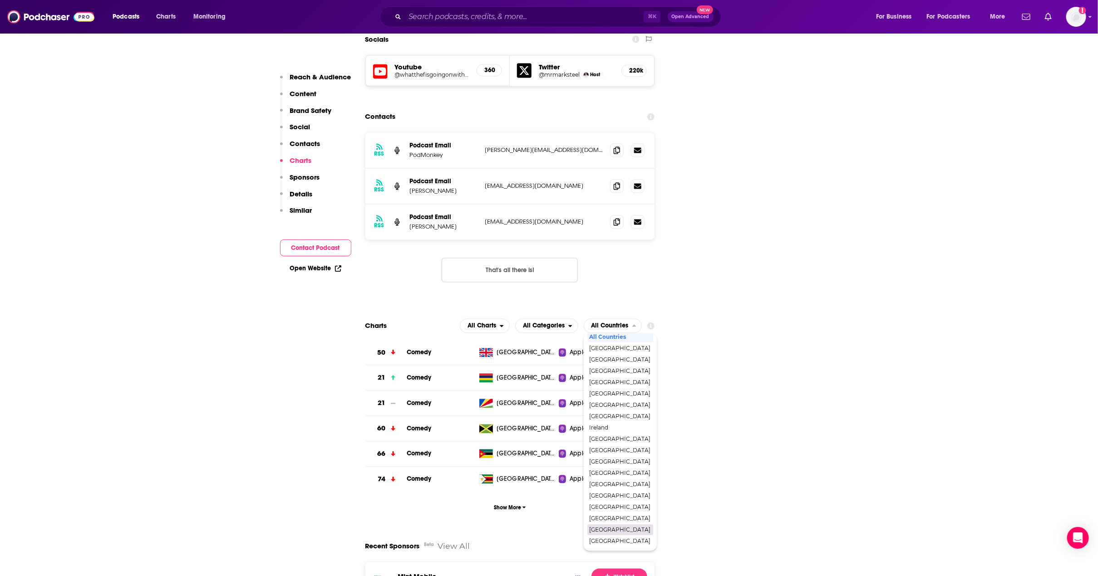
click at [619, 528] on span "[GEOGRAPHIC_DATA]" at bounding box center [619, 530] width 61 height 5
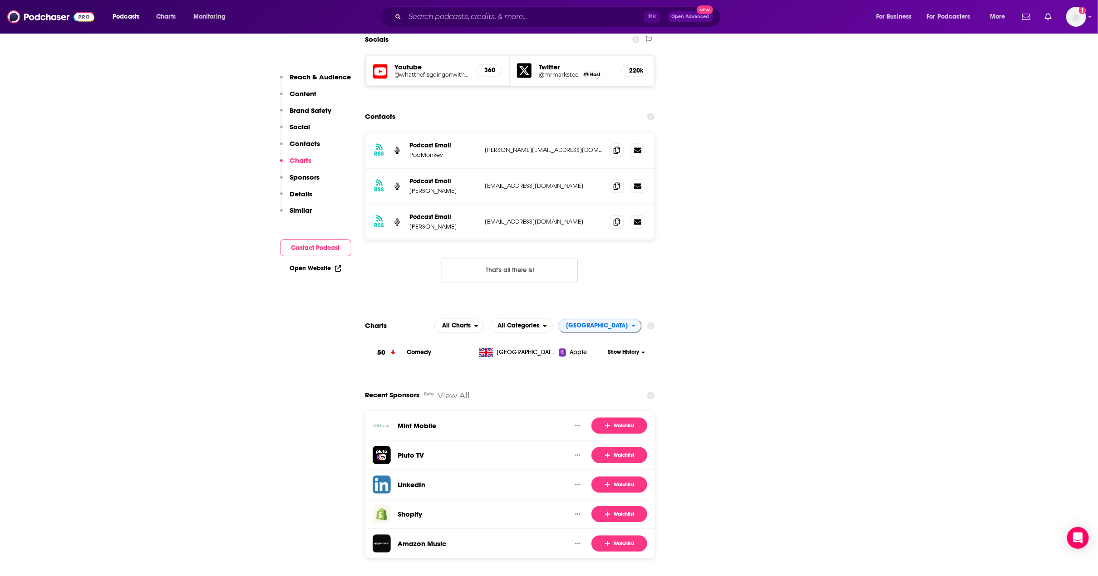
click at [467, 19] on input "Search podcasts, credits, & more..." at bounding box center [524, 17] width 239 height 15
paste input "F1: Beyond The Grid"
type input "F1: Beyond The Grid"
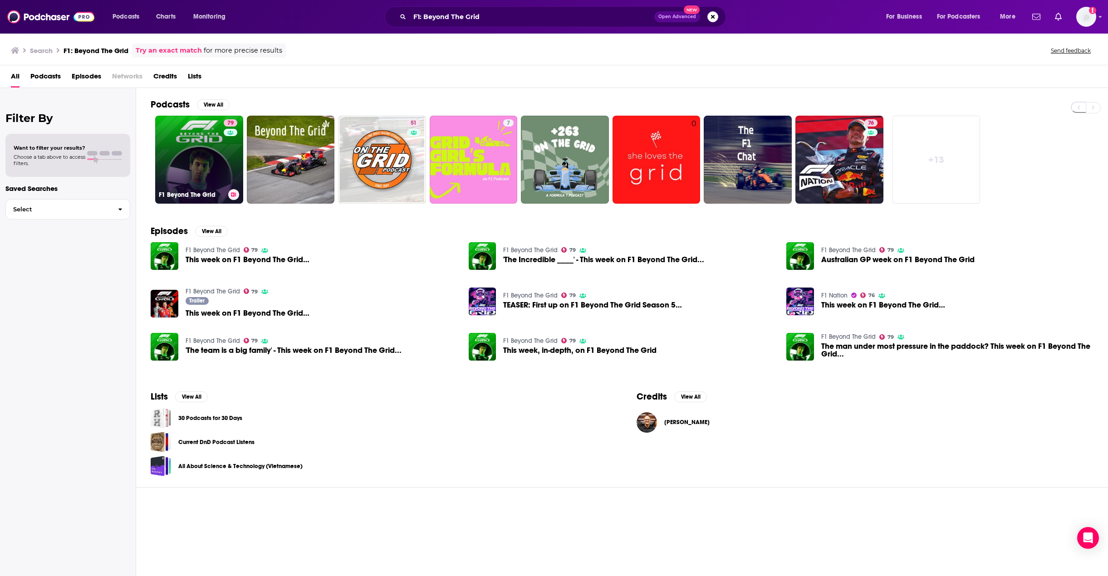
click at [186, 139] on link "79 F1 Beyond The Grid" at bounding box center [199, 160] width 88 height 88
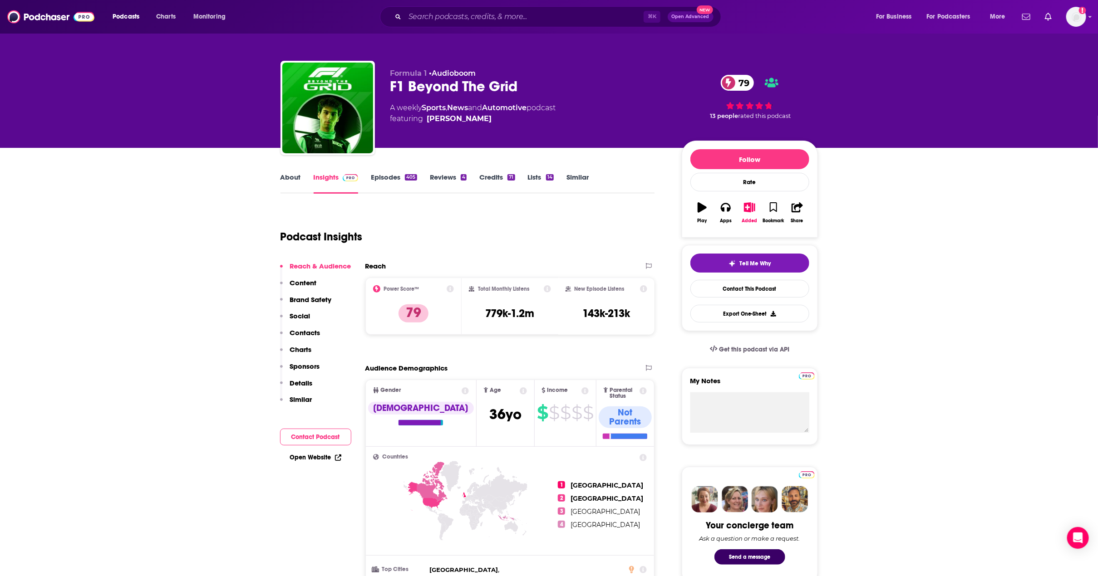
click at [296, 345] on p "Charts" at bounding box center [301, 349] width 22 height 9
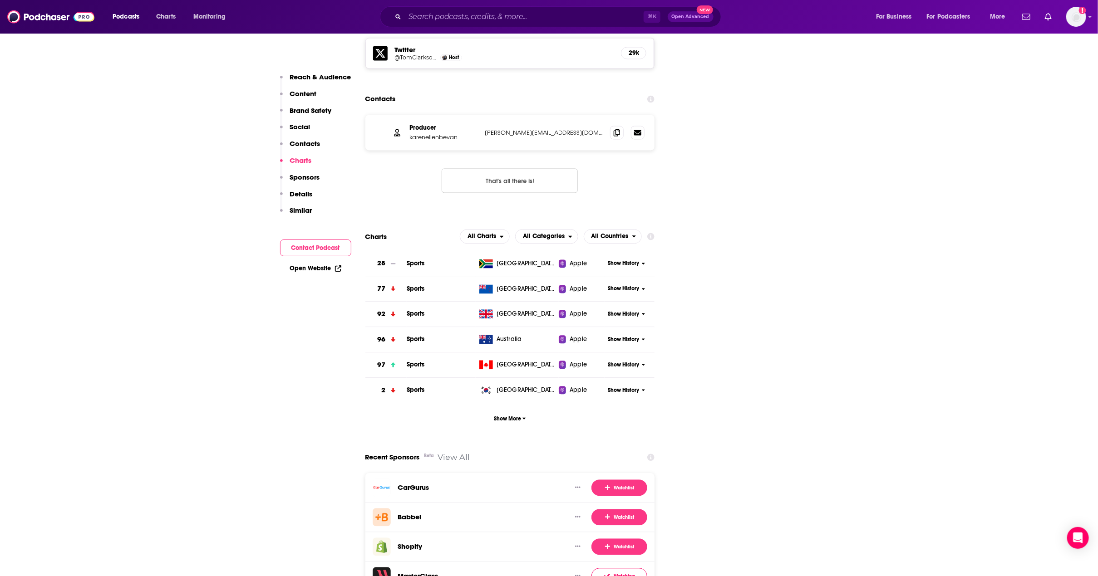
scroll to position [1120, 0]
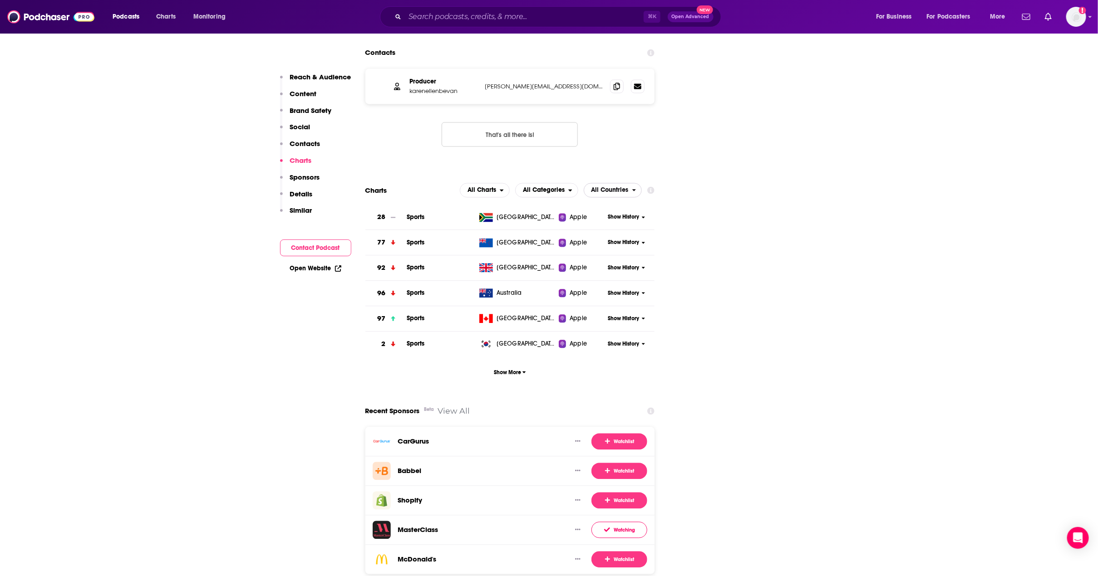
click at [622, 187] on span "All Countries" at bounding box center [609, 190] width 37 height 6
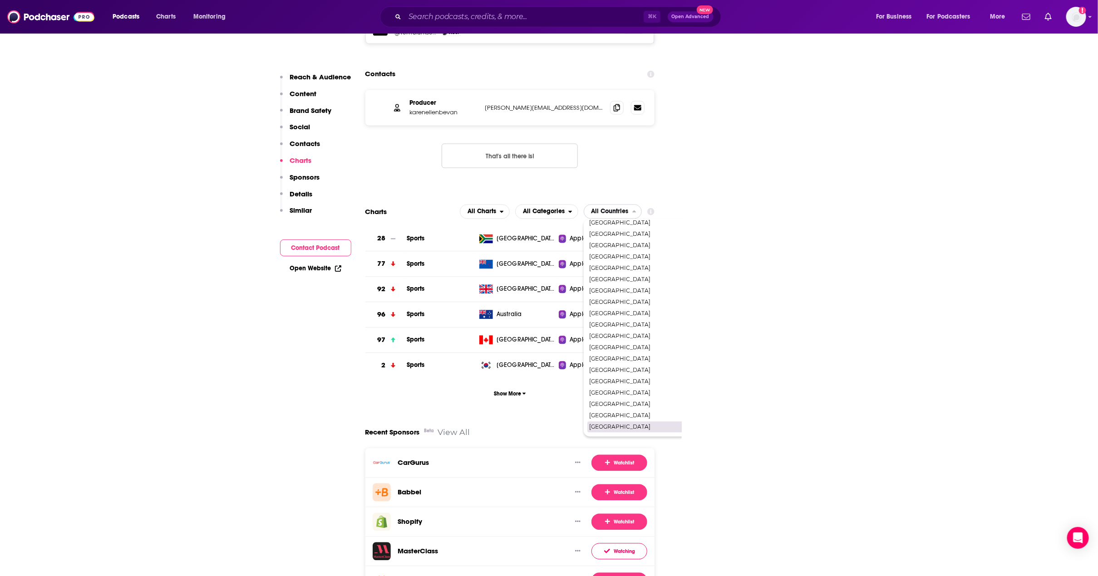
scroll to position [1027, 0]
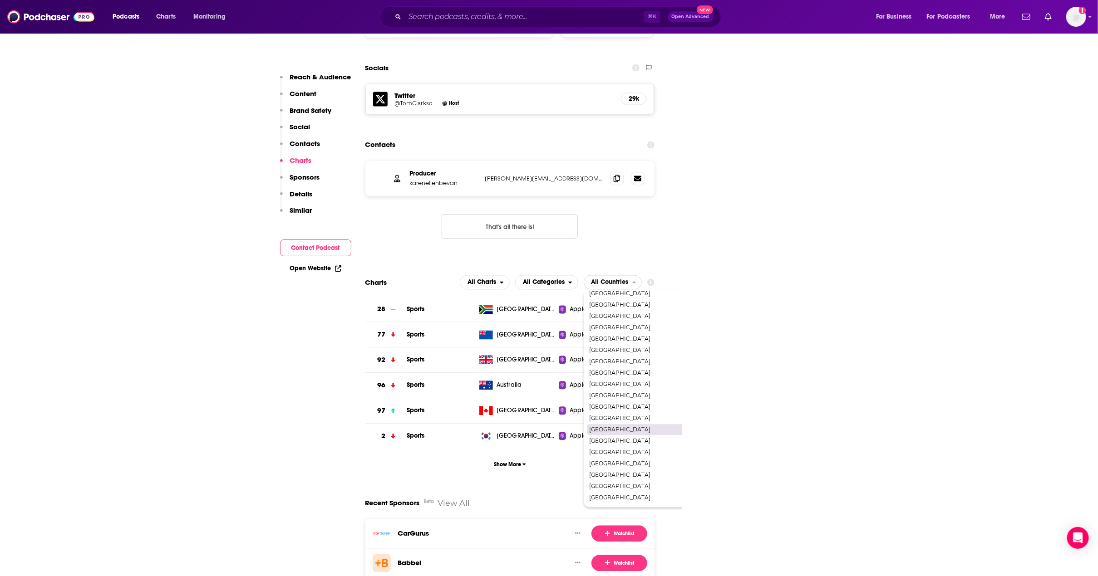
click at [627, 428] on span "[GEOGRAPHIC_DATA]" at bounding box center [651, 430] width 125 height 5
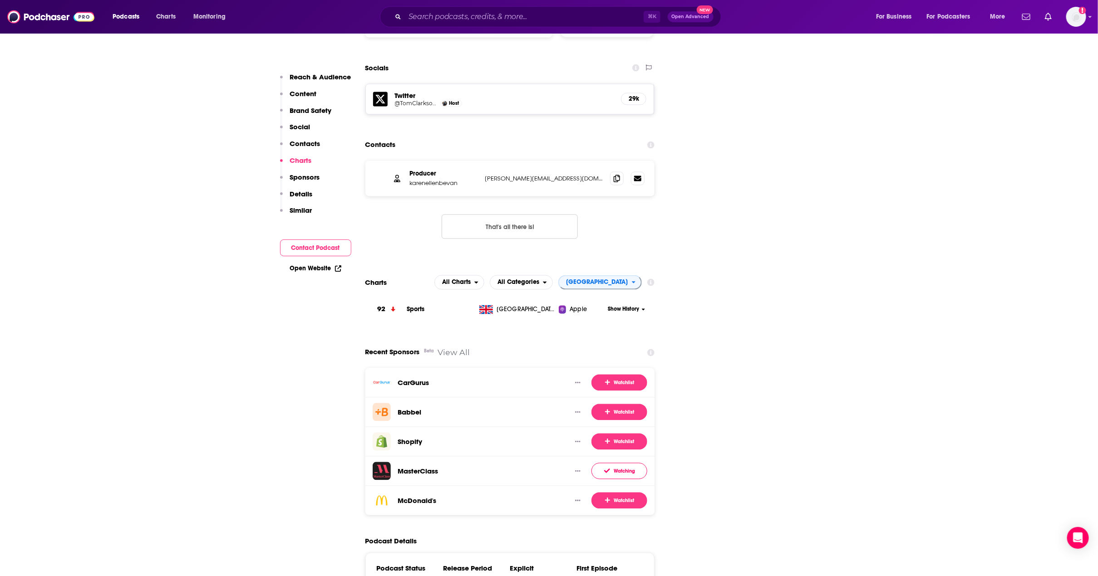
click at [630, 306] on span "Show History" at bounding box center [623, 310] width 31 height 8
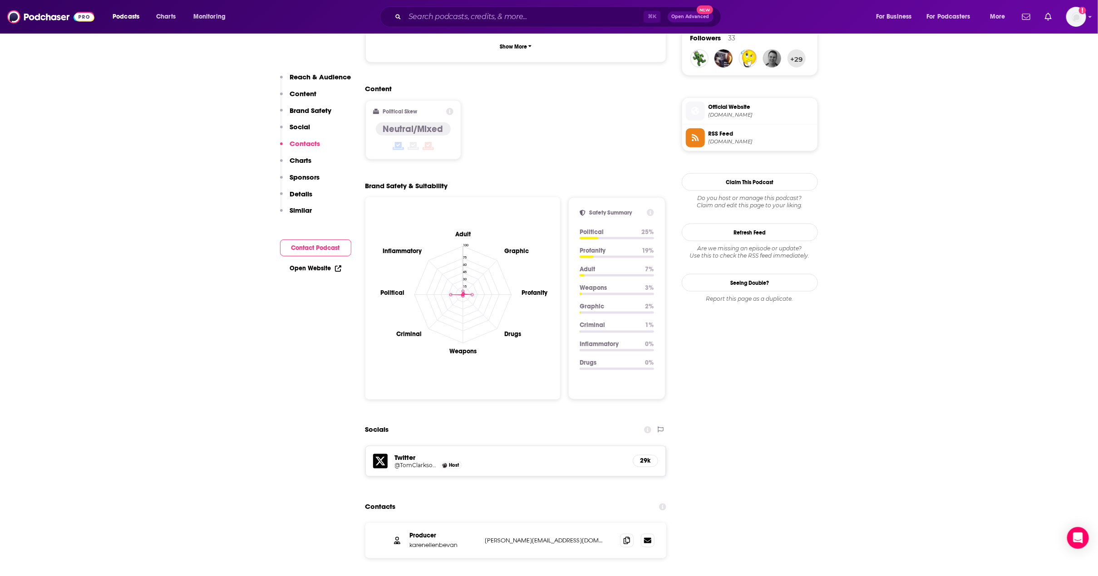
scroll to position [965, 0]
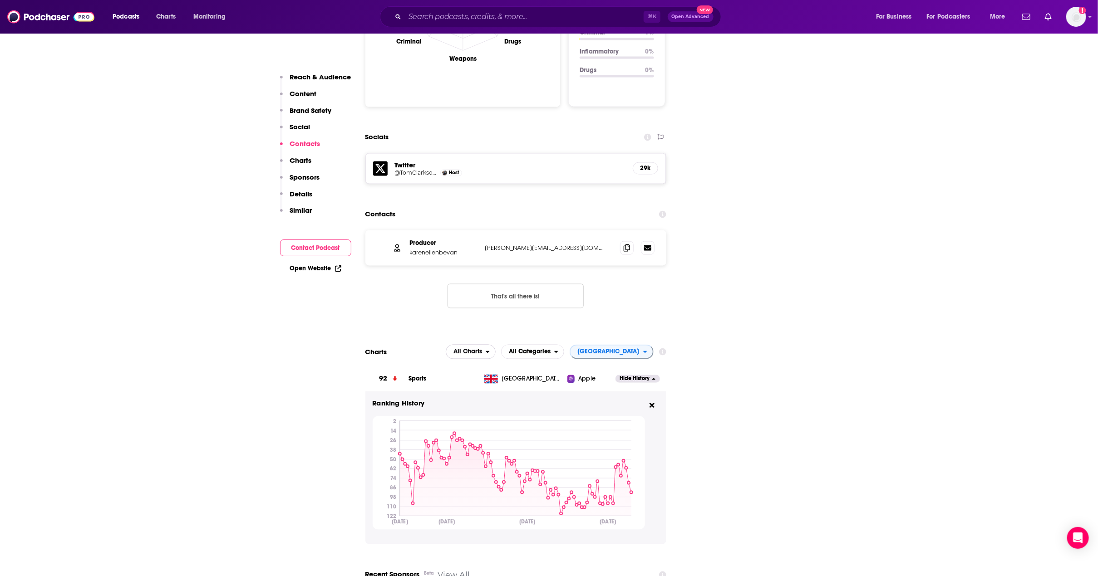
click at [490, 349] on icon "open menu" at bounding box center [488, 352] width 4 height 6
click at [551, 349] on span "All Categories" at bounding box center [530, 352] width 42 height 6
click at [558, 377] on span "Top Podcasts" at bounding box center [532, 379] width 51 height 5
